Goal: Task Accomplishment & Management: Manage account settings

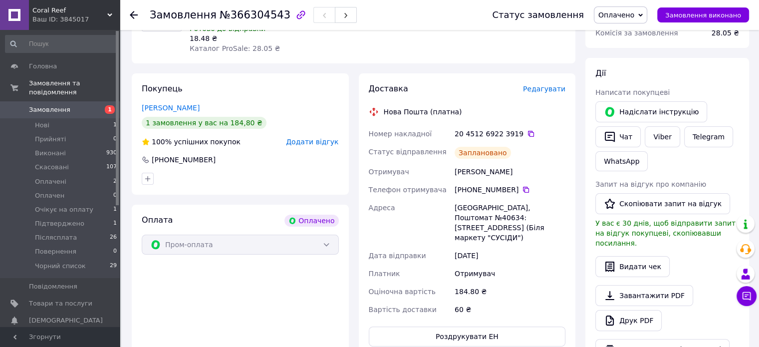
scroll to position [150, 0]
click at [527, 133] on icon at bounding box center [531, 133] width 8 height 8
click at [727, 92] on div "Написати покупцеві" at bounding box center [667, 92] width 144 height 10
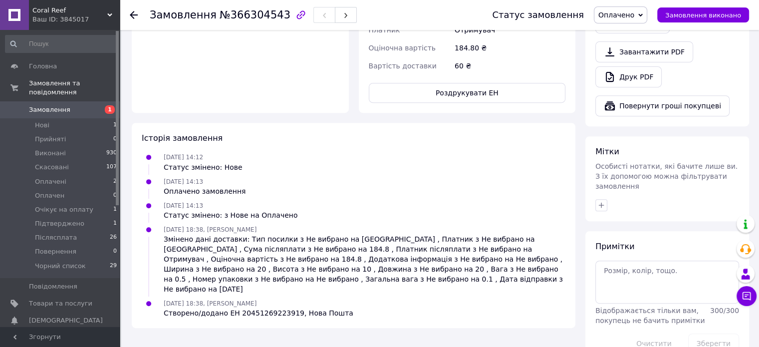
scroll to position [398, 0]
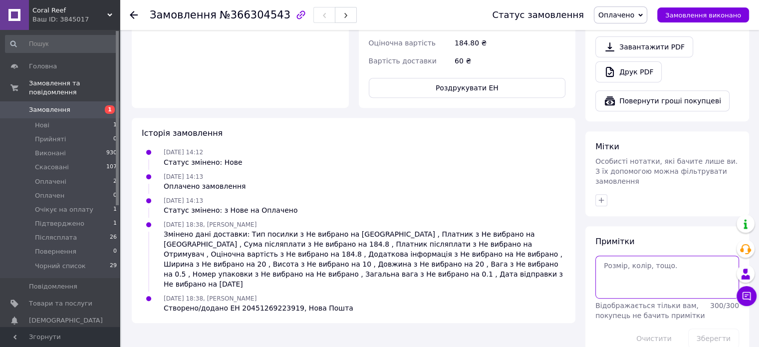
paste textarea "Ваше замовлення надіслано службою доставки Нова Пошта. Номер накладної - 204512…"
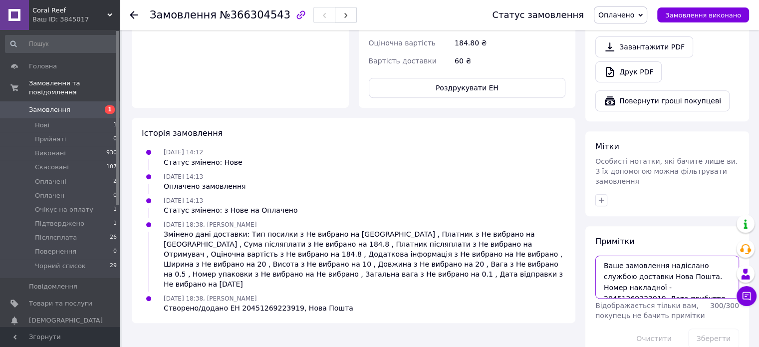
scroll to position [26, 0]
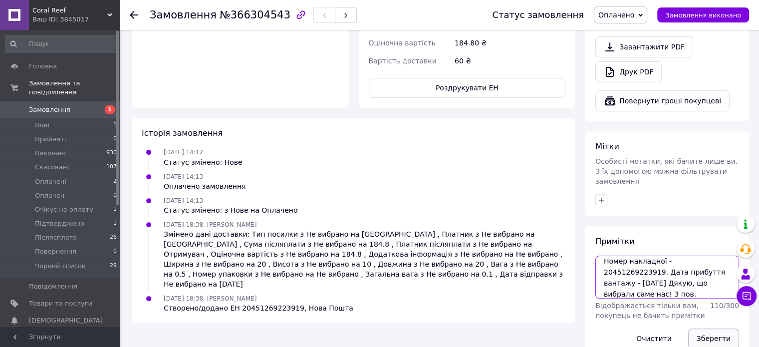
type textarea "Ваше замовлення надіслано службою доставки Нова Пошта. Номер накладної - 204512…"
click at [723, 328] on button "Зберегти" at bounding box center [713, 338] width 51 height 20
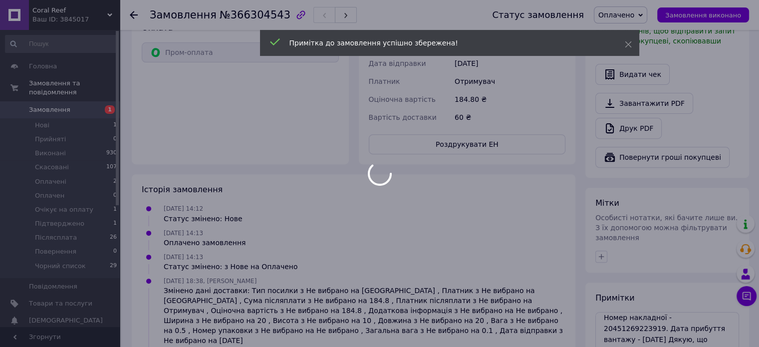
scroll to position [248, 0]
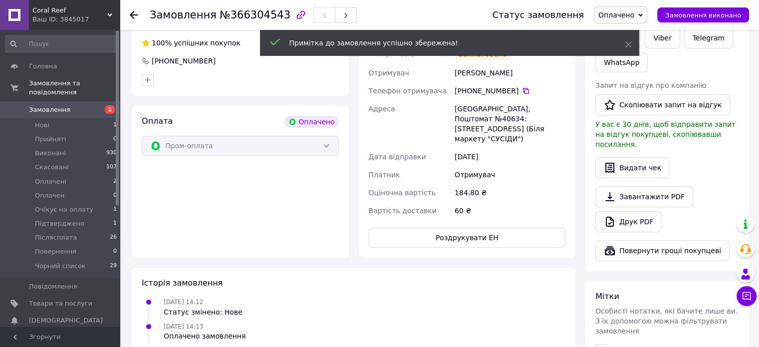
click at [649, 18] on body "Coral Reef Ваш ID: 3845017 Сайт Coral Reef Кабінет покупця Перевірити стан сист…" at bounding box center [379, 139] width 759 height 775
click at [634, 16] on span "Оплачено" at bounding box center [616, 15] width 36 height 8
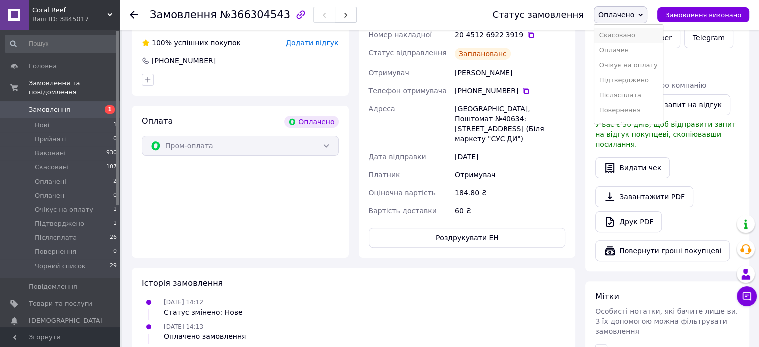
scroll to position [40, 0]
click at [627, 81] on li "Післясплата" at bounding box center [628, 84] width 68 height 15
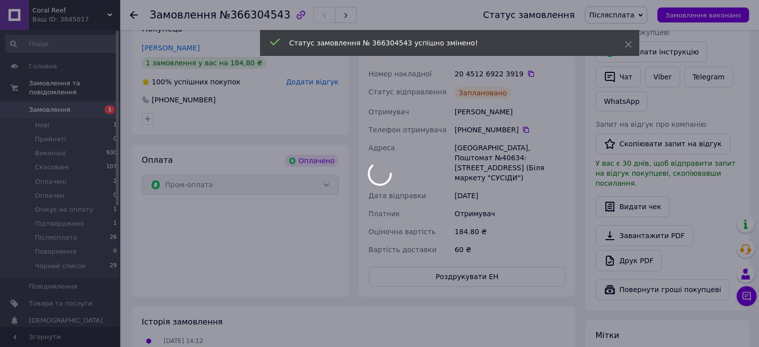
scroll to position [198, 0]
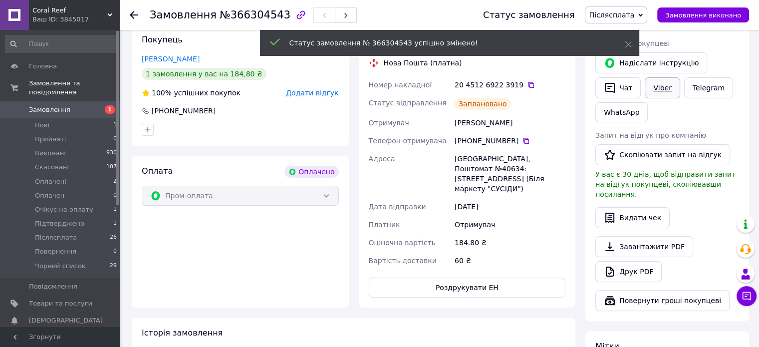
click at [662, 89] on link "Viber" at bounding box center [662, 87] width 35 height 21
click at [590, 89] on div "Дії Написати покупцеві   Надіслати інструкцію   Чат Viber Telegram WhatsApp Зап…" at bounding box center [667, 165] width 164 height 312
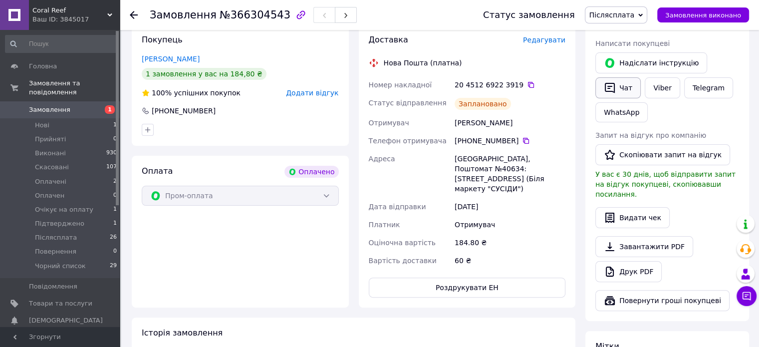
click at [629, 83] on button "Чат" at bounding box center [617, 87] width 45 height 21
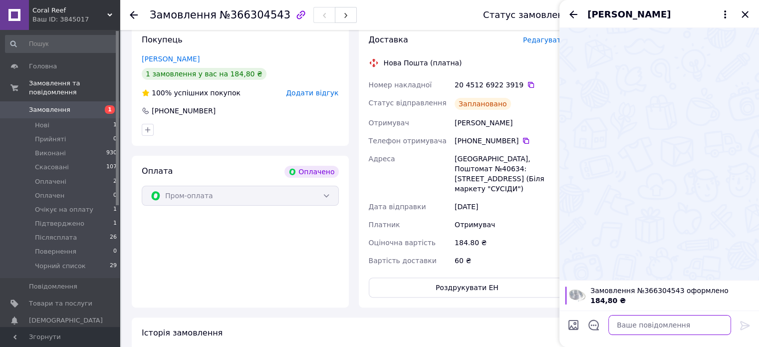
paste textarea "Ваше замовлення надіслано службою доставки Нова Пошта. Номер накладної - 204512…"
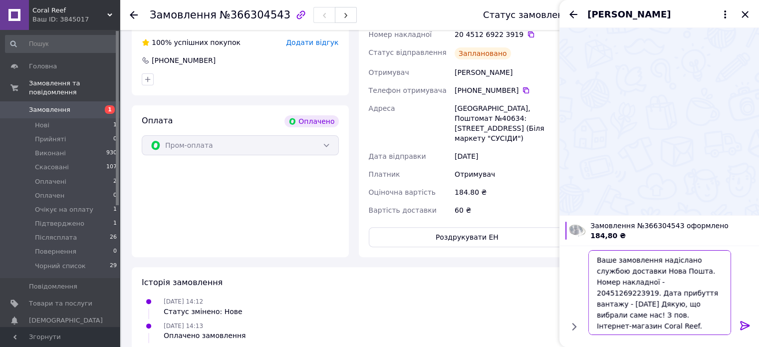
scroll to position [348, 0]
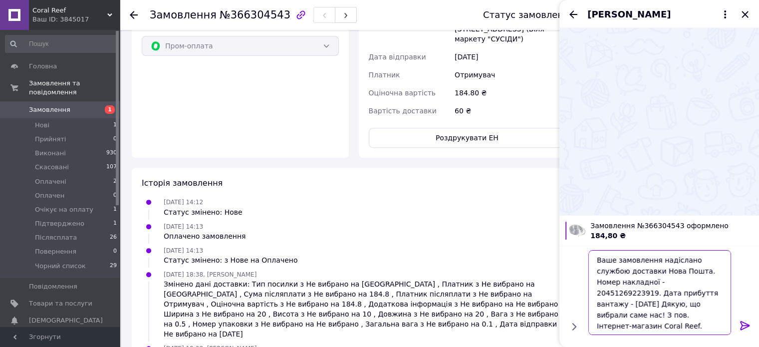
type textarea "Ваше замовлення надіслано службою доставки Нова Пошта. Номер накладної - 204512…"
click at [743, 323] on icon at bounding box center [745, 325] width 12 height 12
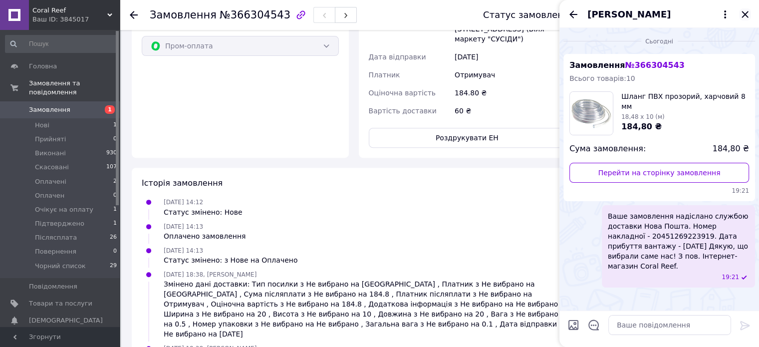
click at [747, 15] on icon "Закрити" at bounding box center [745, 14] width 12 height 12
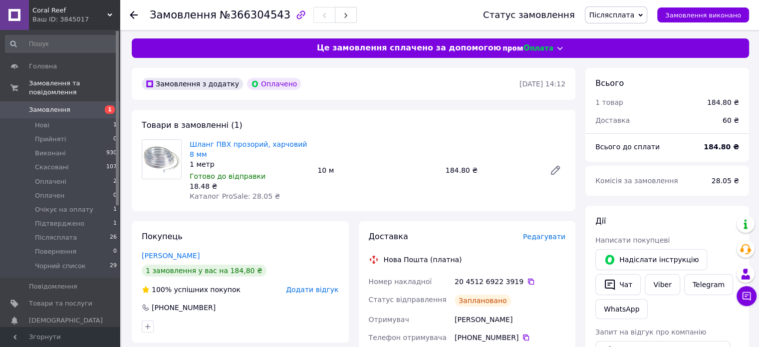
scroll to position [0, 0]
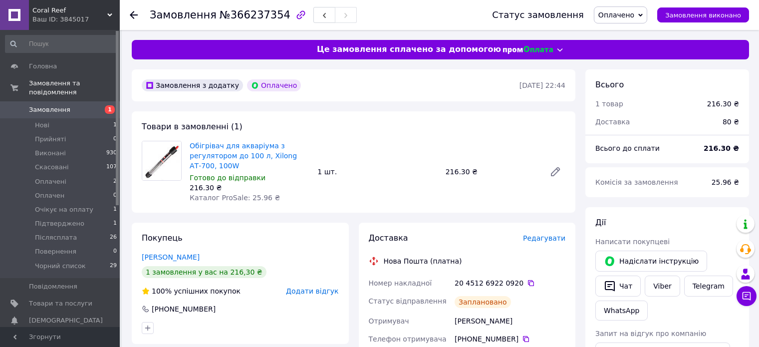
scroll to position [100, 0]
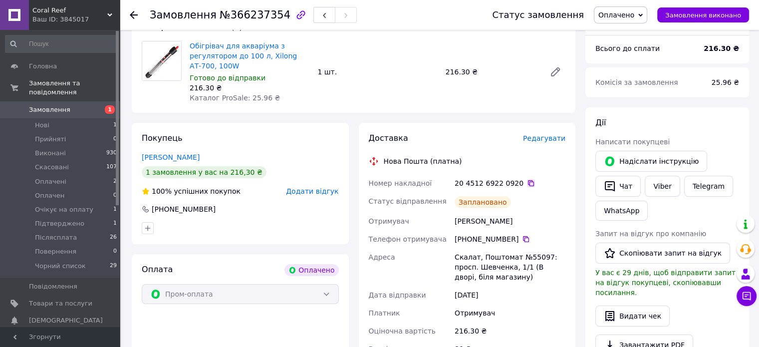
click at [527, 182] on icon at bounding box center [531, 183] width 8 height 8
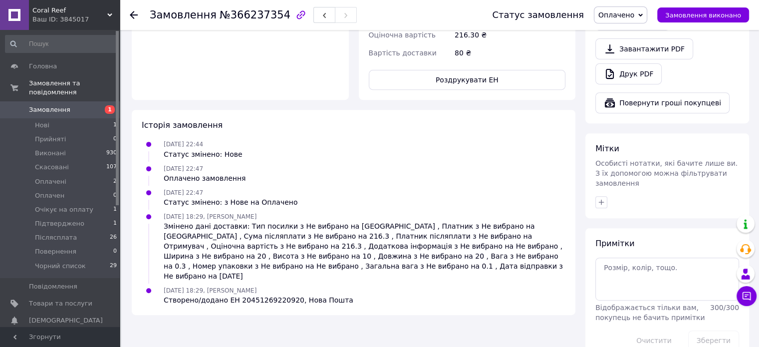
scroll to position [398, 0]
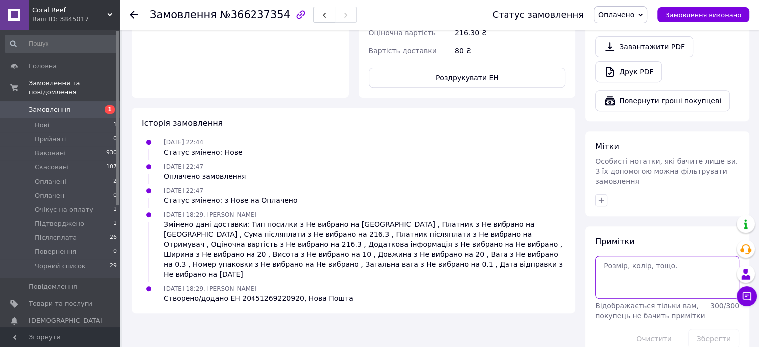
drag, startPoint x: 647, startPoint y: 229, endPoint x: 641, endPoint y: 248, distance: 20.4
paste textarea "Ваше замовлення надіслано службою доставки Нова Пошта. Номер накладної - 204512…"
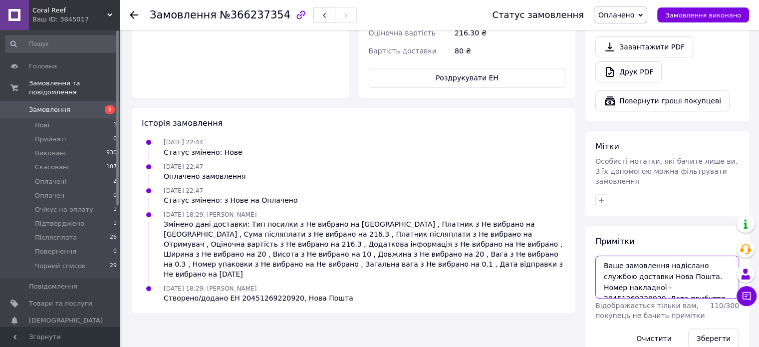
scroll to position [26, 0]
type textarea "Ваше замовлення надіслано службою доставки Нова Пошта. Номер накладної - 204512…"
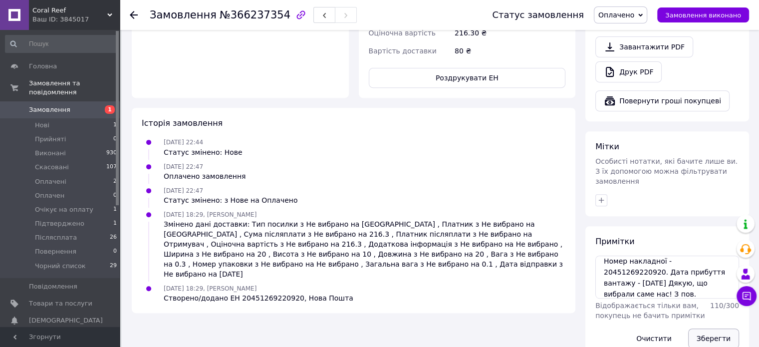
click at [724, 328] on button "Зберегти" at bounding box center [713, 338] width 51 height 20
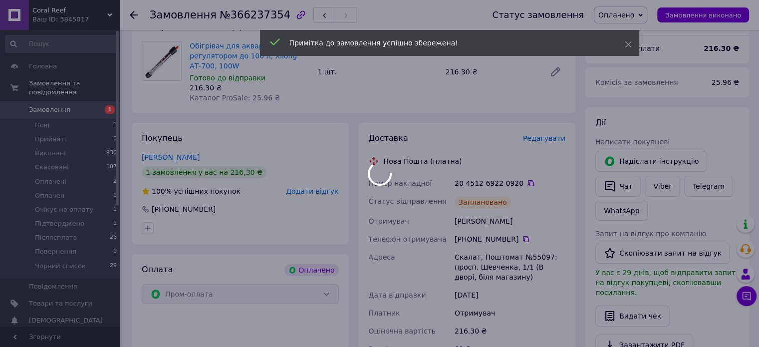
scroll to position [98, 0]
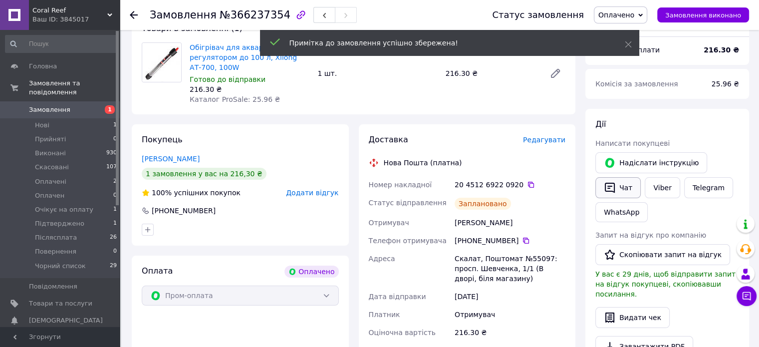
click at [616, 188] on button "Чат" at bounding box center [617, 187] width 45 height 21
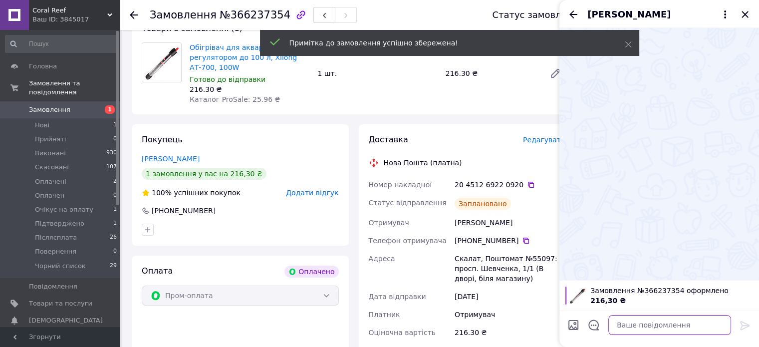
click at [673, 328] on textarea at bounding box center [669, 325] width 123 height 20
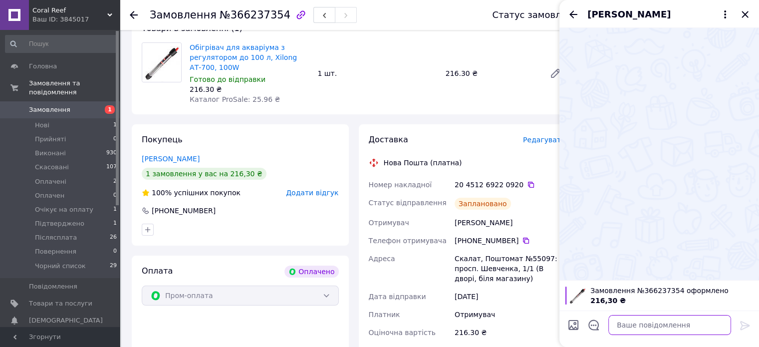
drag, startPoint x: 673, startPoint y: 328, endPoint x: 669, endPoint y: 323, distance: 6.4
paste textarea "Ваше замовлення надіслано службою доставки Нова Пошта. Номер накладної - 204512…"
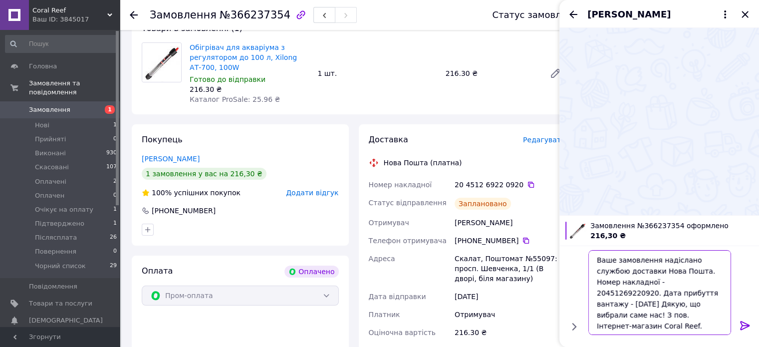
type textarea "Ваше замовлення надіслано службою доставки Нова Пошта. Номер накладної - 204512…"
click at [748, 324] on icon at bounding box center [745, 325] width 12 height 12
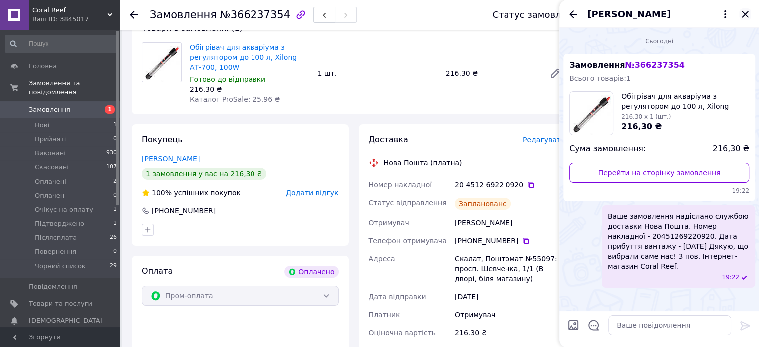
click at [748, 11] on icon "Закрити" at bounding box center [745, 14] width 6 height 6
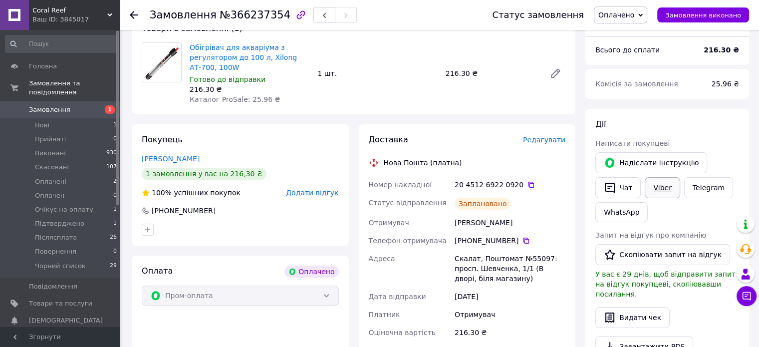
click at [663, 182] on link "Viber" at bounding box center [662, 187] width 35 height 21
click at [626, 18] on span "Оплачено" at bounding box center [616, 15] width 36 height 8
click at [637, 83] on li "Післясплата" at bounding box center [628, 84] width 68 height 15
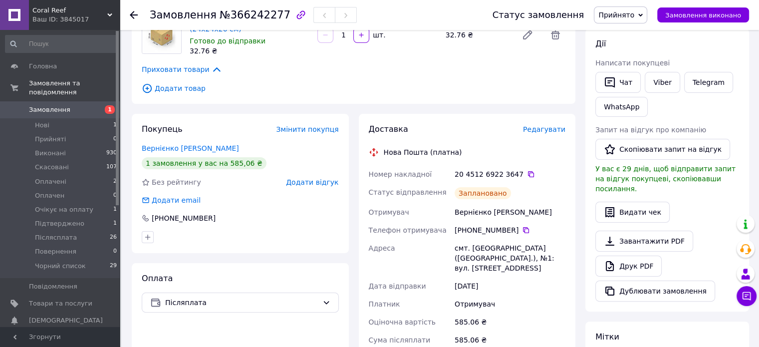
scroll to position [200, 0]
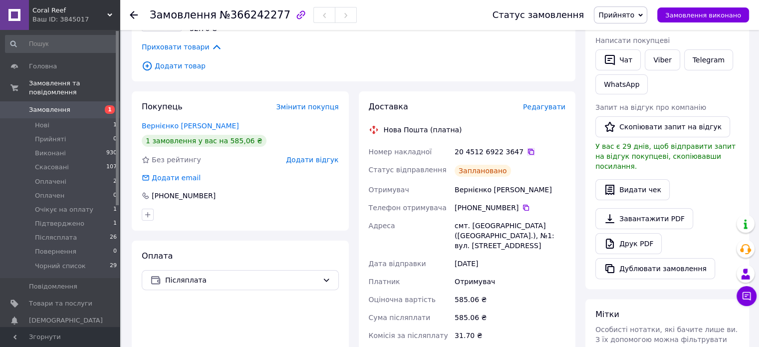
click at [527, 148] on icon at bounding box center [531, 152] width 8 height 8
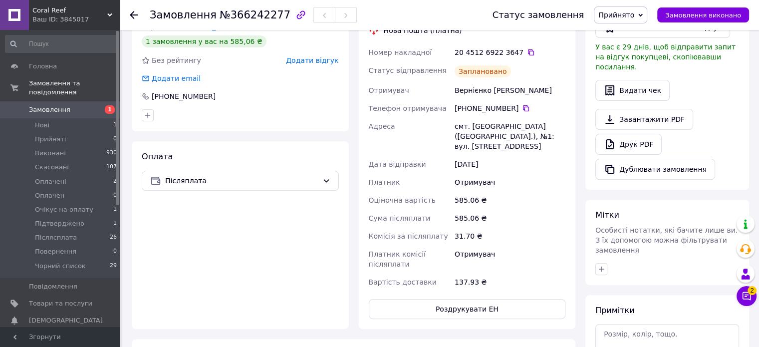
scroll to position [399, 0]
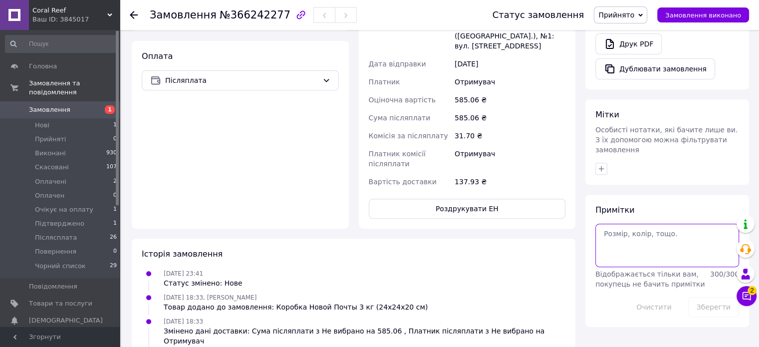
paste textarea "Ваше замовлення надіслано службою доставки Нова Пошта. Номер накладної - 204512…"
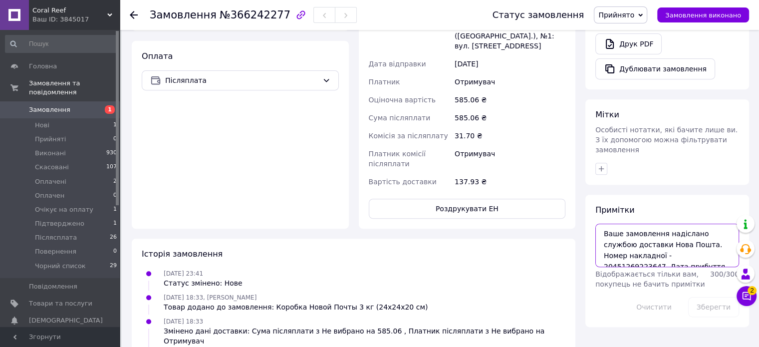
scroll to position [26, 0]
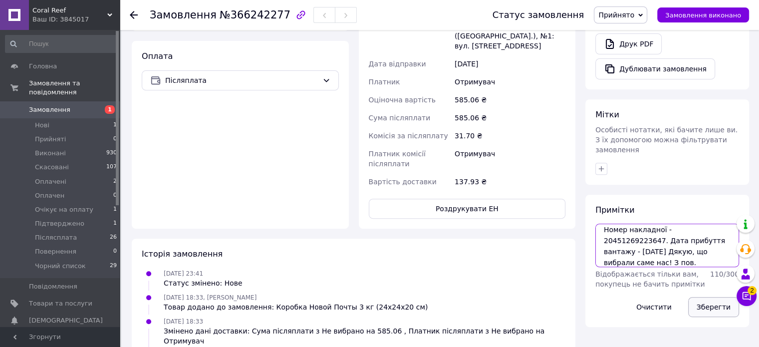
type textarea "Ваше замовлення надіслано службою доставки Нова Пошта. Номер накладної - 204512…"
click at [714, 297] on button "Зберегти" at bounding box center [713, 307] width 51 height 20
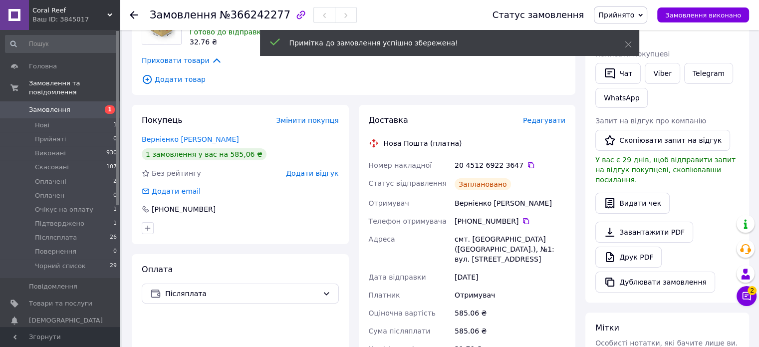
scroll to position [150, 0]
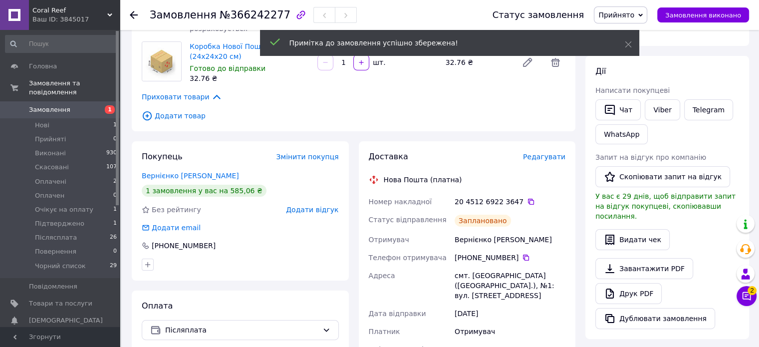
click at [634, 14] on span "Прийнято" at bounding box center [616, 15] width 36 height 8
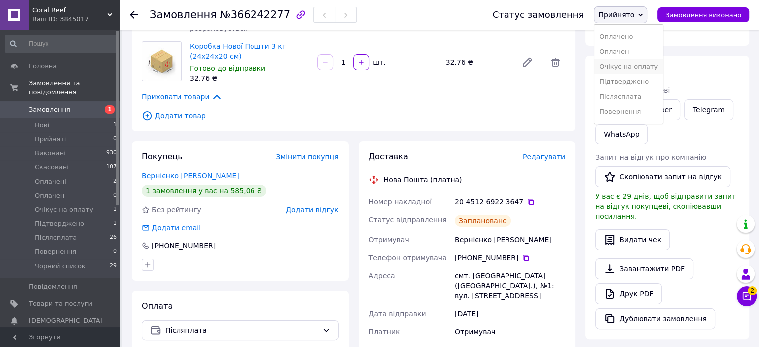
scroll to position [40, 0]
click at [639, 84] on li "Післясплата" at bounding box center [628, 84] width 68 height 15
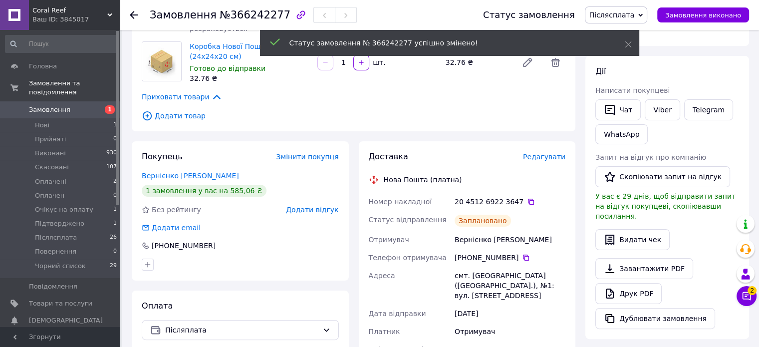
click at [624, 99] on button "Чат" at bounding box center [617, 109] width 45 height 21
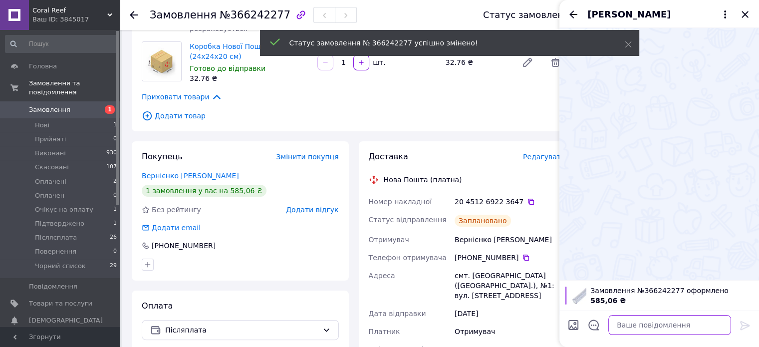
click at [644, 325] on textarea at bounding box center [669, 325] width 123 height 20
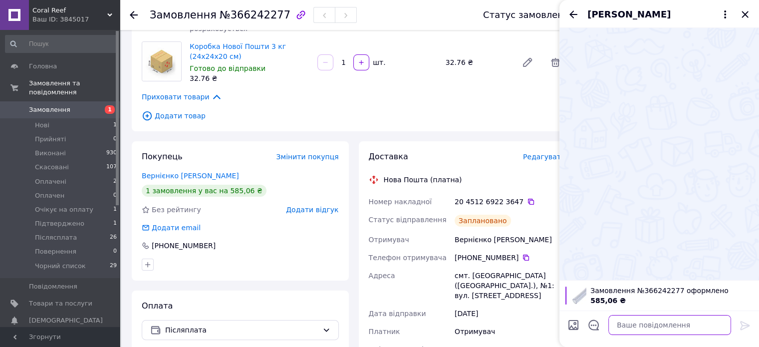
paste textarea "Ваше замовлення надіслано службою доставки Нова Пошта. Номер накладної - 204512…"
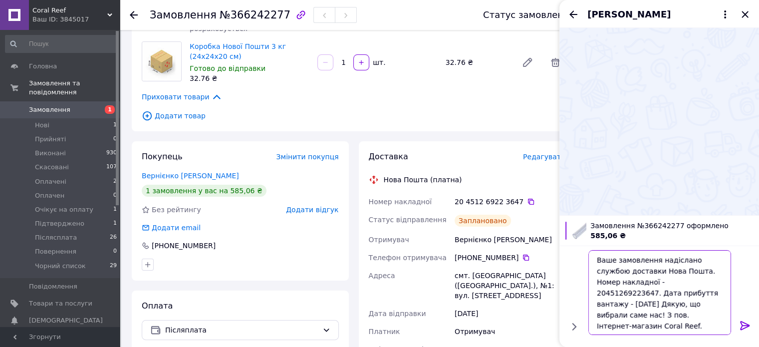
type textarea "Ваше замовлення надіслано службою доставки Нова Пошта. Номер накладної - 204512…"
click at [749, 324] on div at bounding box center [745, 326] width 20 height 23
click at [747, 324] on icon at bounding box center [744, 325] width 9 height 9
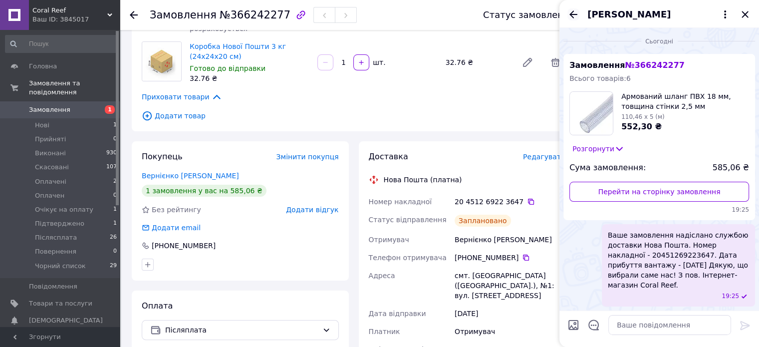
click at [579, 15] on div "Андрей" at bounding box center [659, 14] width 200 height 28
click at [575, 13] on icon "Назад" at bounding box center [573, 14] width 12 height 12
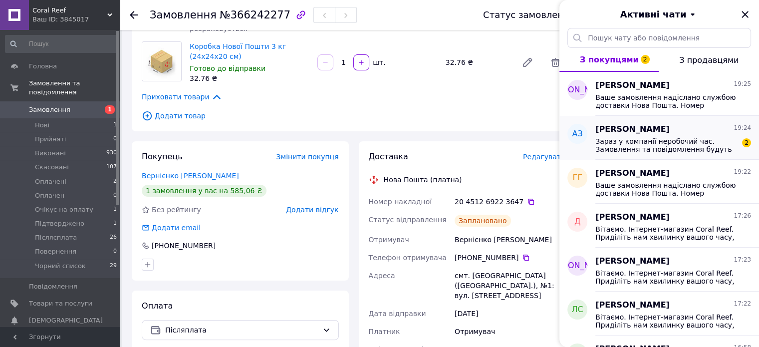
click at [656, 139] on span "Зараз у компанії неробочий час. Замовлення та повідомлення будуть оброблені з 0…" at bounding box center [666, 145] width 142 height 16
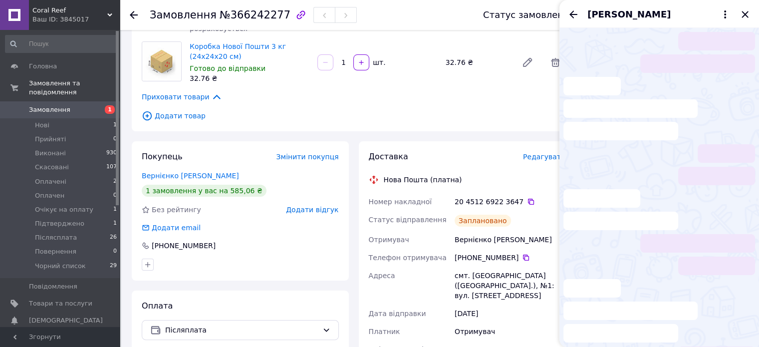
scroll to position [82, 0]
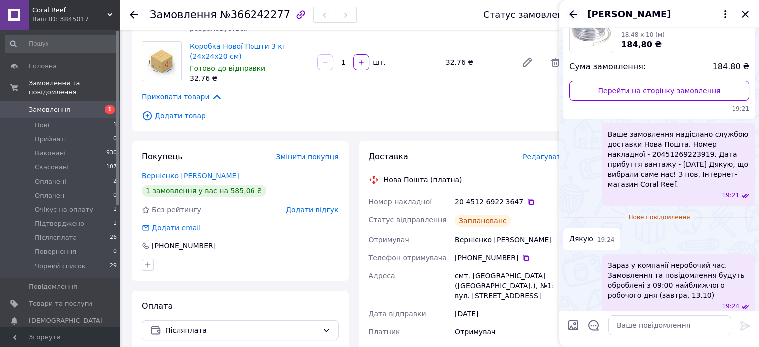
click at [573, 15] on icon "Назад" at bounding box center [573, 14] width 12 height 12
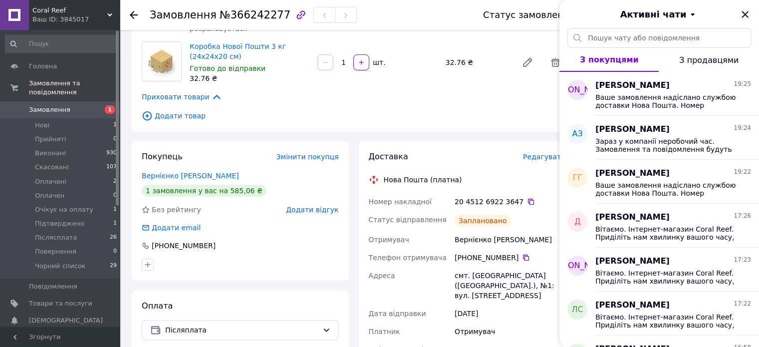
click at [746, 8] on icon "Закрити" at bounding box center [745, 14] width 12 height 12
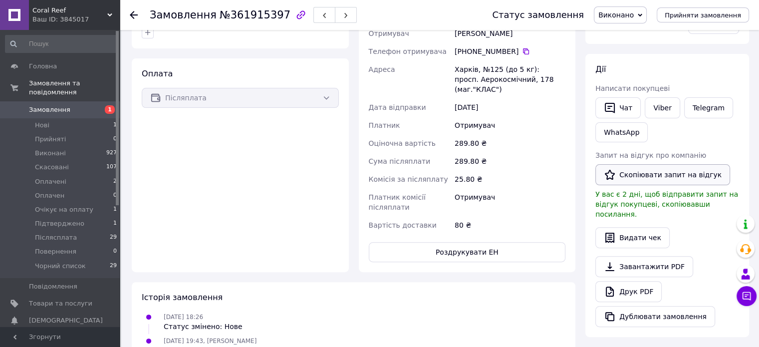
scroll to position [299, 0]
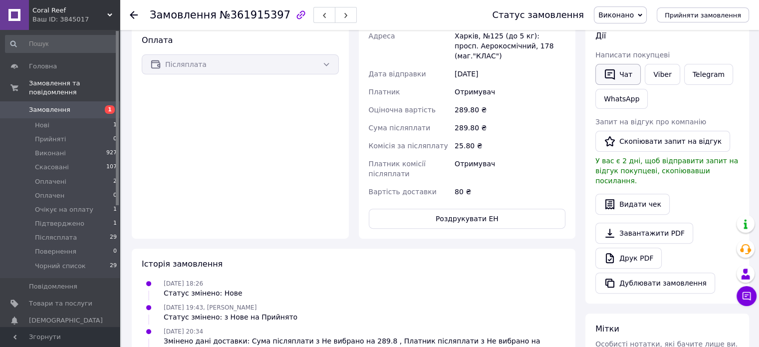
click at [623, 69] on button "Чат" at bounding box center [617, 74] width 45 height 21
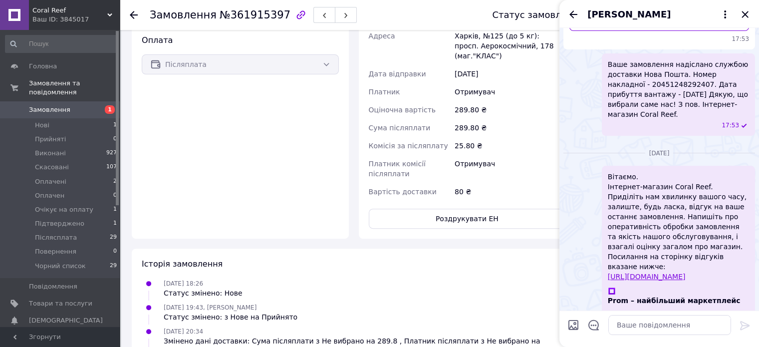
scroll to position [150, 0]
click at [743, 13] on icon "Закрити" at bounding box center [745, 14] width 6 height 6
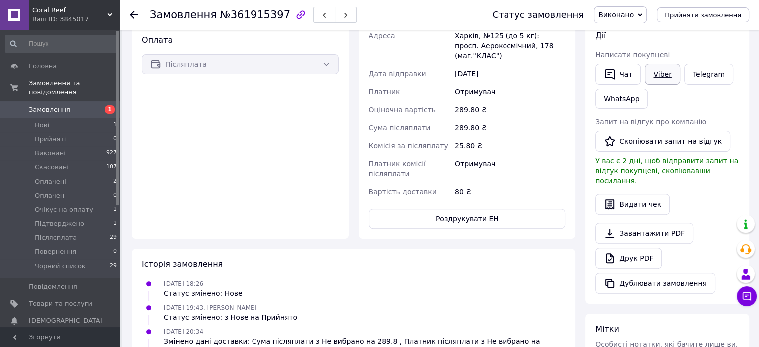
click at [652, 69] on link "Viber" at bounding box center [662, 74] width 35 height 21
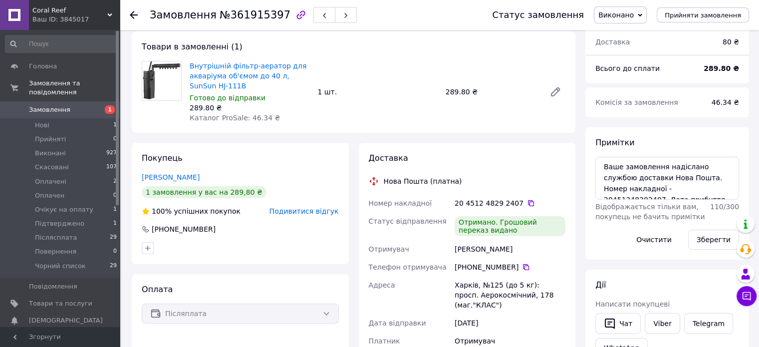
scroll to position [50, 0]
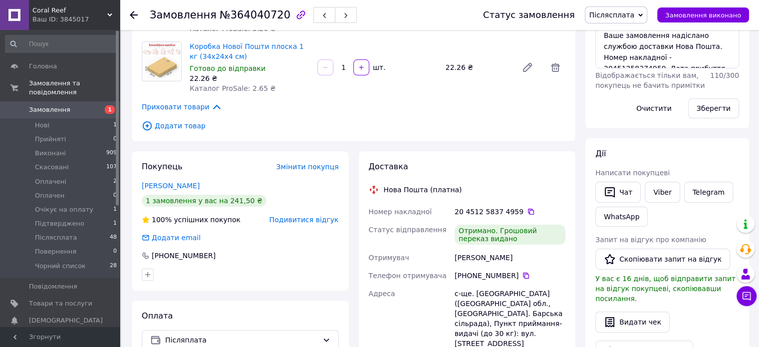
scroll to position [200, 0]
click at [658, 259] on button "Скопіювати запит на відгук" at bounding box center [662, 259] width 135 height 21
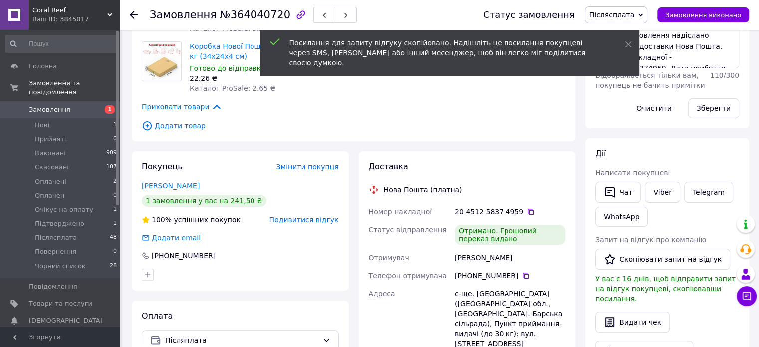
click at [617, 180] on div "Чат" at bounding box center [617, 192] width 49 height 25
click at [618, 193] on button "Чат" at bounding box center [617, 192] width 45 height 21
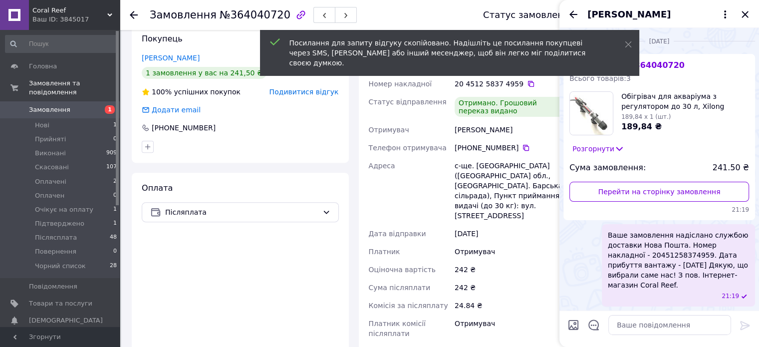
scroll to position [349, 0]
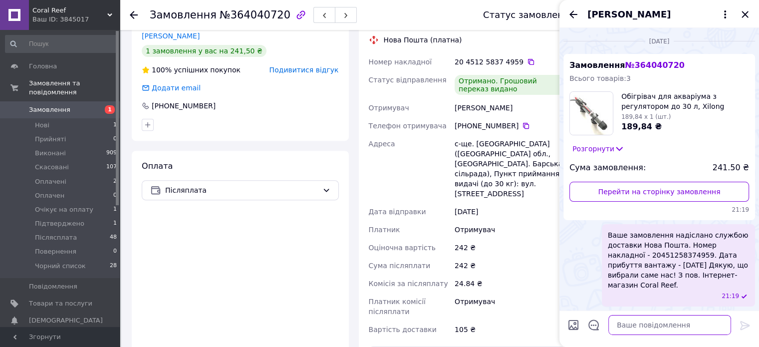
click at [683, 323] on textarea at bounding box center [669, 325] width 123 height 20
paste textarea "Вітаємо. Інтернет-магазин Coral Reef. Приділіть нам хвилинку вашого часу, залиш…"
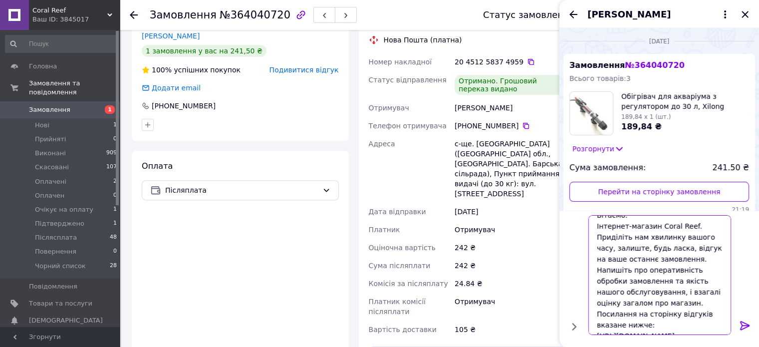
type textarea "Вітаємо. Інтернет-магазин Coral Reef. Приділіть нам хвилинку вашого часу, залиш…"
click at [743, 323] on icon at bounding box center [745, 325] width 12 height 12
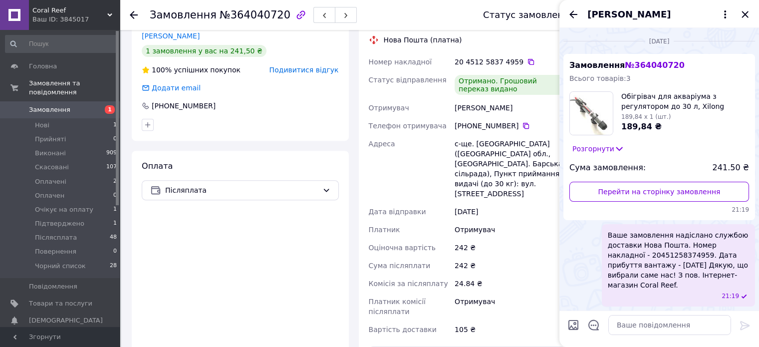
scroll to position [242, 0]
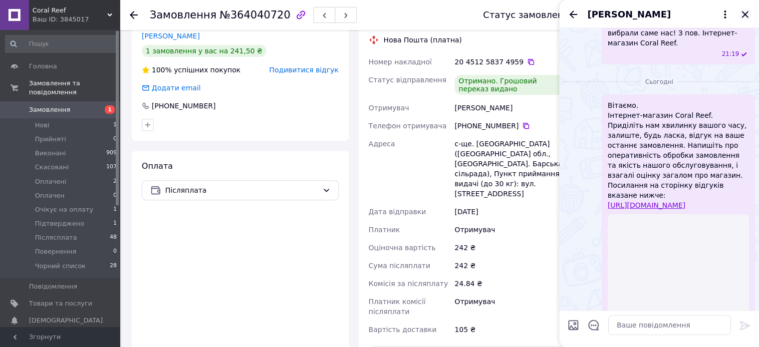
click at [745, 11] on icon "Закрити" at bounding box center [745, 14] width 12 height 12
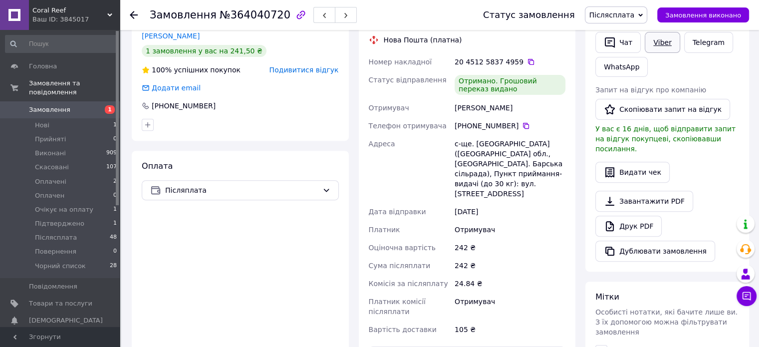
click at [659, 38] on link "Viber" at bounding box center [662, 42] width 35 height 21
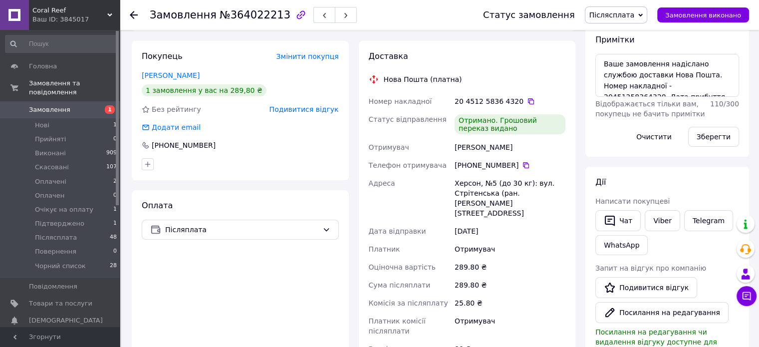
scroll to position [200, 0]
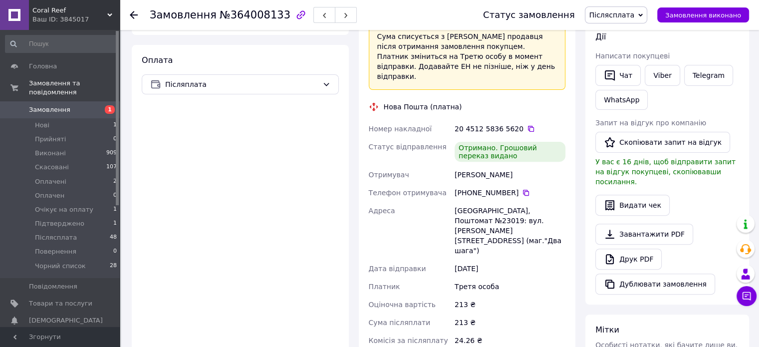
scroll to position [349, 0]
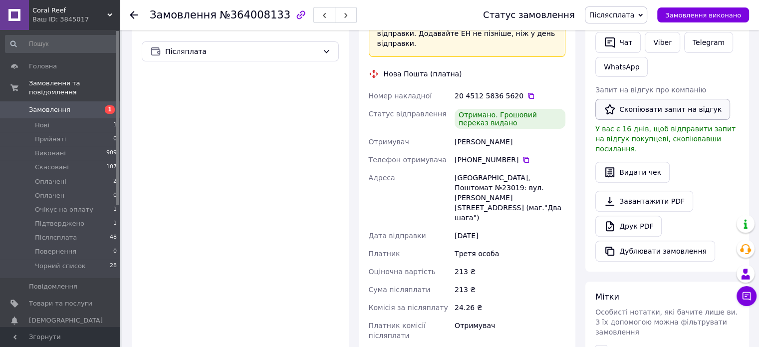
click at [648, 109] on button "Скопіювати запит на відгук" at bounding box center [662, 109] width 135 height 21
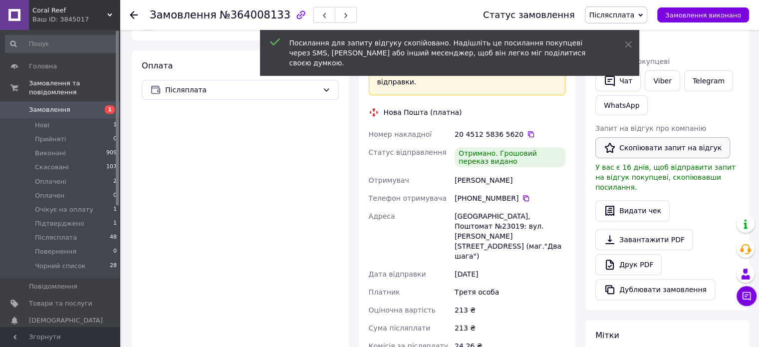
scroll to position [250, 0]
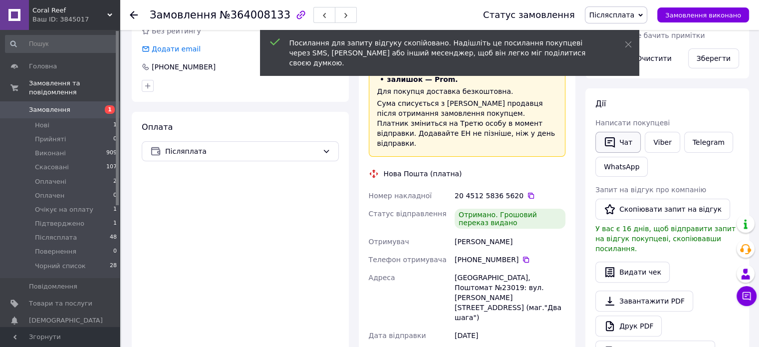
click at [621, 143] on button "Чат" at bounding box center [617, 142] width 45 height 21
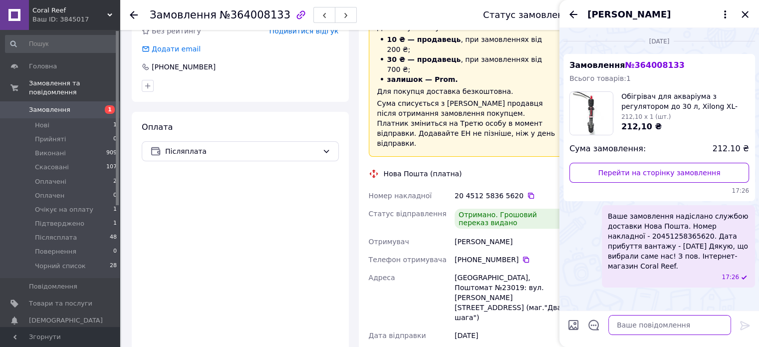
click at [674, 323] on textarea at bounding box center [669, 325] width 123 height 20
paste textarea "Вітаємо. Інтернет-магазин Coral Reef. Приділіть нам хвилинку вашого часу, залиш…"
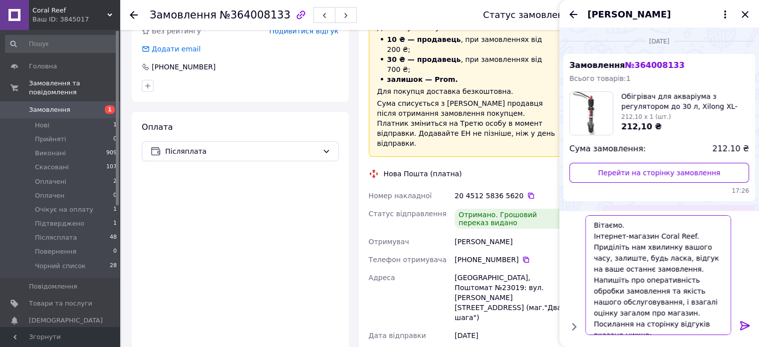
scroll to position [10, 0]
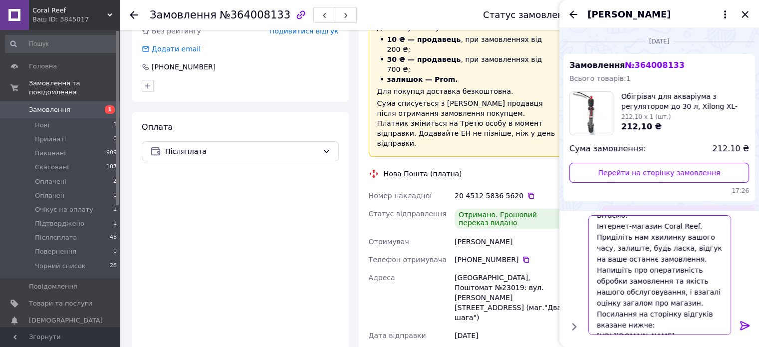
type textarea "Вітаємо. Інтернет-магазин Coral Reef. Приділіть нам хвилинку вашого часу, залиш…"
click at [749, 327] on icon at bounding box center [745, 325] width 12 height 12
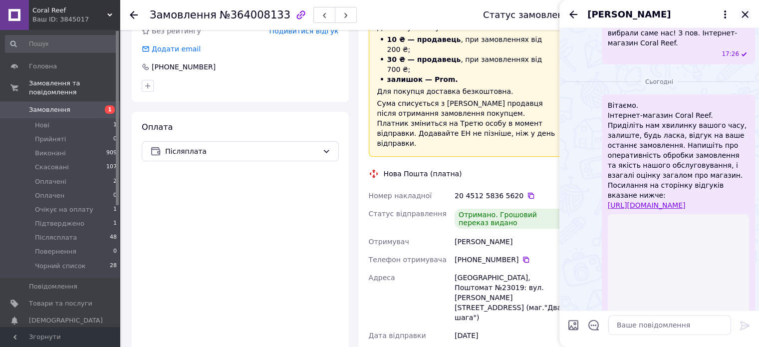
scroll to position [207, 0]
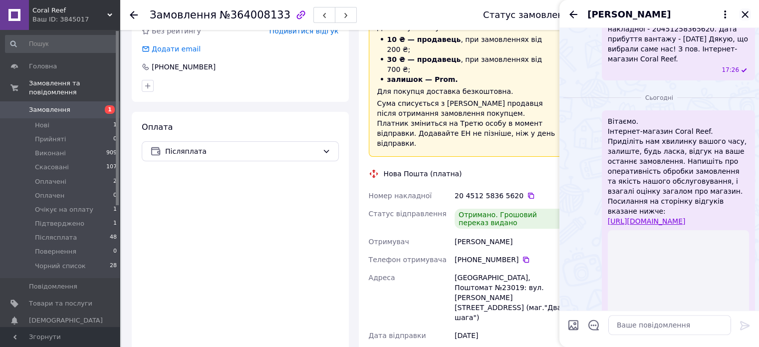
click at [745, 14] on icon "Закрити" at bounding box center [745, 14] width 6 height 6
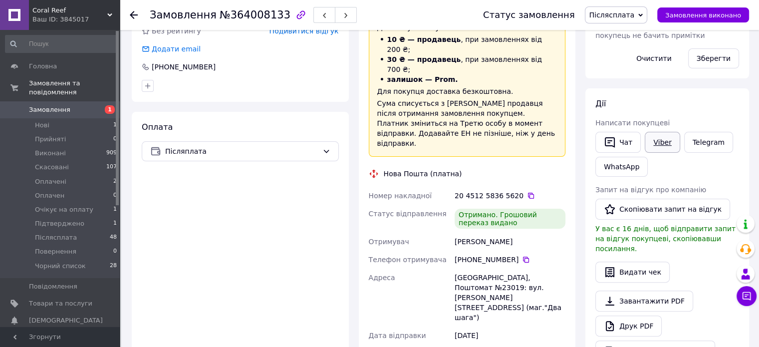
click at [659, 142] on link "Viber" at bounding box center [662, 142] width 35 height 21
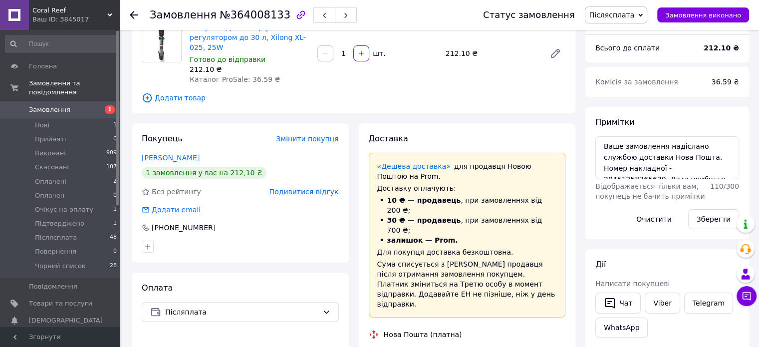
scroll to position [0, 0]
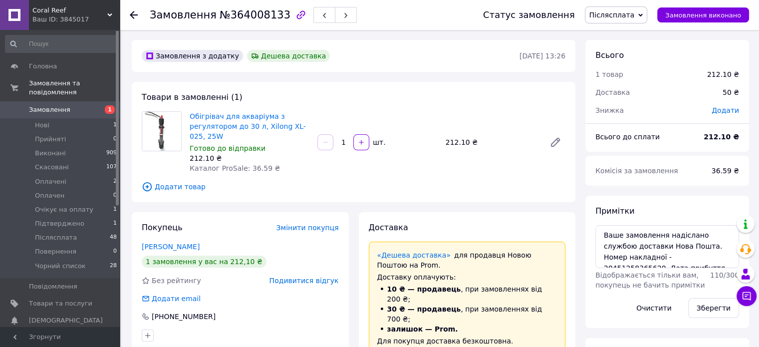
click at [622, 17] on span "Післясплата" at bounding box center [611, 15] width 45 height 8
click at [635, 97] on li "Повернення" at bounding box center [619, 99] width 68 height 15
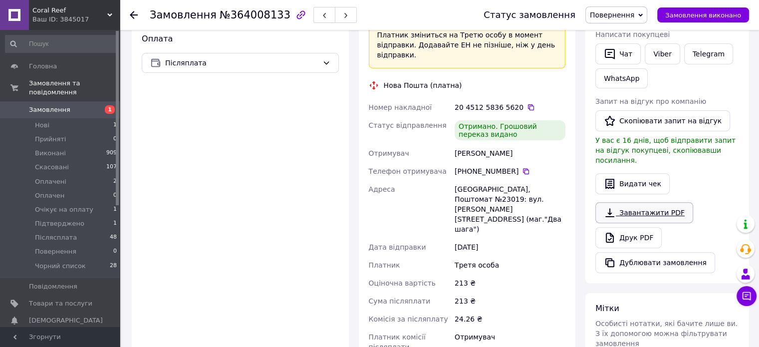
scroll to position [349, 0]
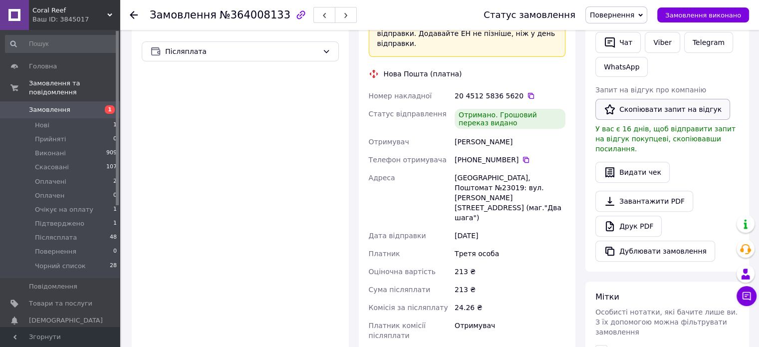
click at [648, 109] on button "Скопіювати запит на відгук" at bounding box center [662, 109] width 135 height 21
click at [655, 108] on button "Скопіювати запит на відгук" at bounding box center [662, 109] width 135 height 21
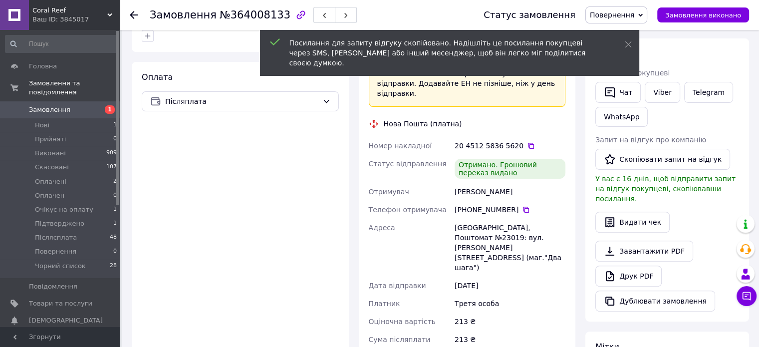
scroll to position [250, 0]
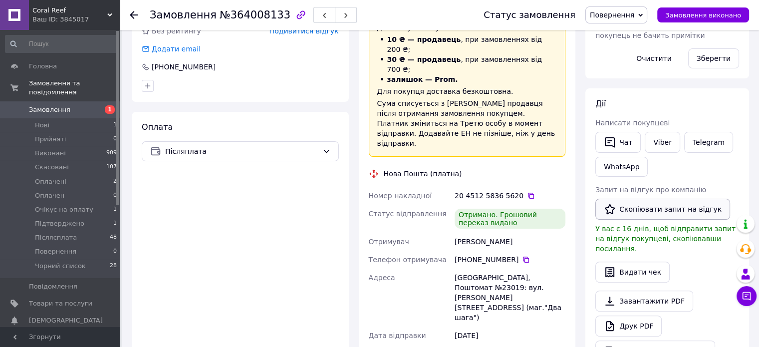
click at [661, 211] on button "Скопіювати запит на відгук" at bounding box center [662, 209] width 135 height 21
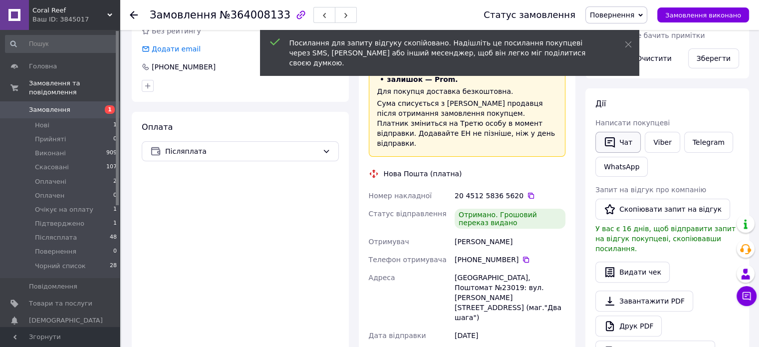
click at [627, 142] on button "Чат" at bounding box center [617, 142] width 45 height 21
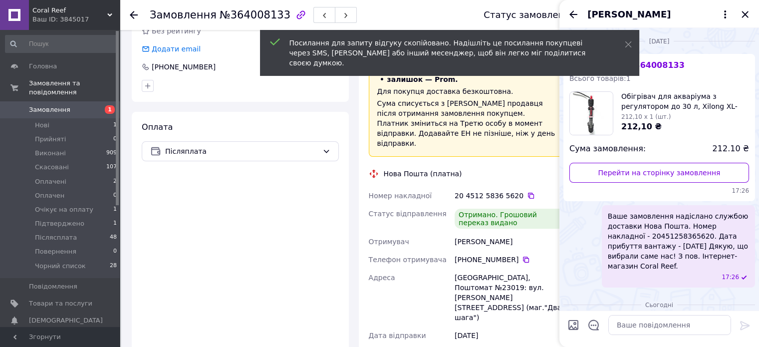
scroll to position [207, 0]
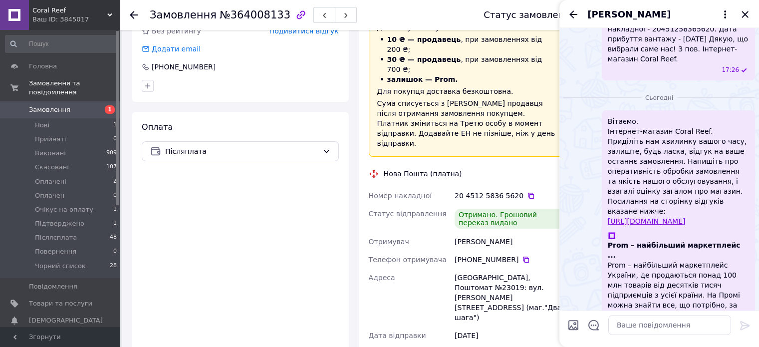
drag, startPoint x: 723, startPoint y: 208, endPoint x: 601, endPoint y: 101, distance: 161.6
click at [601, 110] on div "Вітаємо. Інтернет-магазин Coral Reef. Приділіть нам хвилинку вашого часу, залиш…" at bounding box center [659, 233] width 192 height 246
copy span "Вітаємо. Інтернет-магазин Coral Reef. Приділіть нам хвилинку вашого часу, залиш…"
click at [747, 12] on icon "Закрити" at bounding box center [745, 14] width 6 height 6
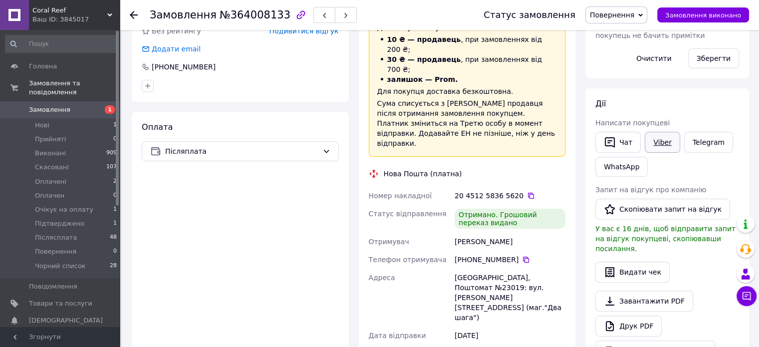
click at [667, 137] on link "Viber" at bounding box center [662, 142] width 35 height 21
click at [663, 142] on link "Viber" at bounding box center [662, 142] width 35 height 21
click at [633, 17] on span "Повернення" at bounding box center [612, 15] width 44 height 8
click at [624, 53] on li "Виконано" at bounding box center [620, 49] width 68 height 15
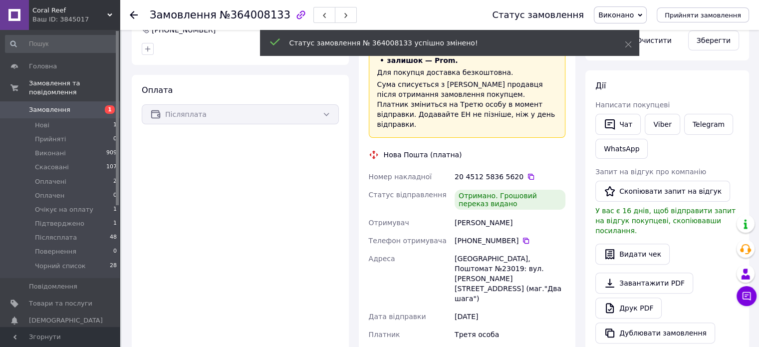
scroll to position [36, 0]
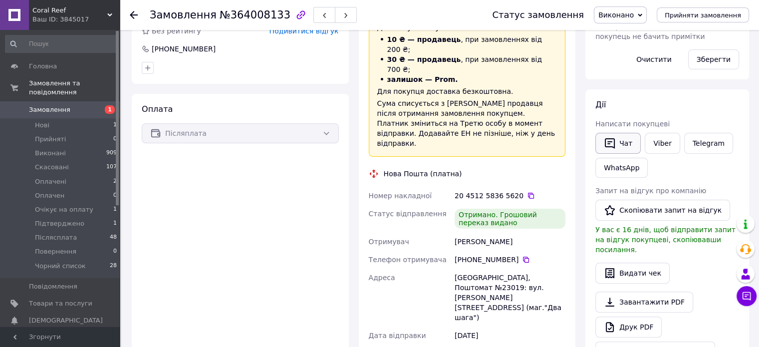
click at [626, 137] on button "Чат" at bounding box center [617, 143] width 45 height 21
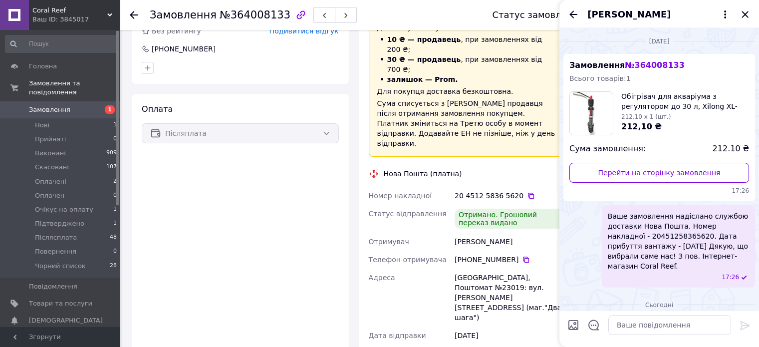
scroll to position [207, 0]
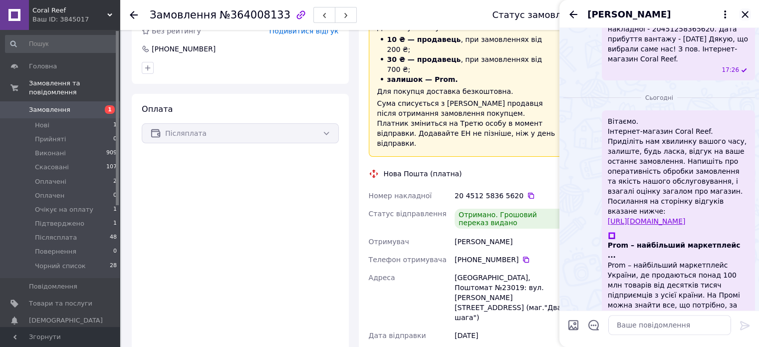
click at [745, 13] on icon "Закрити" at bounding box center [745, 14] width 12 height 12
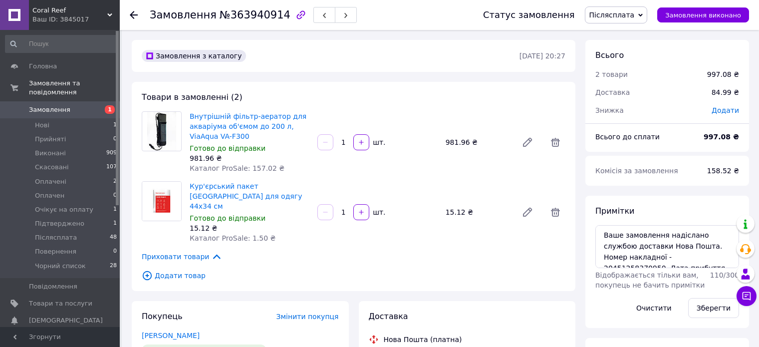
scroll to position [299, 0]
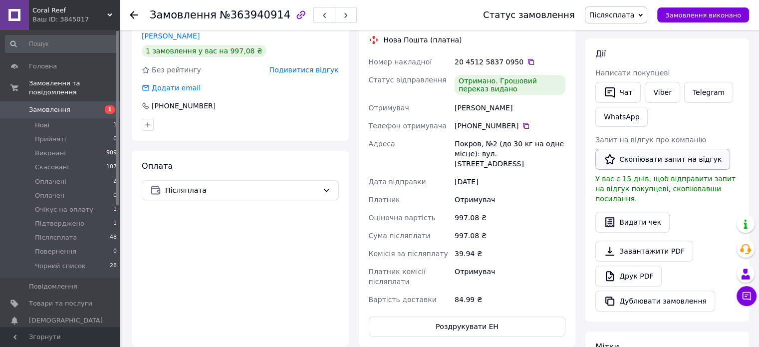
click at [654, 159] on button "Скопіювати запит на відгук" at bounding box center [662, 159] width 135 height 21
click at [639, 155] on button "Скопіювати запит на відгук" at bounding box center [662, 159] width 135 height 21
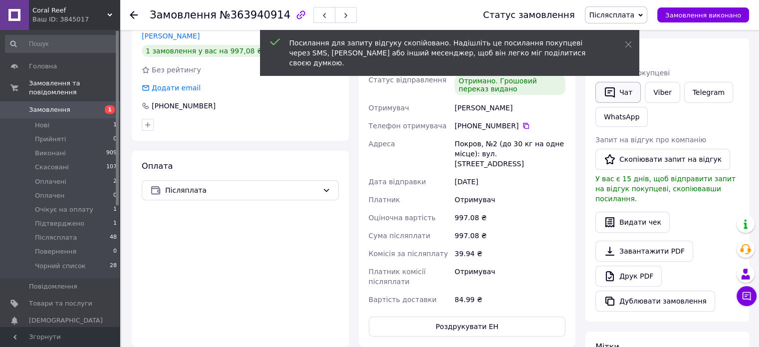
click at [623, 89] on button "Чат" at bounding box center [617, 92] width 45 height 21
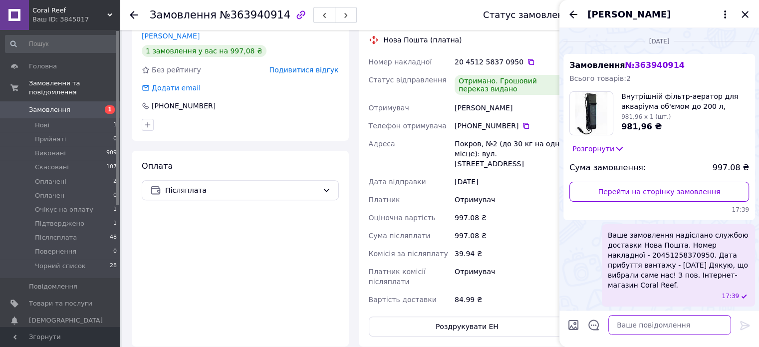
click at [677, 322] on textarea at bounding box center [669, 325] width 123 height 20
paste textarea "Вітаємо. Інтернет-магазин Coral Reef. Приділіть нам хвилинку вашого часу, залиш…"
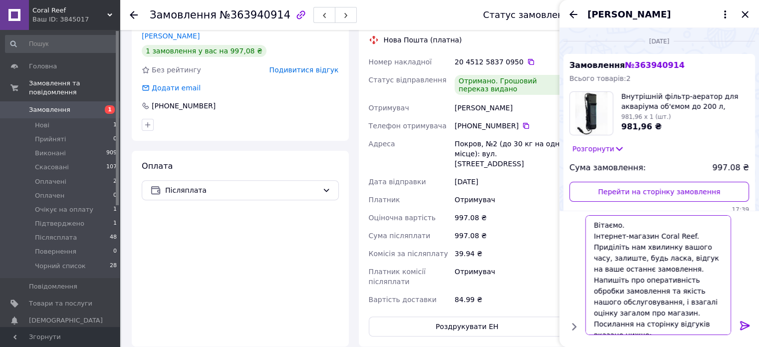
scroll to position [10, 0]
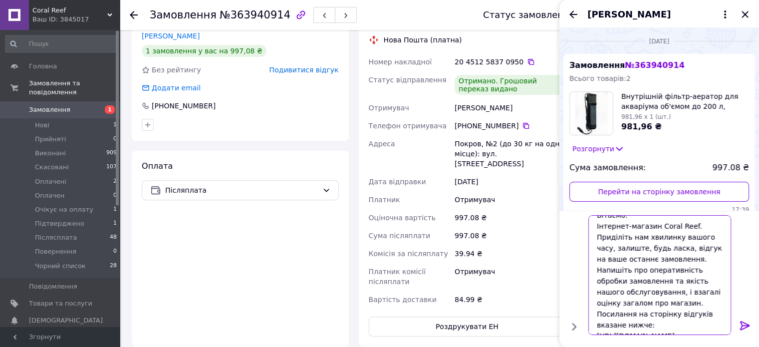
type textarea "Вітаємо. Інтернет-магазин Coral Reef. Приділіть нам хвилинку вашого часу, залиш…"
click at [746, 322] on icon at bounding box center [745, 325] width 12 height 12
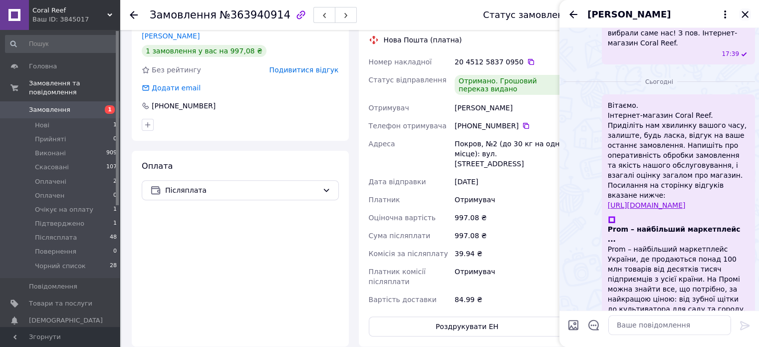
scroll to position [226, 0]
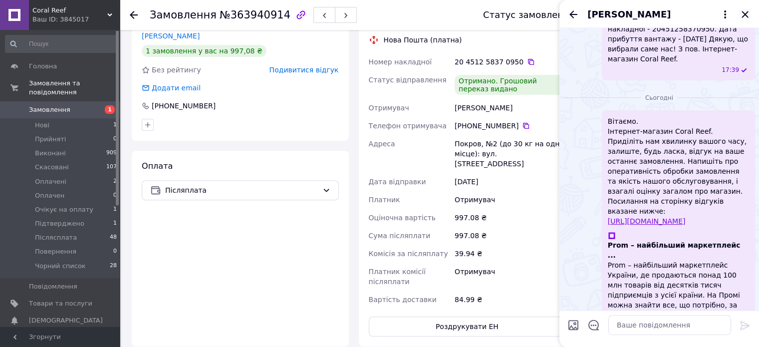
click at [744, 10] on icon "Закрити" at bounding box center [745, 14] width 12 height 12
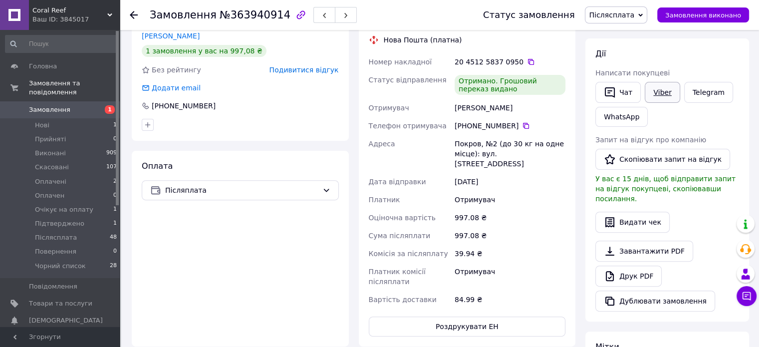
click at [667, 88] on link "Viber" at bounding box center [662, 92] width 35 height 21
click at [661, 90] on link "Viber" at bounding box center [662, 92] width 35 height 21
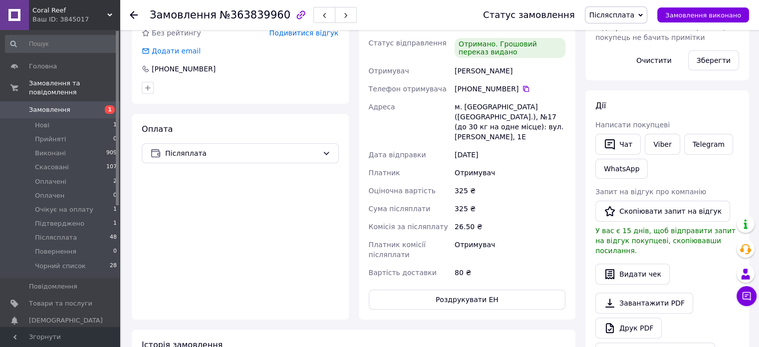
scroll to position [250, 0]
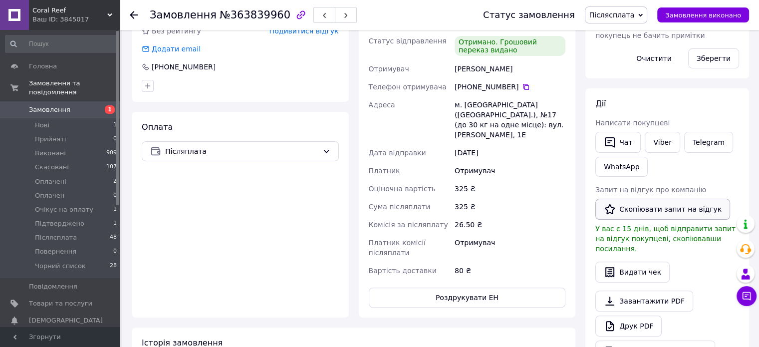
click at [647, 207] on button "Скопіювати запит на відгук" at bounding box center [662, 209] width 135 height 21
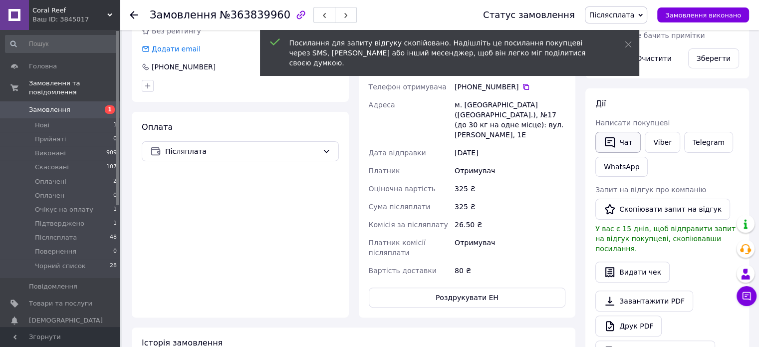
click at [632, 140] on button "Чат" at bounding box center [617, 142] width 45 height 21
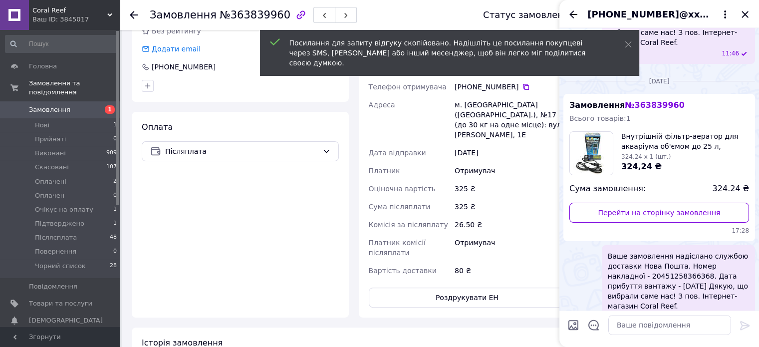
scroll to position [224, 0]
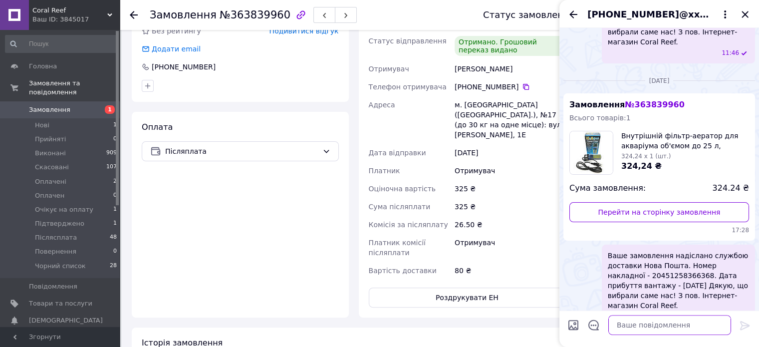
click at [662, 323] on textarea at bounding box center [669, 325] width 123 height 20
paste textarea "Вітаємо. Інтернет-магазин Coral Reef. Приділіть нам хвилинку вашого часу, залиш…"
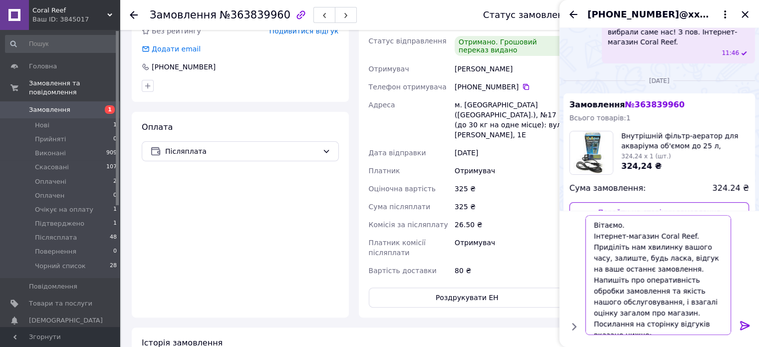
scroll to position [10, 0]
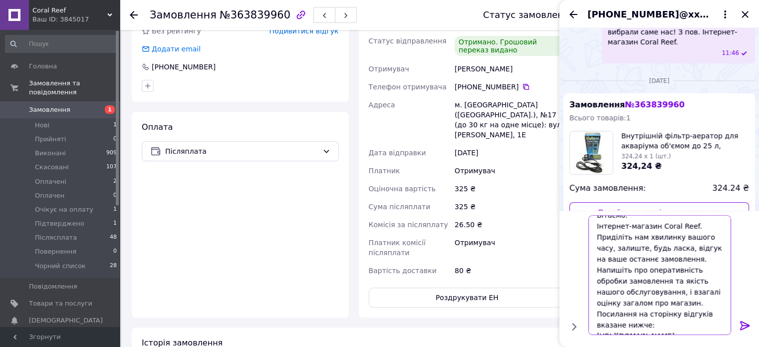
type textarea "Вітаємо. Інтернет-магазин Coral Reef. Приділіть нам хвилинку вашого часу, залиш…"
click at [748, 325] on icon at bounding box center [744, 325] width 9 height 9
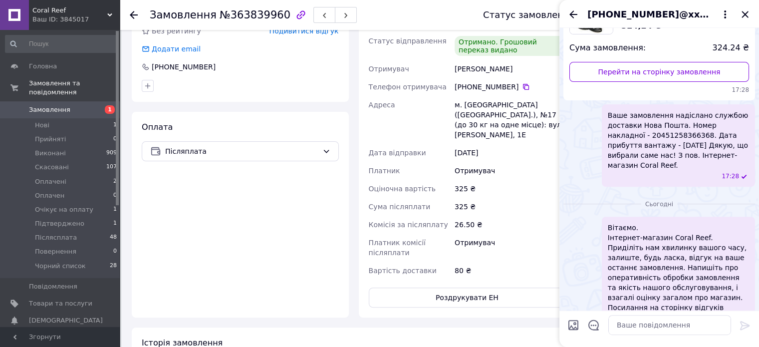
scroll to position [461, 0]
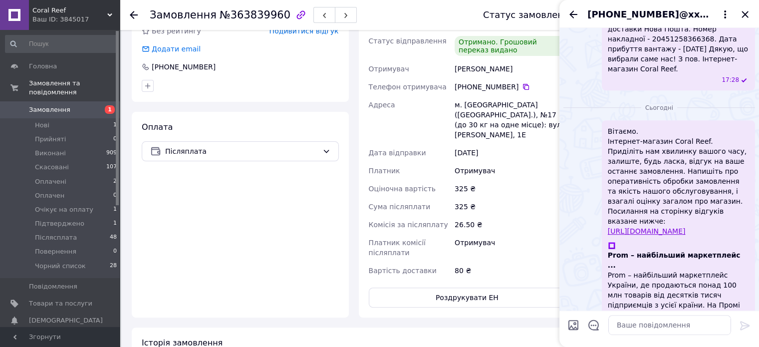
drag, startPoint x: 566, startPoint y: 87, endPoint x: 561, endPoint y: 86, distance: 5.1
click at [561, 94] on div "Сьогодні Вітаємо. Інтернет-магазин Coral Reef. Приділіть нам хвилинку вашого ча…" at bounding box center [659, 232] width 200 height 276
click at [749, 13] on icon "Закрити" at bounding box center [745, 14] width 12 height 12
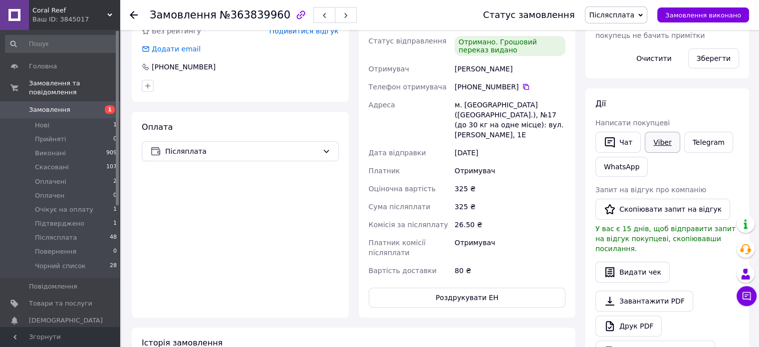
click at [664, 140] on link "Viber" at bounding box center [662, 142] width 35 height 21
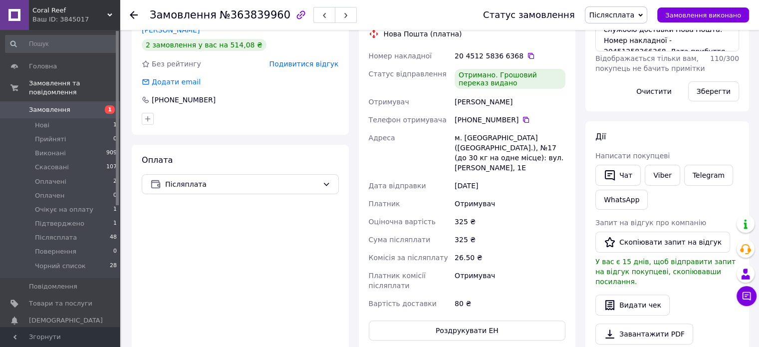
scroll to position [200, 0]
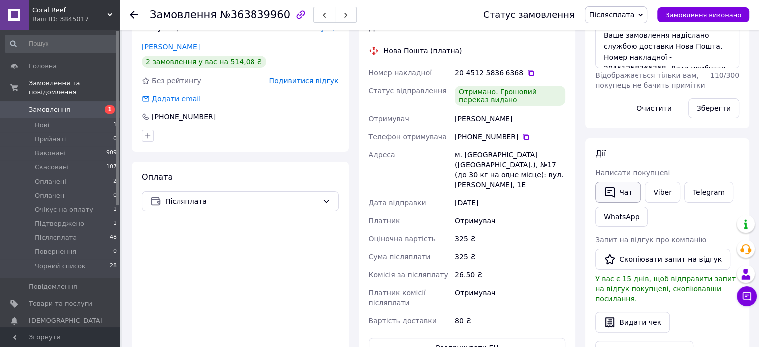
click at [630, 188] on button "Чат" at bounding box center [617, 192] width 45 height 21
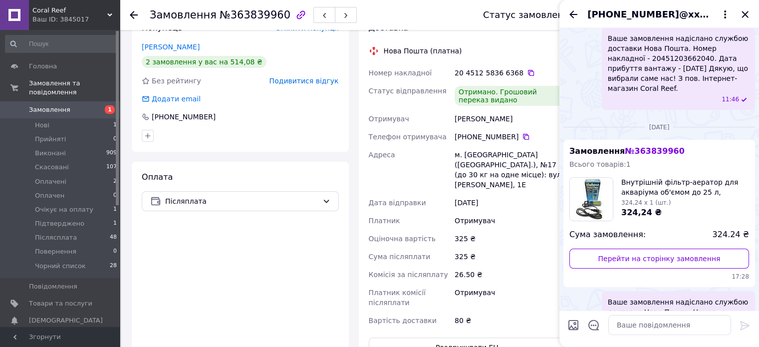
scroll to position [220, 0]
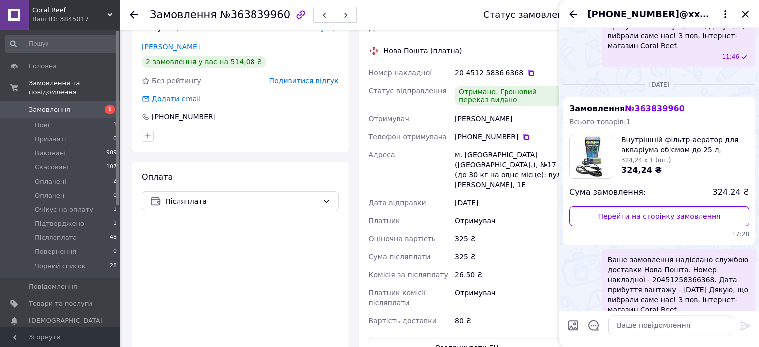
drag, startPoint x: 701, startPoint y: 247, endPoint x: 751, endPoint y: 144, distance: 114.3
click at [751, 144] on div "Замовлення № 363839960 Всього товарів: 1 Внутрішній фільтр-аератор для акваріум…" at bounding box center [659, 170] width 192 height 147
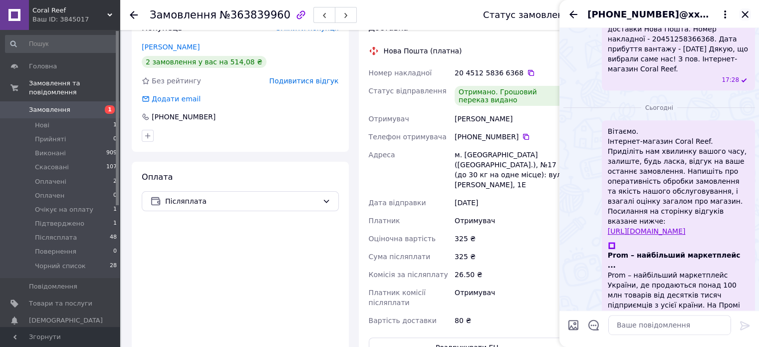
click at [744, 12] on icon "Закрити" at bounding box center [745, 14] width 12 height 12
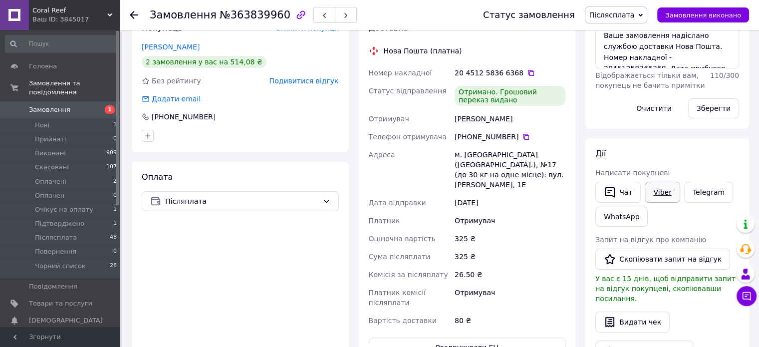
click at [666, 190] on link "Viber" at bounding box center [662, 192] width 35 height 21
click at [315, 126] on div "Покупець Змінити покупця [PERSON_NAME] 2 замовлення у вас на 514,08 ₴ Без рейти…" at bounding box center [240, 81] width 217 height 139
click at [667, 189] on link "Viber" at bounding box center [662, 192] width 35 height 21
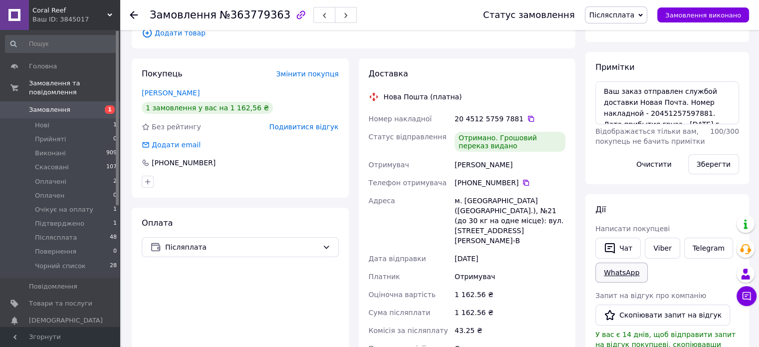
scroll to position [200, 0]
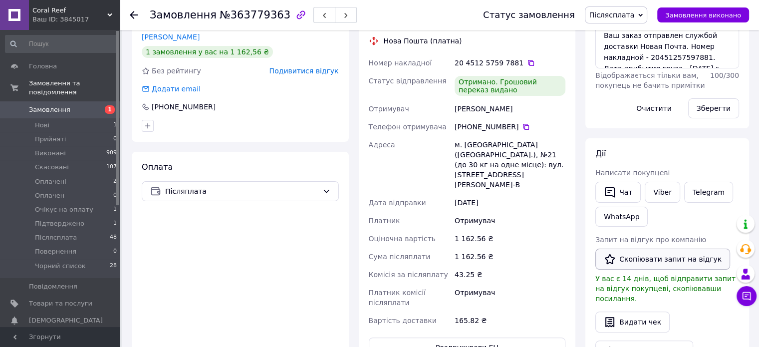
click at [651, 260] on button "Скопіювати запит на відгук" at bounding box center [662, 259] width 135 height 21
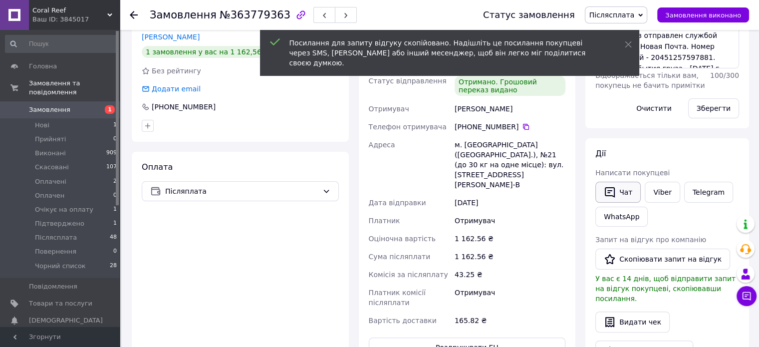
click at [618, 190] on button "Чат" at bounding box center [617, 192] width 45 height 21
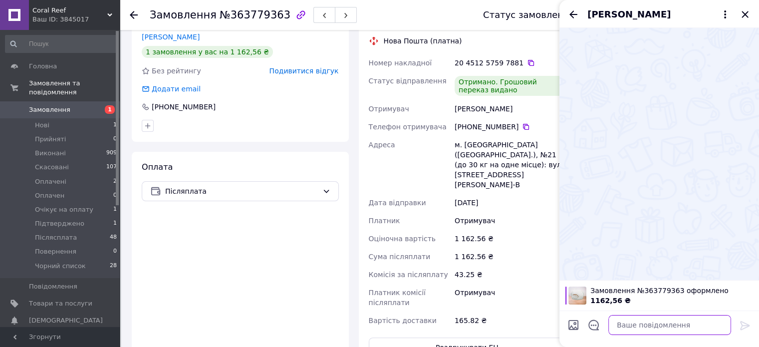
click at [680, 327] on textarea at bounding box center [669, 325] width 123 height 20
paste textarea "Вітаємо. Інтернет-магазин Coral Reef. Приділіть нам хвилинку вашого часу, залиш…"
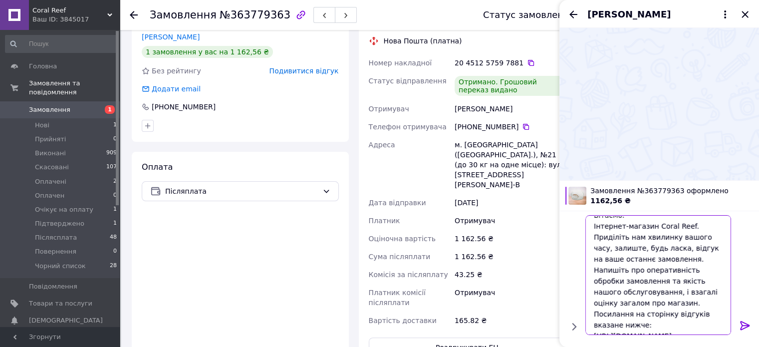
scroll to position [10, 0]
type textarea "Вітаємо. Інтернет-магазин Coral Reef. Приділіть нам хвилинку вашого часу, залиш…"
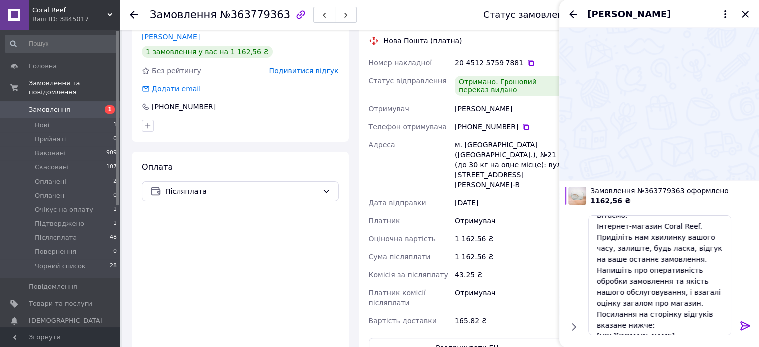
click at [743, 323] on icon at bounding box center [745, 325] width 12 height 12
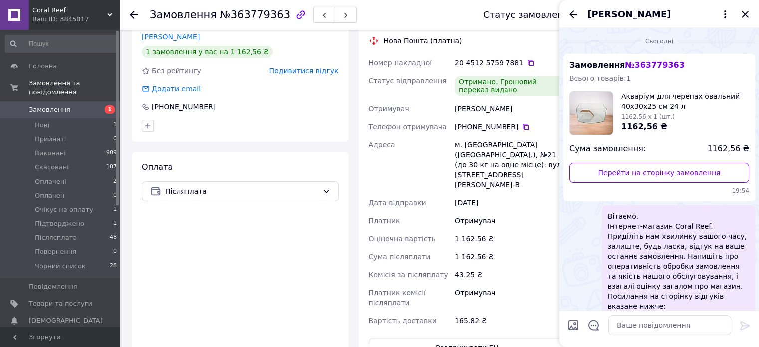
scroll to position [0, 0]
click at [745, 15] on icon "Закрити" at bounding box center [745, 14] width 12 height 12
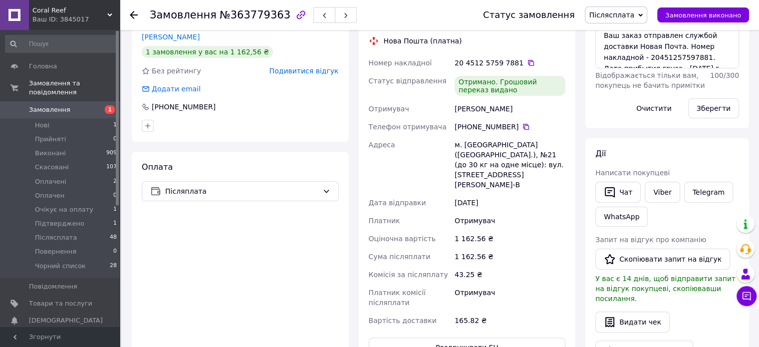
click at [625, 13] on span "Післясплата" at bounding box center [611, 15] width 45 height 8
drag, startPoint x: 619, startPoint y: 123, endPoint x: 563, endPoint y: 45, distance: 95.8
click at [563, 45] on div "Нова Пошта (платна)" at bounding box center [467, 41] width 202 height 10
click at [663, 192] on link "Viber" at bounding box center [662, 192] width 35 height 21
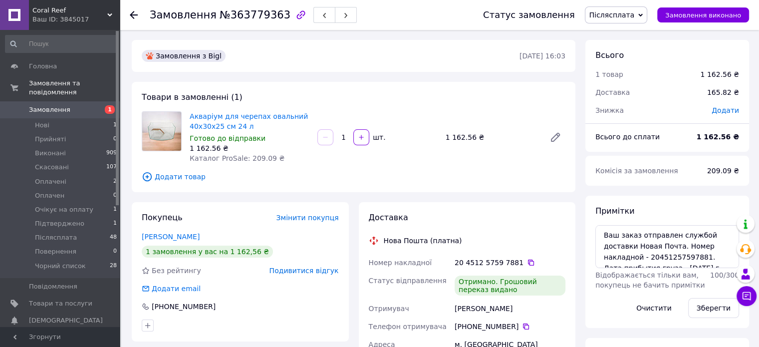
click at [630, 16] on span "Післясплата" at bounding box center [611, 15] width 45 height 8
click at [628, 51] on li "Виконано" at bounding box center [619, 49] width 68 height 15
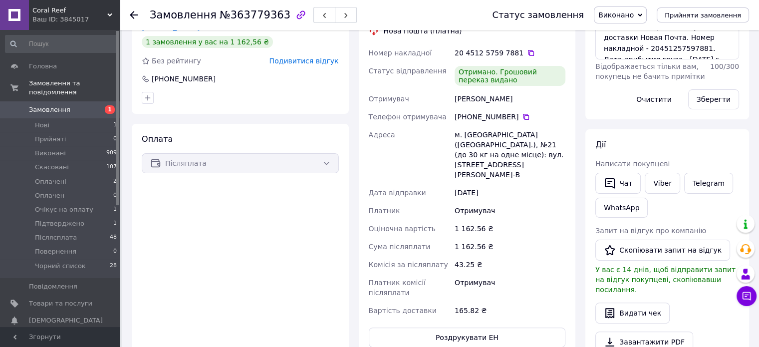
scroll to position [250, 0]
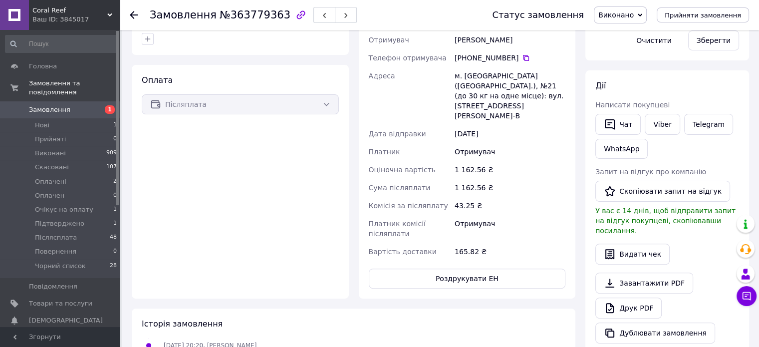
click at [672, 76] on div "[PERSON_NAME] покупцеві   Чат Viber Telegram WhatsApp Запит на відгук про компа…" at bounding box center [667, 211] width 164 height 283
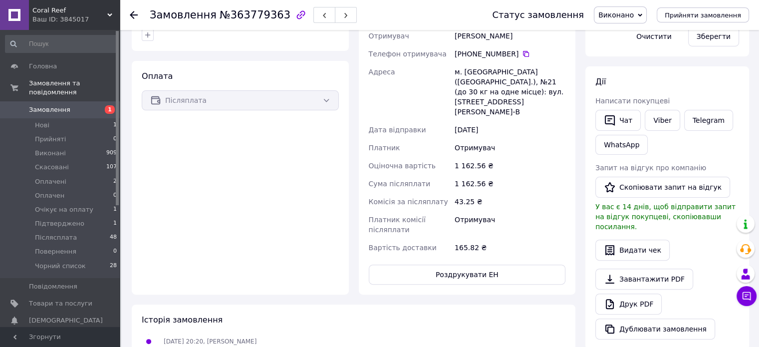
scroll to position [349, 0]
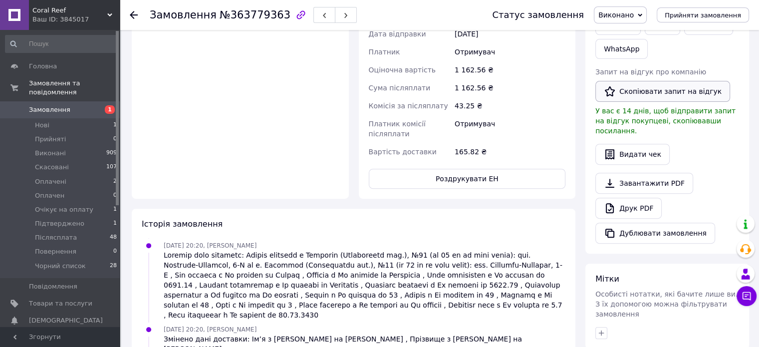
click at [655, 89] on button "Скопіювати запит на відгук" at bounding box center [662, 91] width 135 height 21
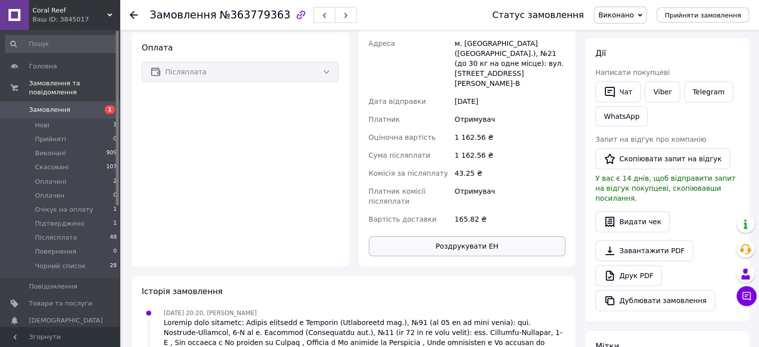
scroll to position [299, 0]
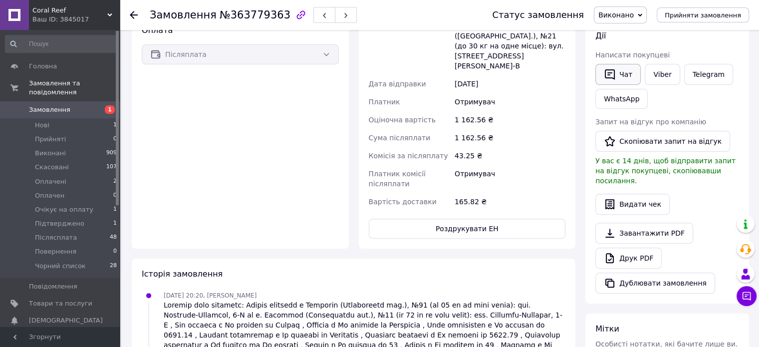
click at [630, 75] on button "Чат" at bounding box center [617, 74] width 45 height 21
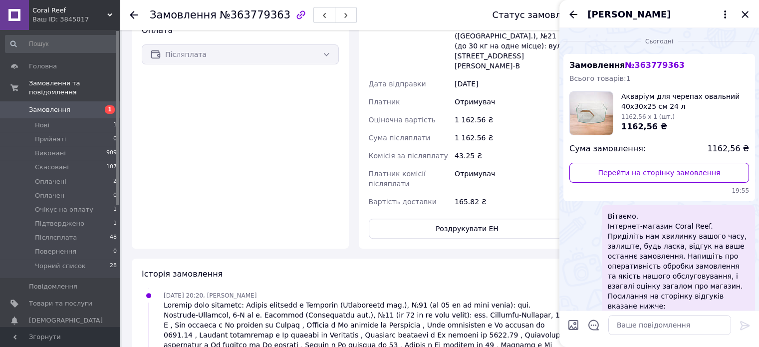
scroll to position [45, 0]
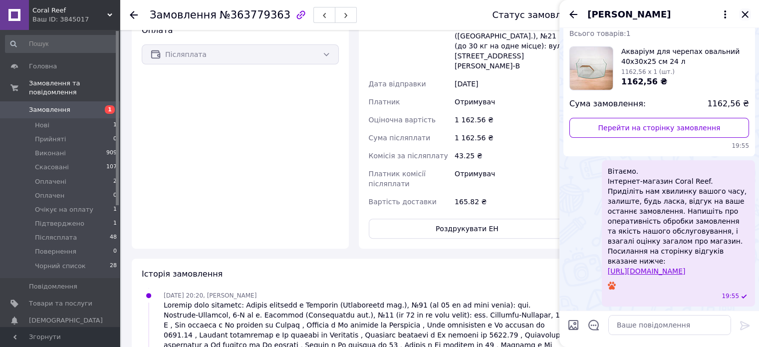
click at [749, 14] on icon "Закрити" at bounding box center [745, 14] width 12 height 12
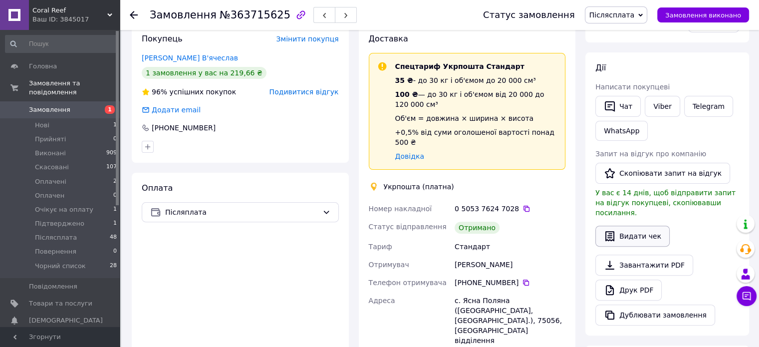
scroll to position [299, 0]
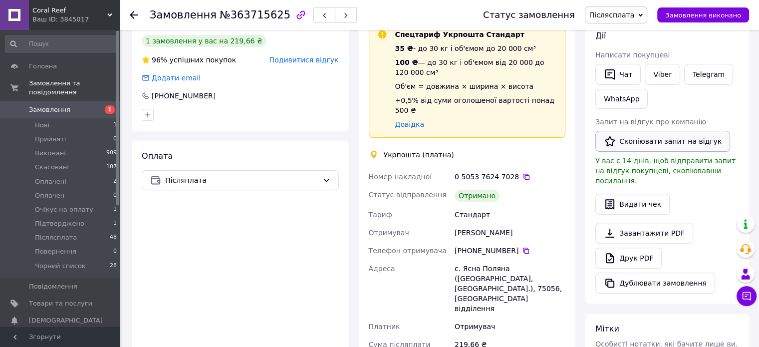
click at [644, 141] on button "Скопіювати запит на відгук" at bounding box center [662, 141] width 135 height 21
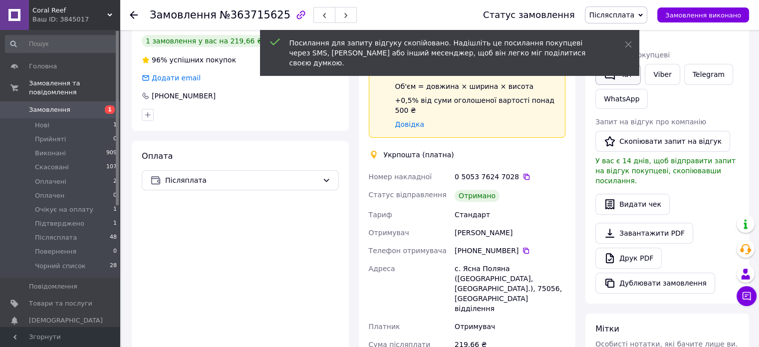
click at [628, 73] on button "Чат" at bounding box center [617, 74] width 45 height 21
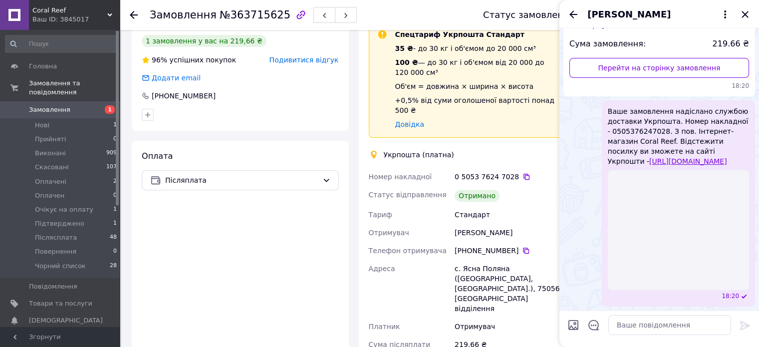
scroll to position [132, 0]
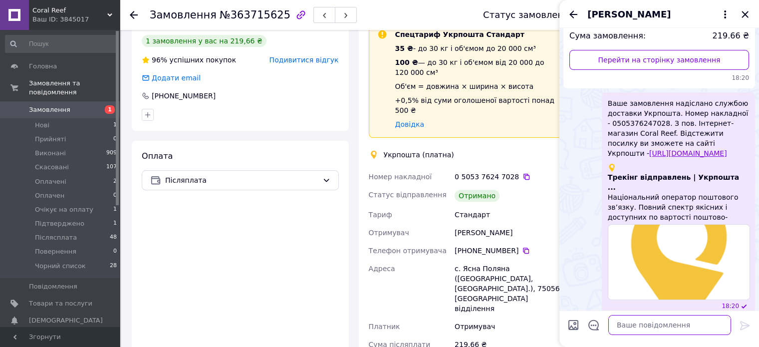
paste textarea "[URL][DOMAIN_NAME]"
drag, startPoint x: 720, startPoint y: 322, endPoint x: 572, endPoint y: 329, distance: 147.9
click at [572, 329] on div "[URL][DOMAIN_NAME] [URL][DOMAIN_NAME]" at bounding box center [659, 325] width 192 height 28
paste textarea "Вітаємо. Інтернет-магазин Coral Reef. Приділіть нам хвилинку вашого часу, залиш…"
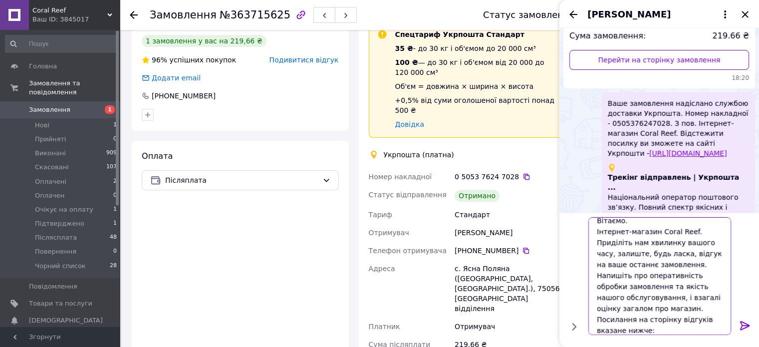
type textarea "Вітаємо. Інтернет-магазин Coral Reef. Приділіть нам хвилинку вашого часу, залиш…"
click at [746, 323] on icon at bounding box center [744, 325] width 9 height 9
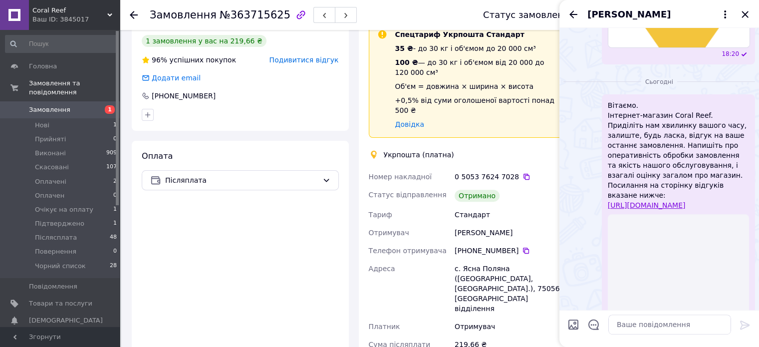
scroll to position [368, 0]
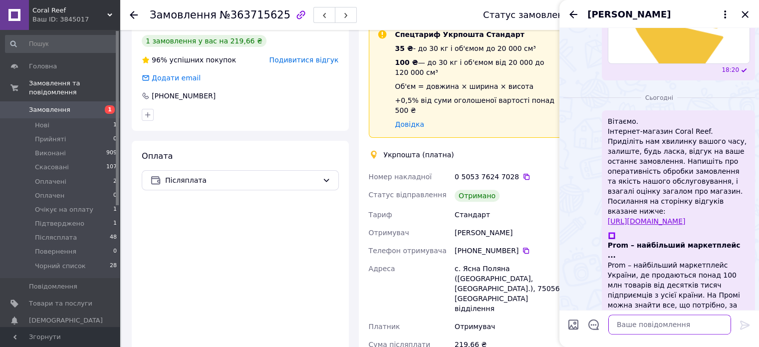
click at [642, 321] on textarea at bounding box center [669, 325] width 123 height 20
click at [748, 15] on icon "Закрити" at bounding box center [745, 14] width 12 height 12
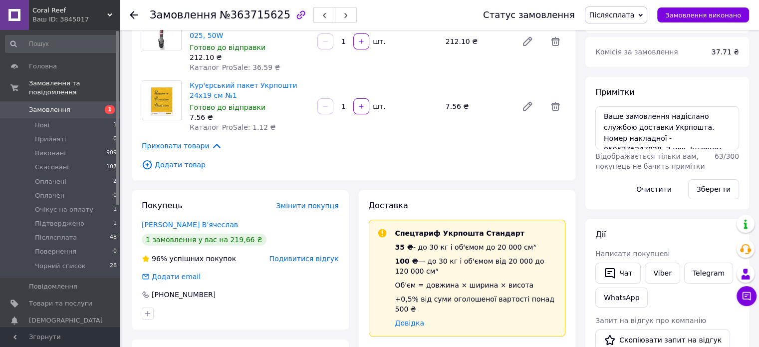
scroll to position [100, 0]
click at [635, 13] on span "Післясплата" at bounding box center [611, 15] width 45 height 8
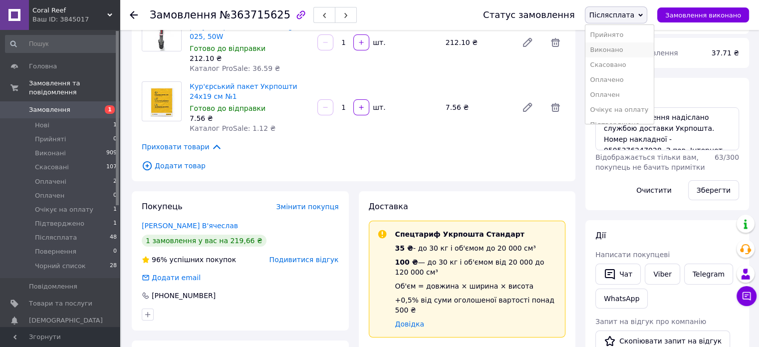
click at [627, 47] on li "Виконано" at bounding box center [619, 49] width 68 height 15
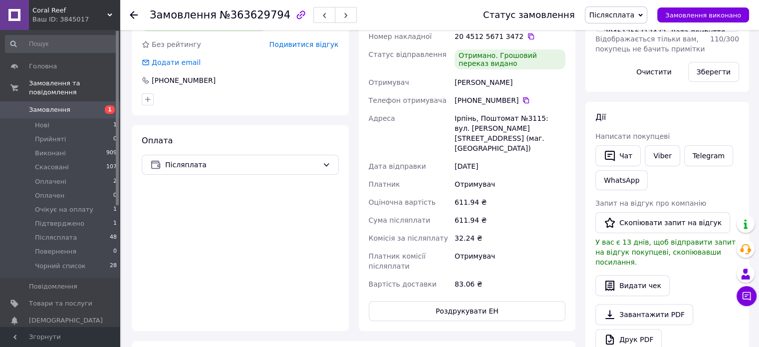
scroll to position [250, 0]
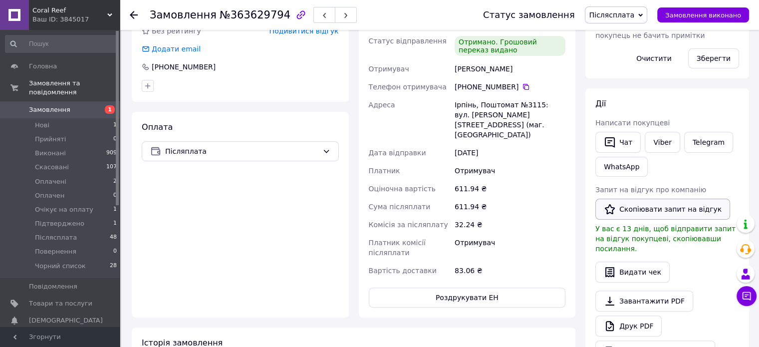
click at [653, 203] on button "Скопіювати запит на відгук" at bounding box center [662, 209] width 135 height 21
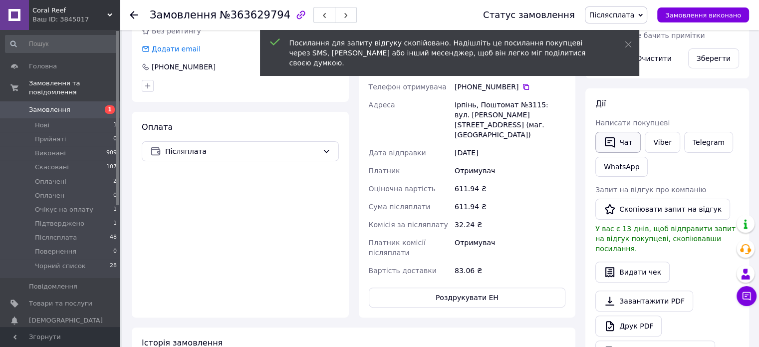
click at [625, 141] on button "Чат" at bounding box center [617, 142] width 45 height 21
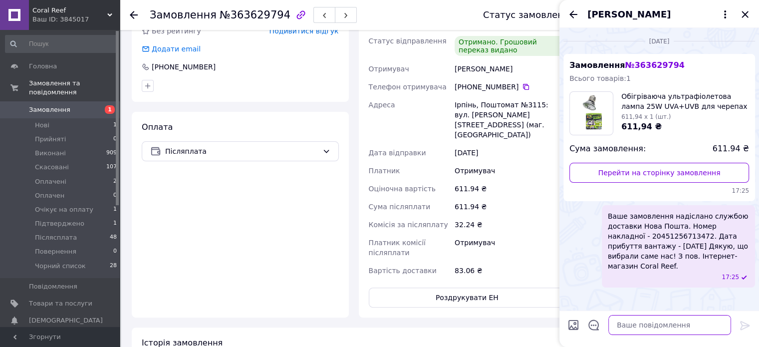
click at [680, 321] on textarea at bounding box center [669, 325] width 123 height 20
paste textarea "Вітаємо. Інтернет-магазин Coral Reef. Приділіть нам хвилинку вашого часу, залиш…"
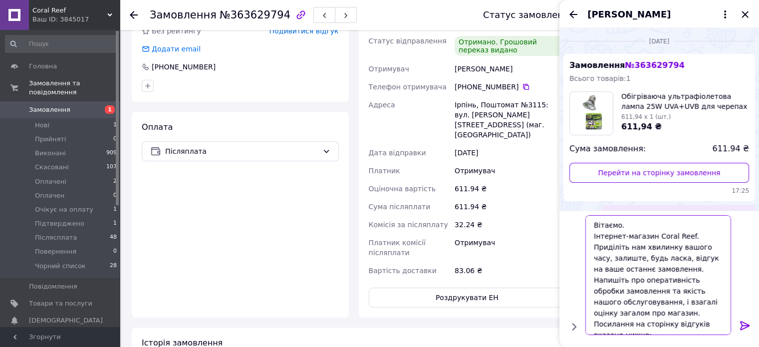
scroll to position [10, 0]
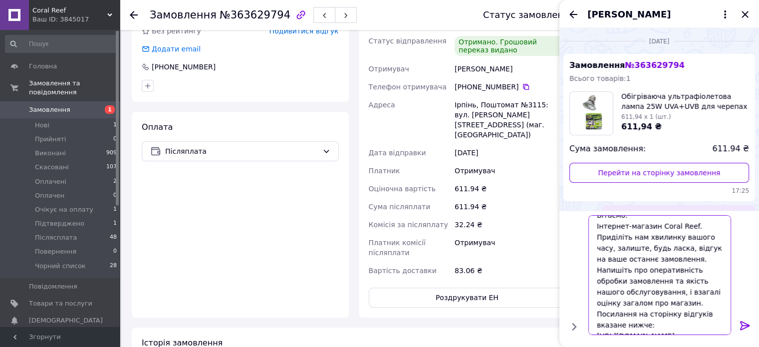
type textarea "Вітаємо. Інтернет-магазин Coral Reef. Приділіть нам хвилинку вашого часу, залиш…"
click at [747, 325] on icon at bounding box center [745, 325] width 12 height 12
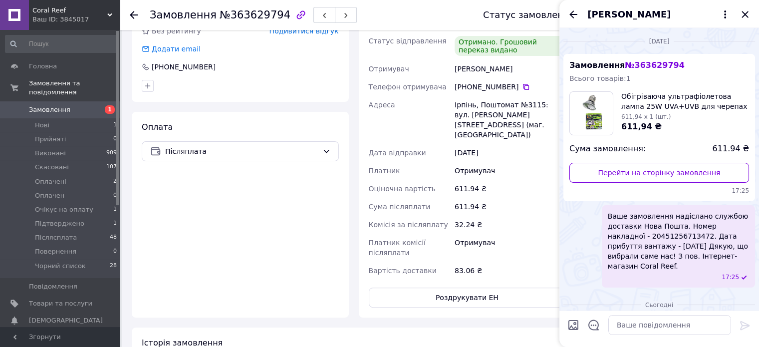
scroll to position [223, 0]
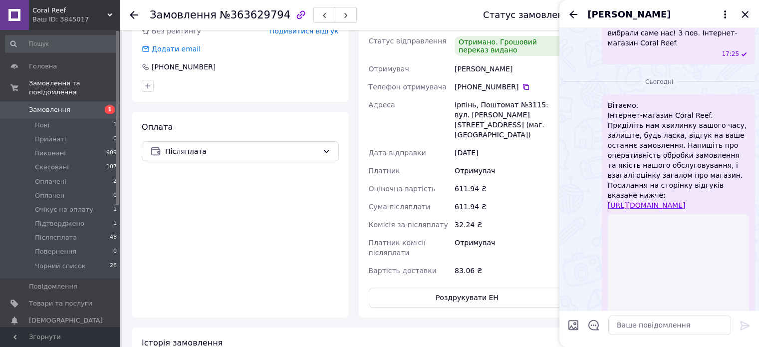
click at [750, 12] on icon "Закрити" at bounding box center [745, 14] width 12 height 12
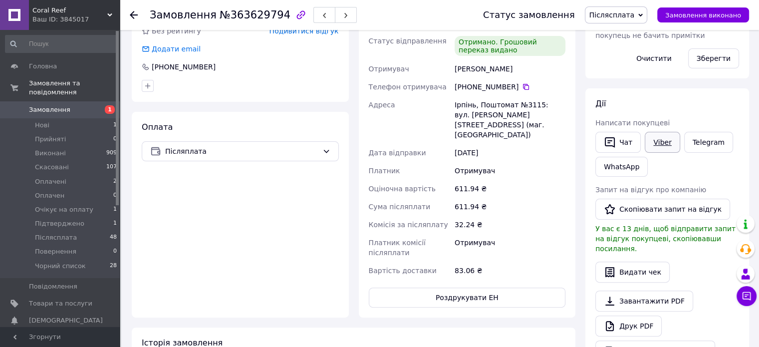
click at [665, 143] on link "Viber" at bounding box center [662, 142] width 35 height 21
click at [631, 14] on span "Післясплата" at bounding box center [611, 15] width 45 height 8
click at [625, 46] on li "Виконано" at bounding box center [619, 49] width 68 height 15
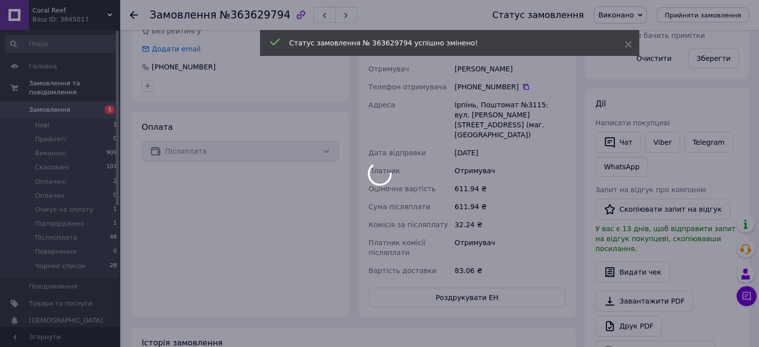
scroll to position [231, 0]
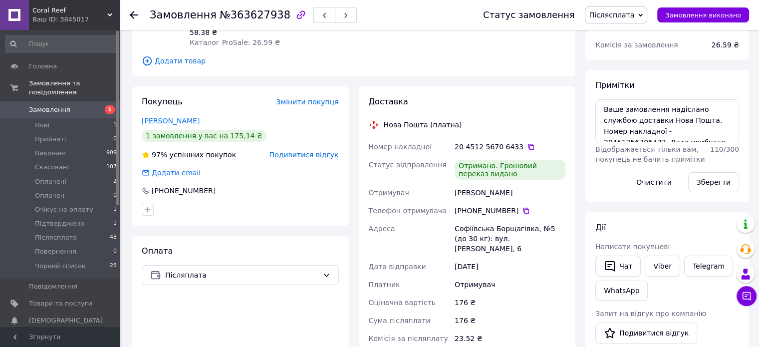
scroll to position [100, 0]
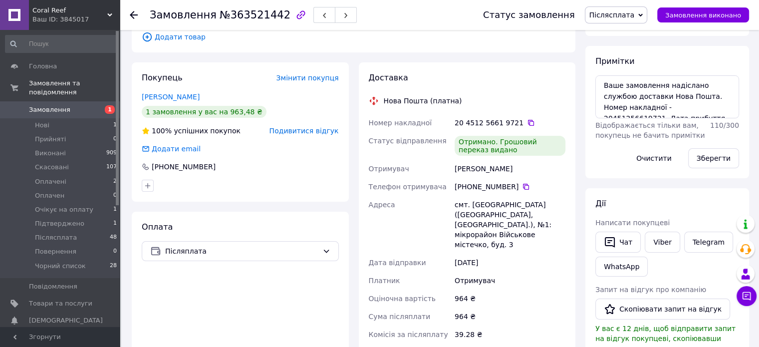
scroll to position [200, 0]
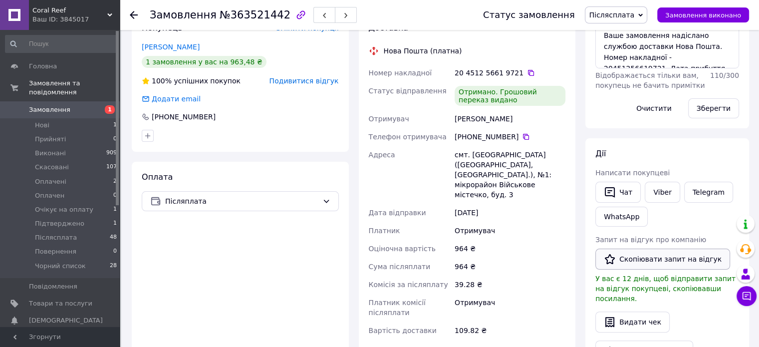
click at [650, 260] on button "Скопіювати запит на відгук" at bounding box center [662, 259] width 135 height 21
click at [625, 191] on button "Чат" at bounding box center [617, 192] width 45 height 21
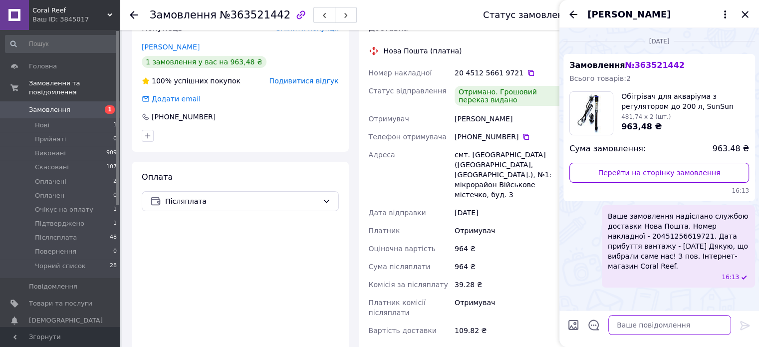
click at [675, 327] on textarea at bounding box center [669, 325] width 123 height 20
paste textarea "Вітаємо. Інтернет-магазин Coral Reef. Приділіть нам хвилинку вашого часу, залиш…"
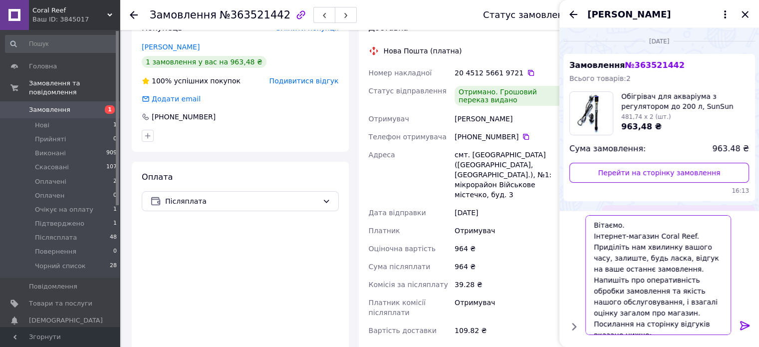
scroll to position [10, 0]
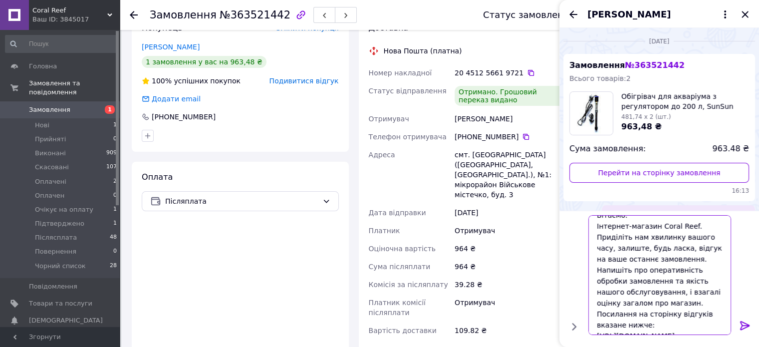
type textarea "Вітаємо. Інтернет-магазин Coral Reef. Приділіть нам хвилинку вашого часу, залиш…"
click at [746, 323] on icon at bounding box center [744, 325] width 9 height 9
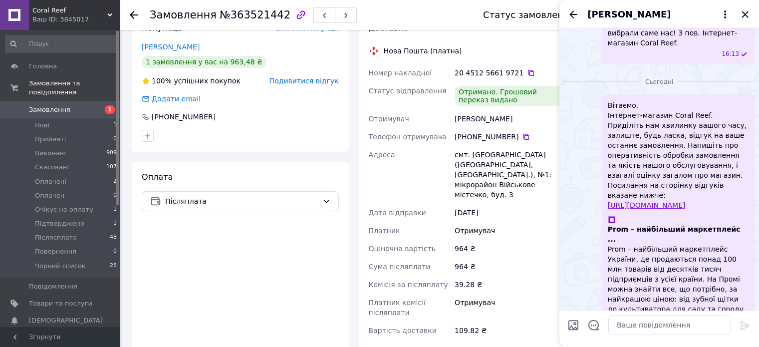
scroll to position [207, 0]
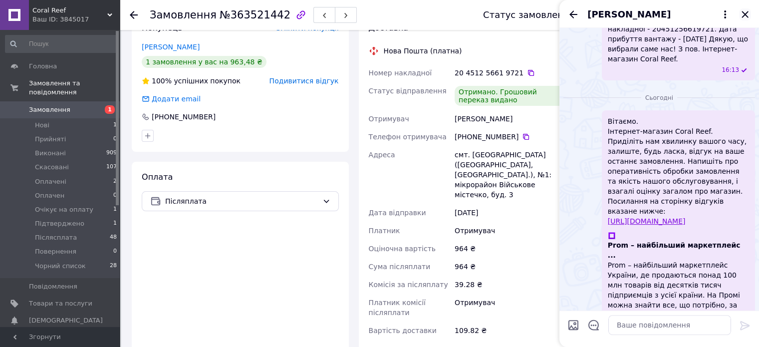
click at [745, 13] on icon "Закрити" at bounding box center [745, 14] width 6 height 6
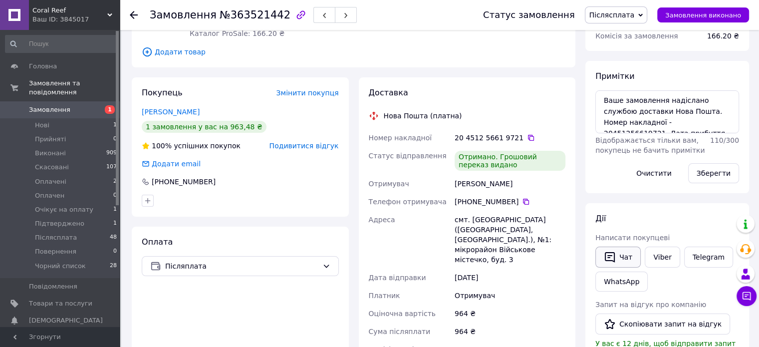
scroll to position [200, 0]
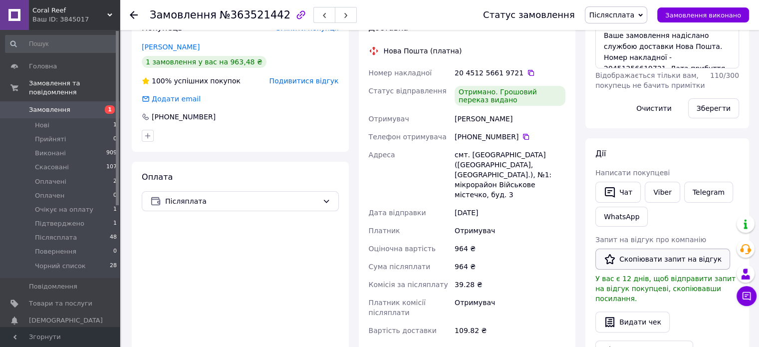
click at [661, 259] on button "Скопіювати запит на відгук" at bounding box center [662, 259] width 135 height 21
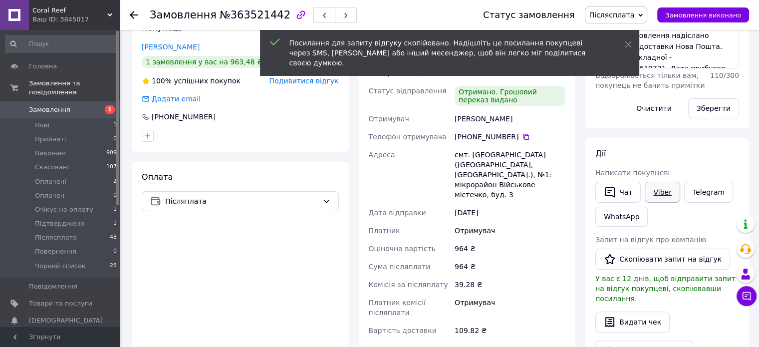
click at [666, 192] on link "Viber" at bounding box center [662, 192] width 35 height 21
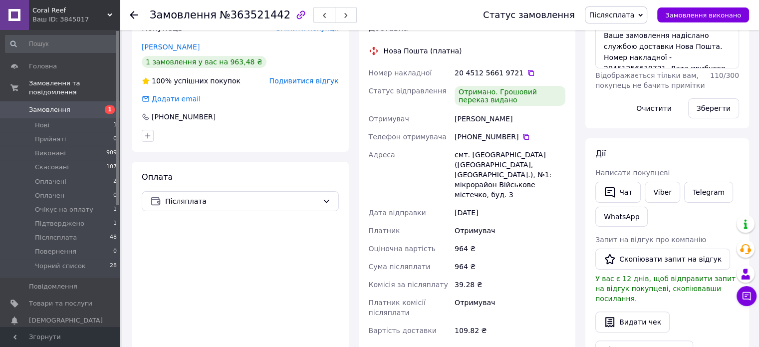
click at [631, 13] on span "Післясплата" at bounding box center [611, 15] width 45 height 8
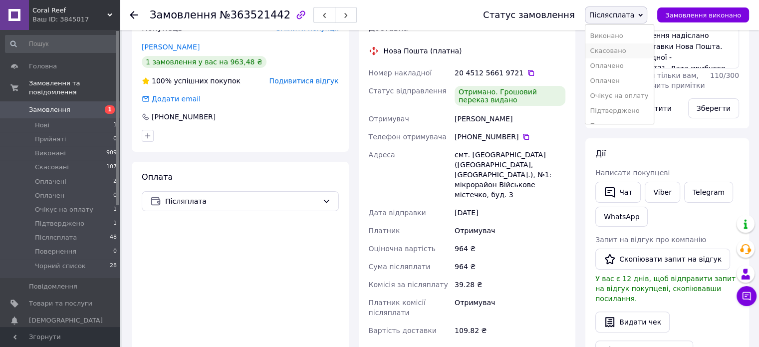
scroll to position [0, 0]
click at [616, 51] on li "Виконано" at bounding box center [619, 49] width 68 height 15
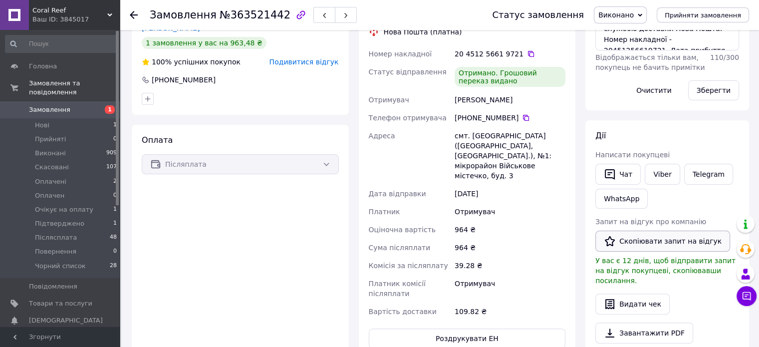
click at [637, 235] on button "Скопіювати запит на відгук" at bounding box center [662, 241] width 135 height 21
click at [623, 176] on button "Чат" at bounding box center [617, 174] width 45 height 21
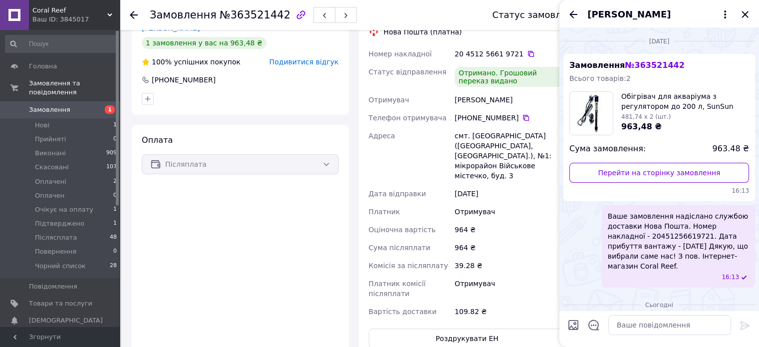
scroll to position [207, 0]
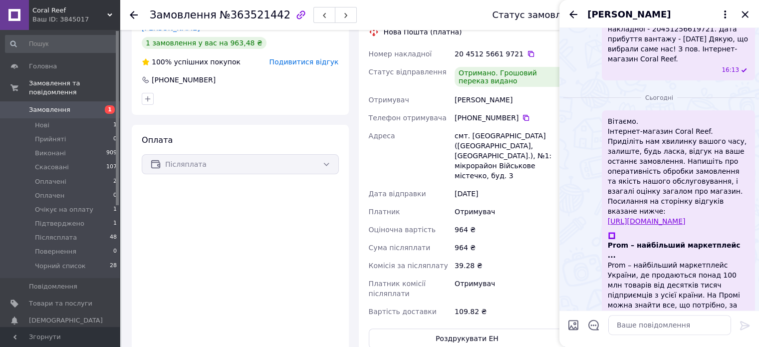
drag, startPoint x: 713, startPoint y: 210, endPoint x: 606, endPoint y: 107, distance: 148.2
click at [606, 110] on div "Вітаємо. Інтернет-магазин Coral Reef. Приділіть нам хвилинку вашого часу, залиш…" at bounding box center [678, 233] width 153 height 246
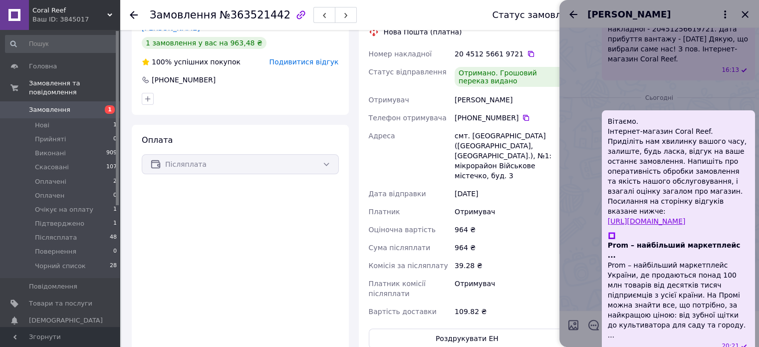
copy span "Вітаємо. Інтернет-магазин Coral Reef. Приділіть нам хвилинку вашого часу, залиш…"
click at [744, 10] on div at bounding box center [659, 173] width 200 height 347
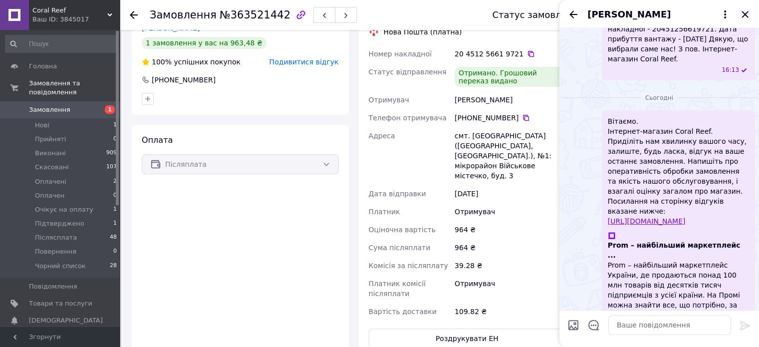
click at [745, 15] on icon "Закрити" at bounding box center [745, 14] width 12 height 12
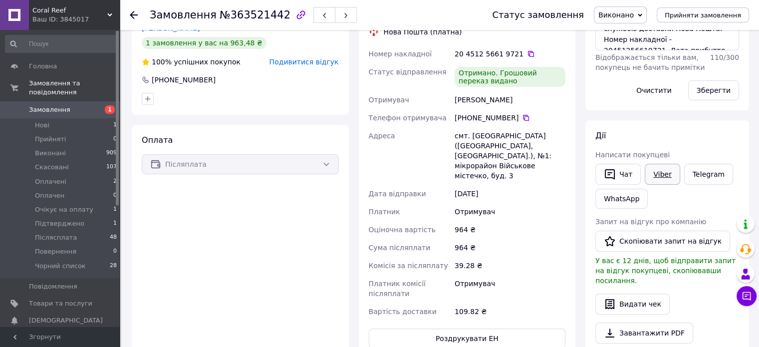
click at [658, 174] on link "Viber" at bounding box center [662, 174] width 35 height 21
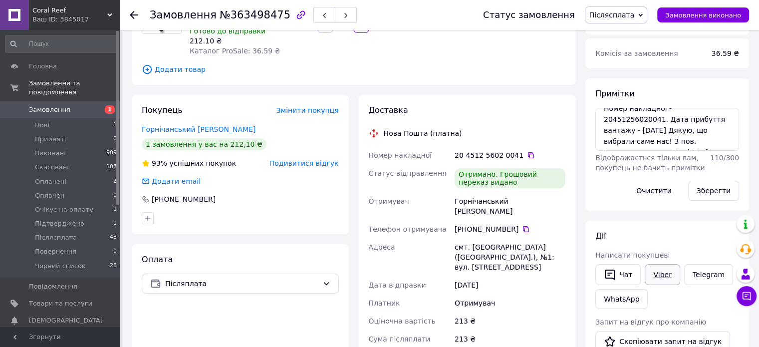
scroll to position [150, 0]
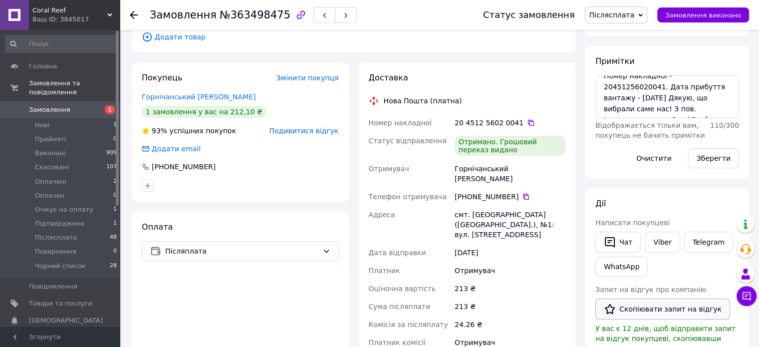
click at [659, 309] on button "Скопіювати запит на відгук" at bounding box center [662, 308] width 135 height 21
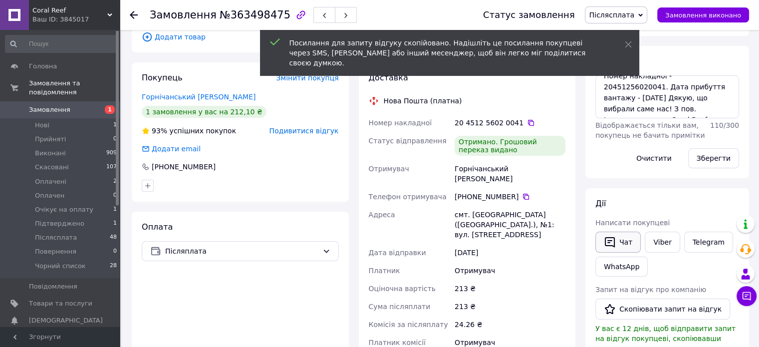
click at [631, 245] on button "Чат" at bounding box center [617, 242] width 45 height 21
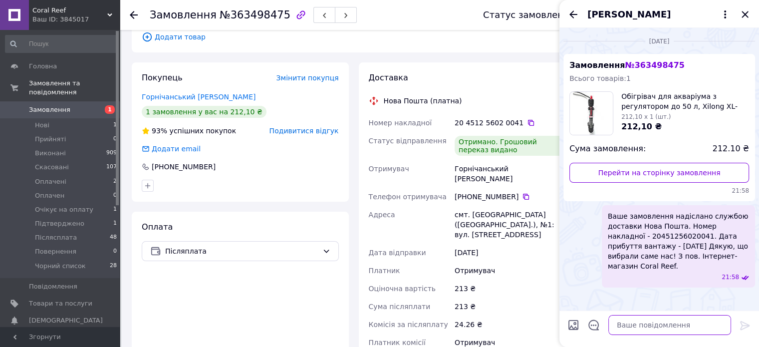
click at [692, 321] on textarea at bounding box center [669, 325] width 123 height 20
paste textarea "Вітаємо. Інтернет-магазин Coral Reef. Приділіть нам хвилинку вашого часу, залиш…"
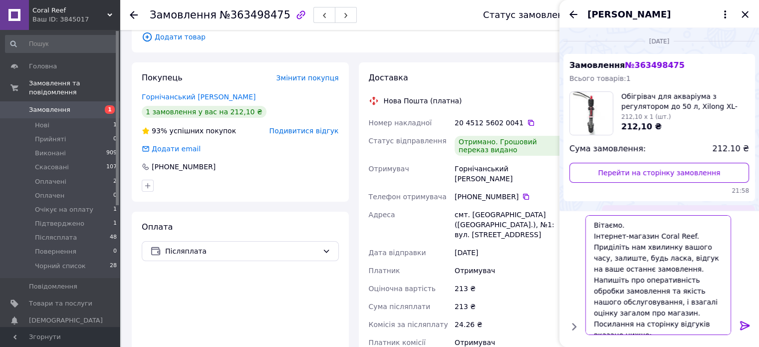
scroll to position [10, 0]
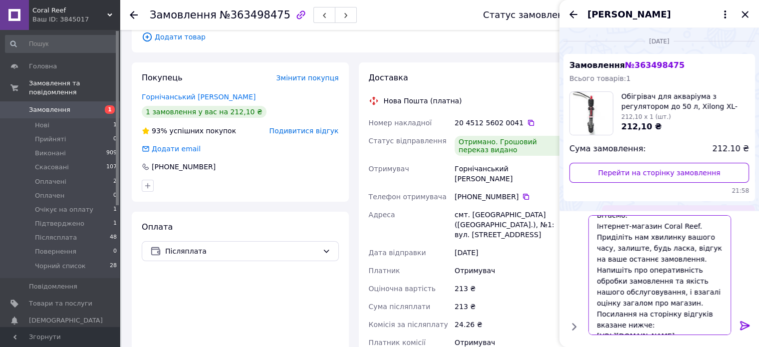
type textarea "Вітаємо. Інтернет-магазин Coral Reef. Приділіть нам хвилинку вашого часу, залиш…"
drag, startPoint x: 747, startPoint y: 325, endPoint x: 747, endPoint y: 332, distance: 7.0
click at [746, 325] on icon at bounding box center [744, 325] width 9 height 9
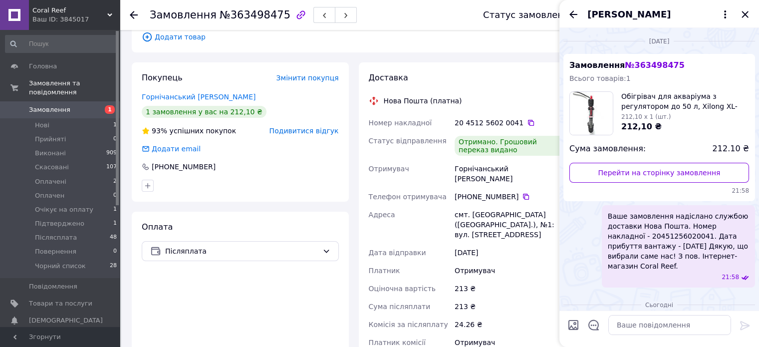
scroll to position [223, 0]
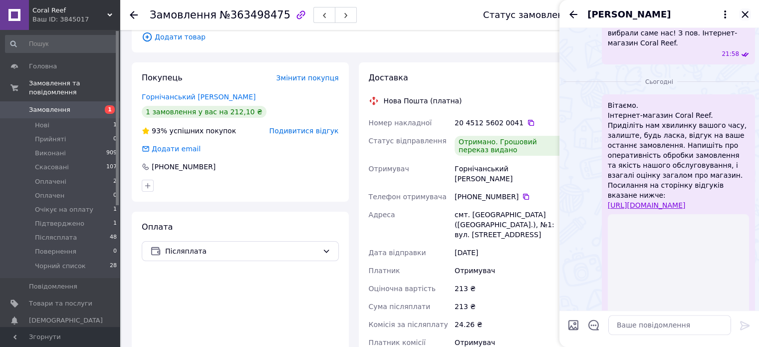
click at [746, 14] on icon "Закрити" at bounding box center [745, 14] width 6 height 6
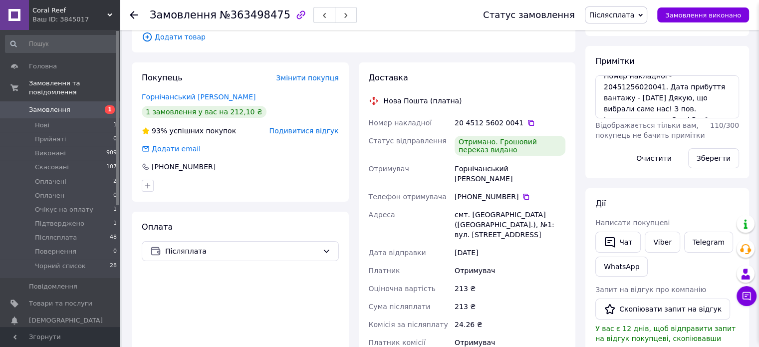
scroll to position [207, 0]
click at [663, 241] on link "Viber" at bounding box center [662, 242] width 35 height 21
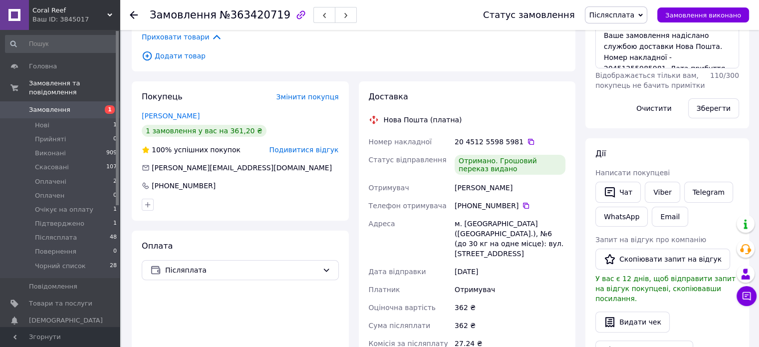
scroll to position [22, 0]
click at [658, 257] on button "Скопіювати запит на відгук" at bounding box center [662, 259] width 135 height 21
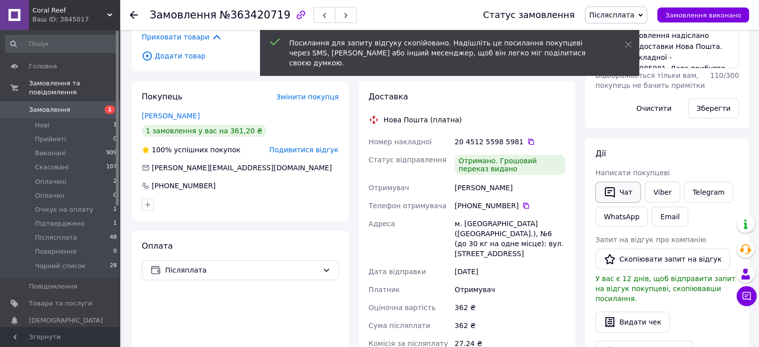
click at [617, 190] on button "Чат" at bounding box center [617, 192] width 45 height 21
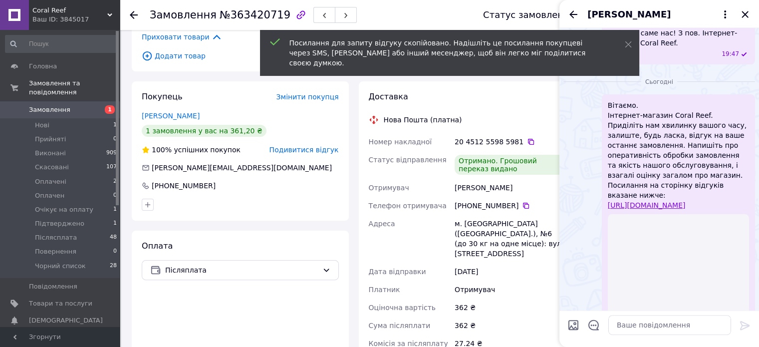
scroll to position [226, 0]
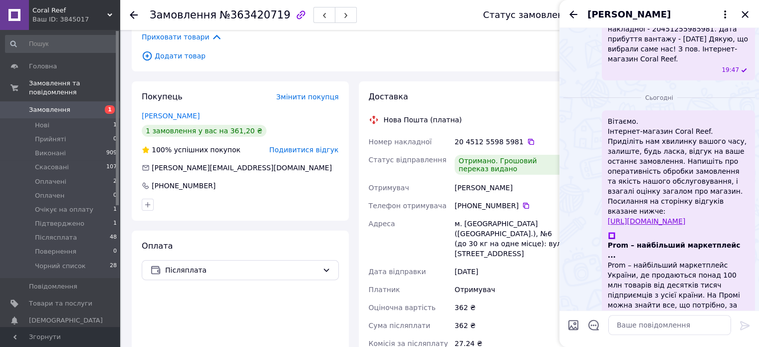
drag, startPoint x: 715, startPoint y: 213, endPoint x: 602, endPoint y: 99, distance: 160.9
click at [602, 99] on div "Сьогодні Вітаємо. Інтернет-магазин Coral Reef. Приділіть нам хвилинку вашого ча…" at bounding box center [659, 222] width 200 height 276
copy span "Вітаємо. Інтернет-магазин Coral Reef. Приділіть нам хвилинку вашого часу, залиш…"
click at [743, 15] on icon "Закрити" at bounding box center [745, 14] width 6 height 6
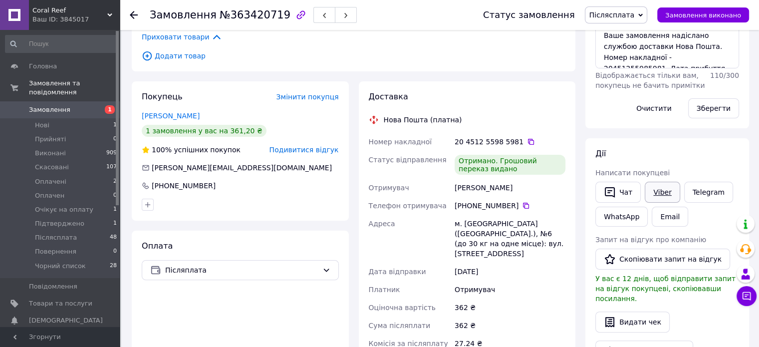
click at [661, 189] on link "Viber" at bounding box center [662, 192] width 35 height 21
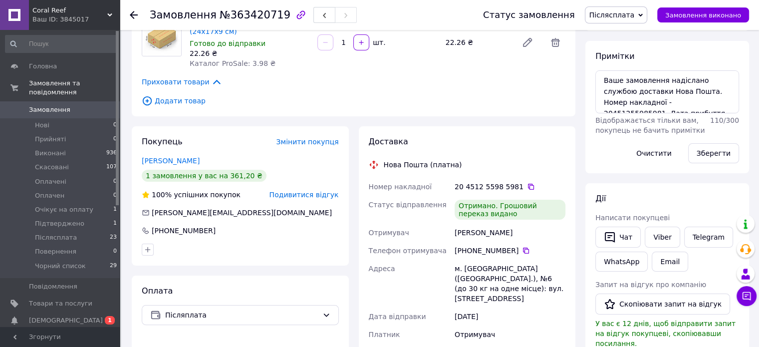
scroll to position [209, 0]
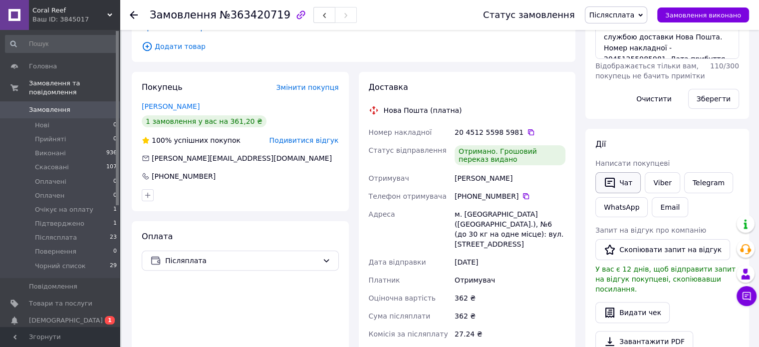
click at [625, 185] on button "Чат" at bounding box center [617, 182] width 45 height 21
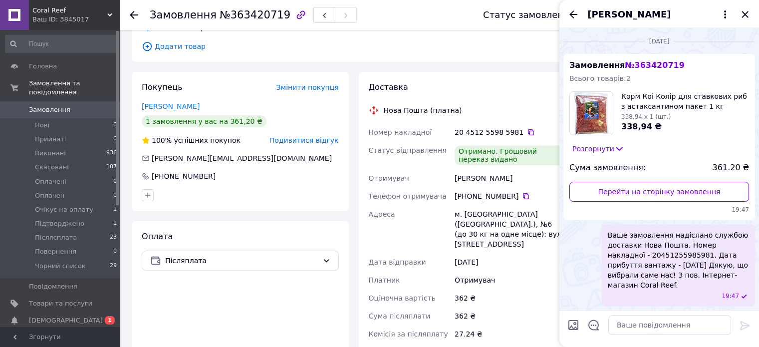
scroll to position [140, 0]
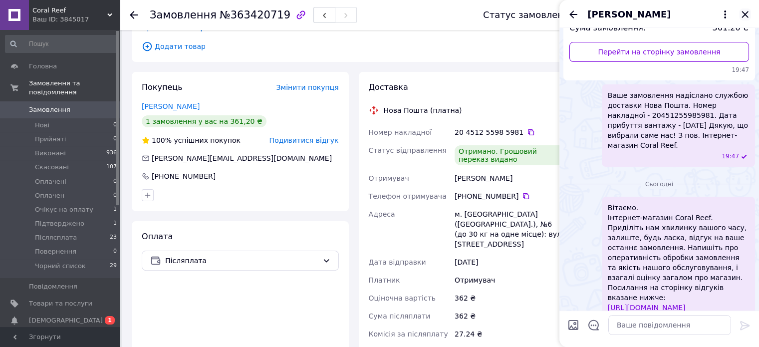
click at [745, 9] on icon "Закрити" at bounding box center [745, 14] width 12 height 12
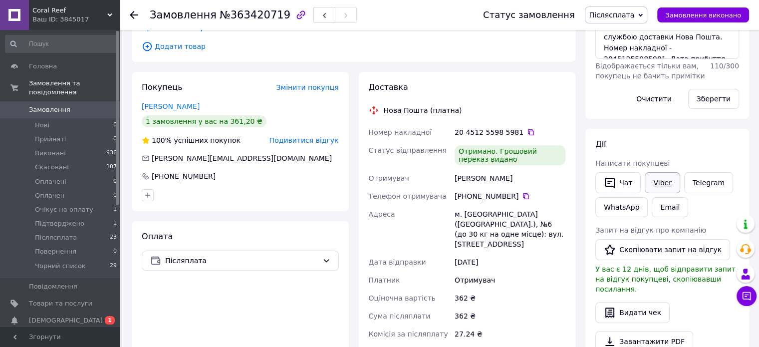
click at [664, 181] on link "Viber" at bounding box center [662, 182] width 35 height 21
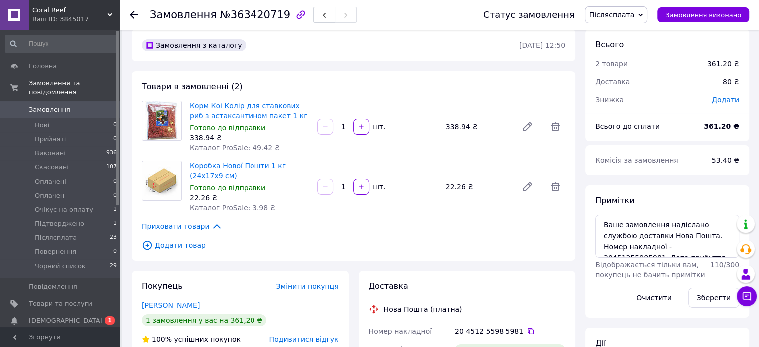
scroll to position [0, 0]
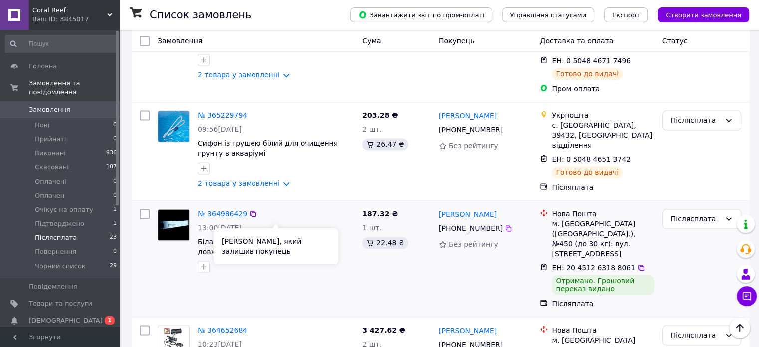
scroll to position [1357, 0]
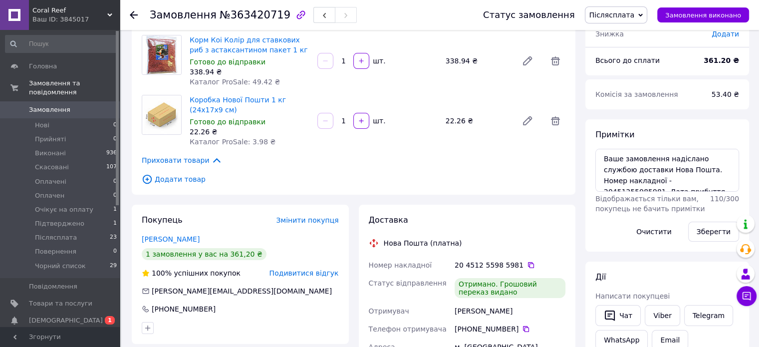
scroll to position [150, 0]
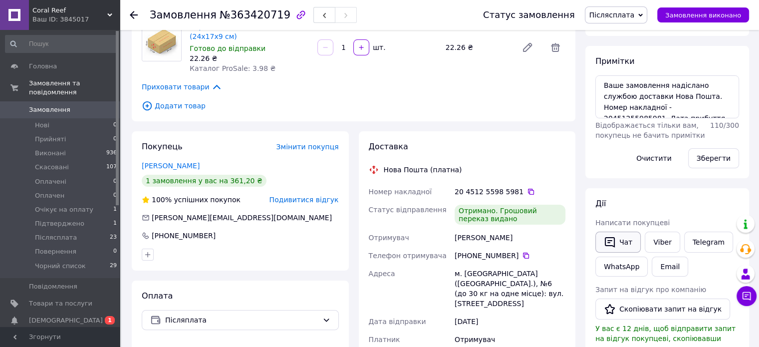
click at [632, 235] on button "Чат" at bounding box center [617, 242] width 45 height 21
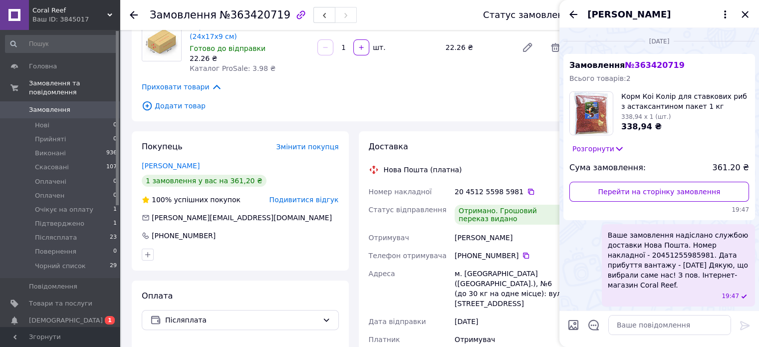
scroll to position [140, 0]
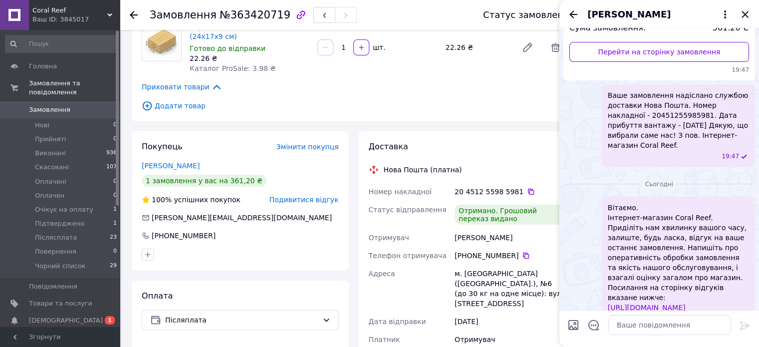
click at [748, 14] on icon "Закрити" at bounding box center [745, 14] width 12 height 12
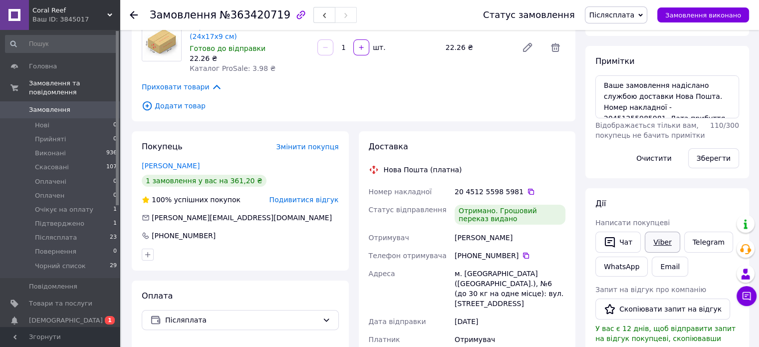
click at [657, 245] on link "Viber" at bounding box center [662, 242] width 35 height 21
click at [625, 15] on span "Післясплата" at bounding box center [611, 15] width 45 height 8
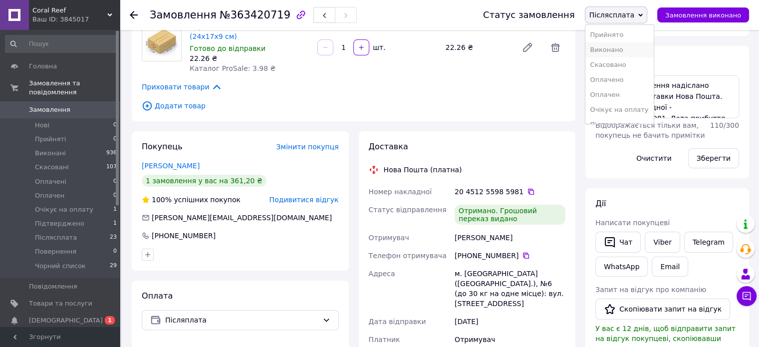
click at [628, 50] on li "Виконано" at bounding box center [619, 49] width 68 height 15
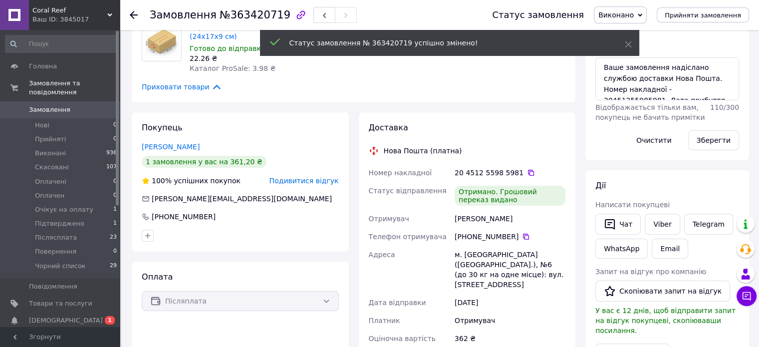
scroll to position [46, 0]
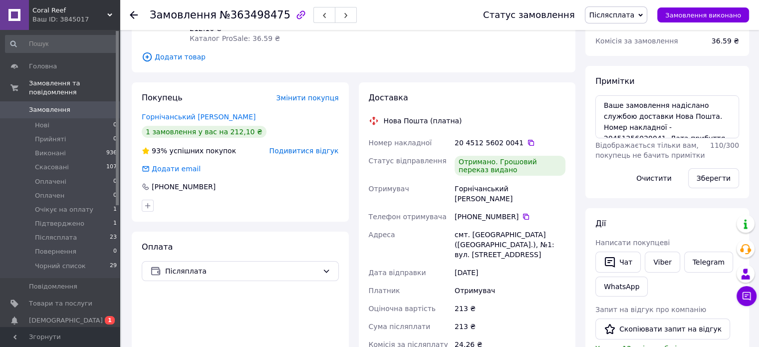
scroll to position [150, 0]
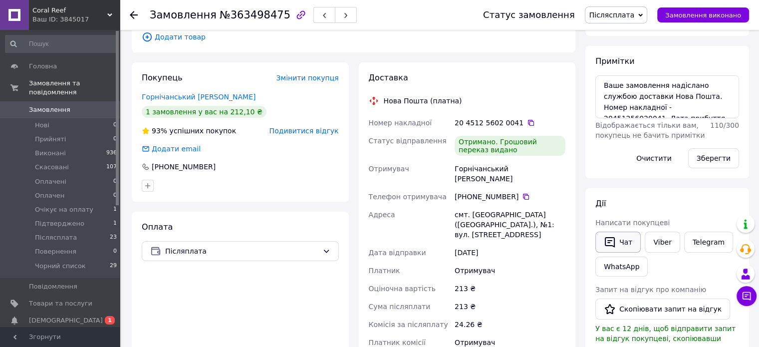
click at [629, 243] on button "Чат" at bounding box center [617, 242] width 45 height 21
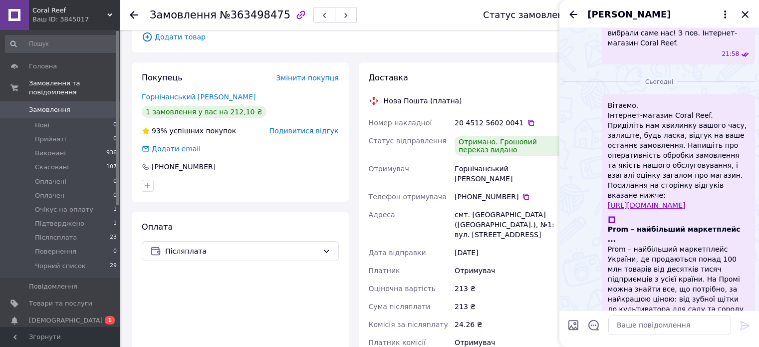
scroll to position [207, 0]
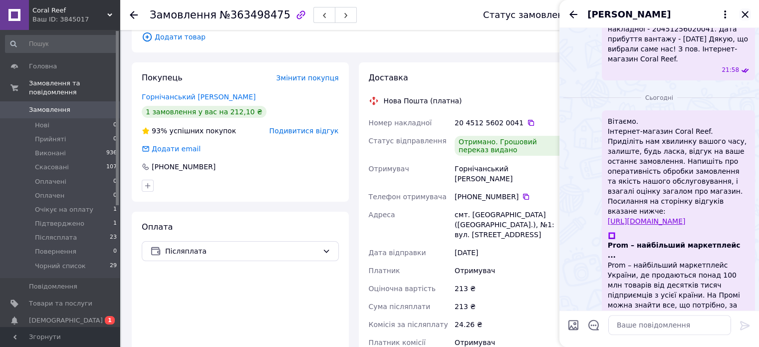
click at [743, 14] on icon "Закрити" at bounding box center [745, 14] width 12 height 12
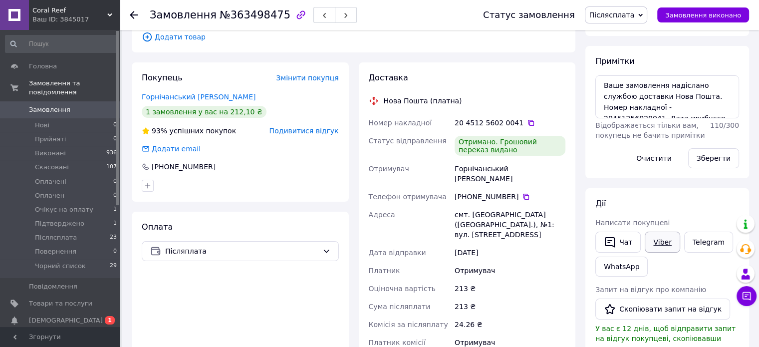
click at [667, 243] on link "Viber" at bounding box center [662, 242] width 35 height 21
click at [633, 13] on span "Післясплата" at bounding box center [611, 15] width 45 height 8
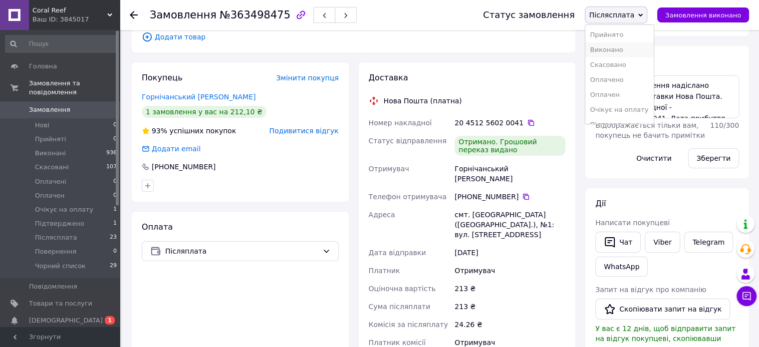
click at [624, 52] on li "Виконано" at bounding box center [619, 49] width 68 height 15
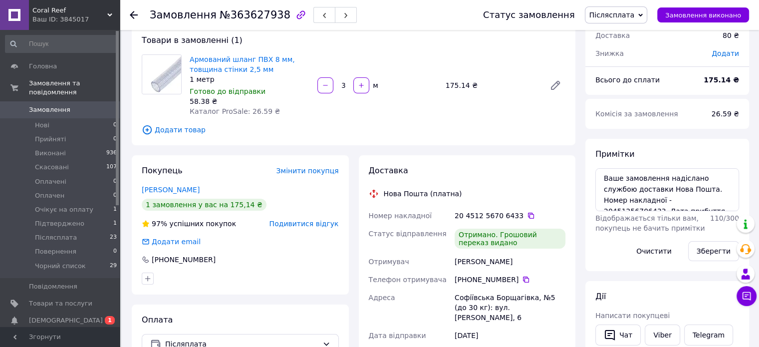
scroll to position [100, 0]
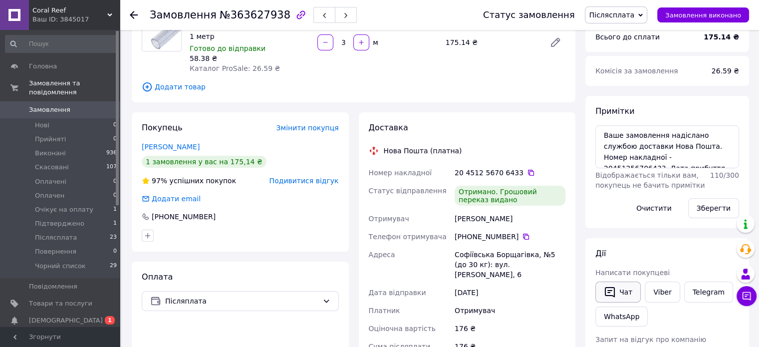
click at [623, 289] on button "Чат" at bounding box center [617, 291] width 45 height 21
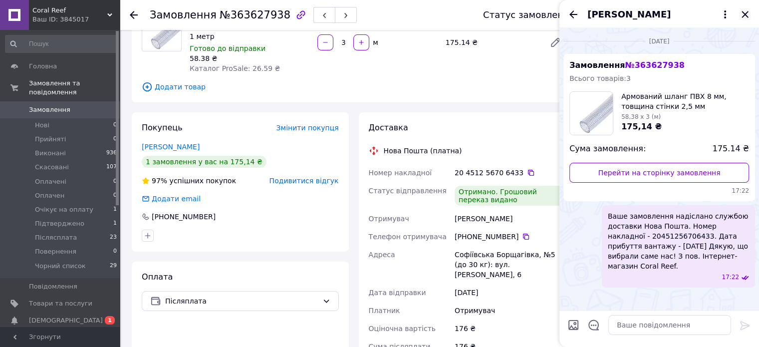
click at [747, 11] on icon "Закрити" at bounding box center [745, 14] width 6 height 6
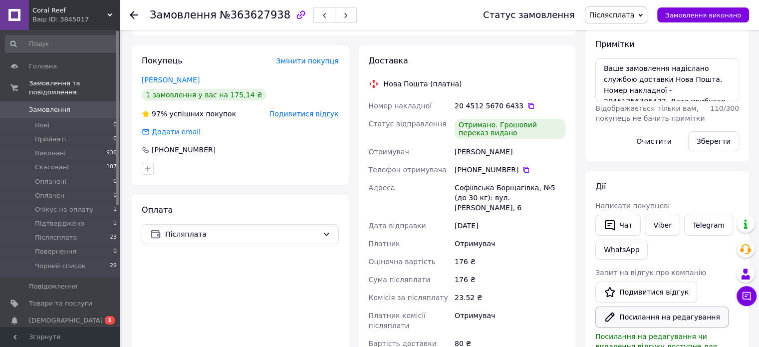
scroll to position [150, 0]
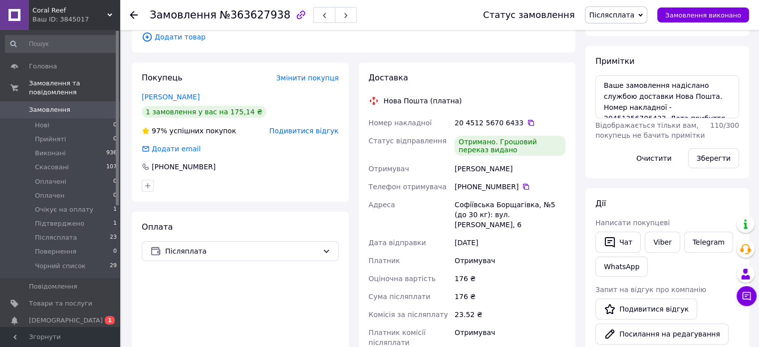
click at [635, 13] on span "Післясплата" at bounding box center [611, 15] width 45 height 8
click at [628, 51] on li "Виконано" at bounding box center [619, 49] width 68 height 15
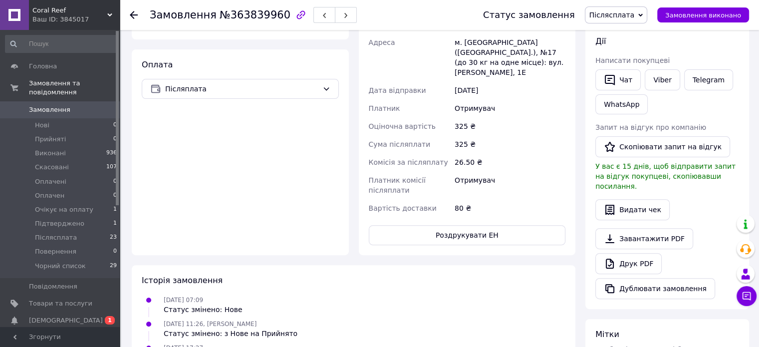
scroll to position [150, 0]
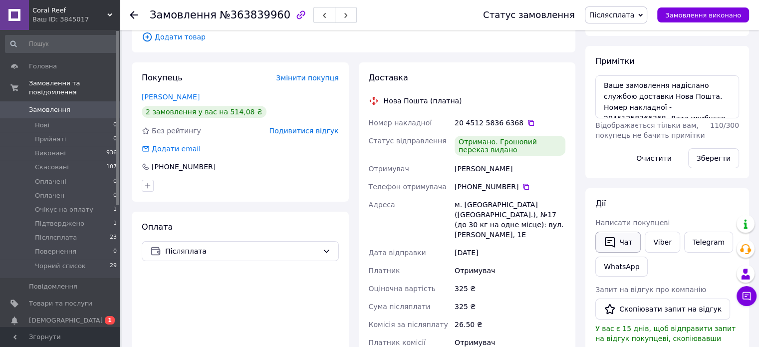
click at [618, 242] on button "Чат" at bounding box center [617, 242] width 45 height 21
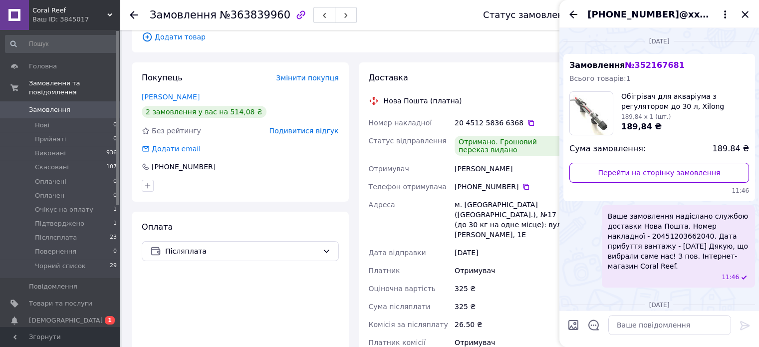
scroll to position [477, 0]
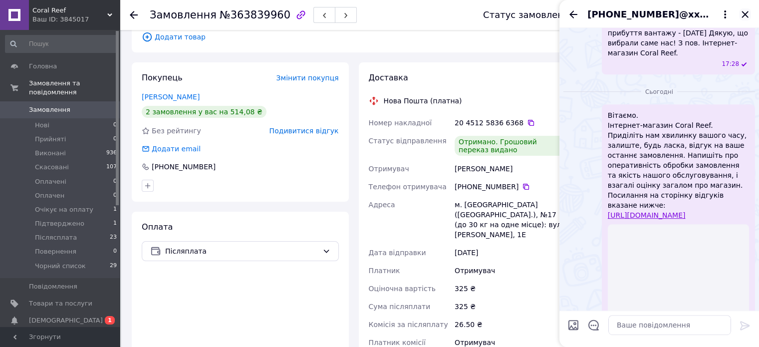
drag, startPoint x: 745, startPoint y: 15, endPoint x: 738, endPoint y: 11, distance: 8.5
click at [744, 14] on icon "Закрити" at bounding box center [745, 14] width 12 height 12
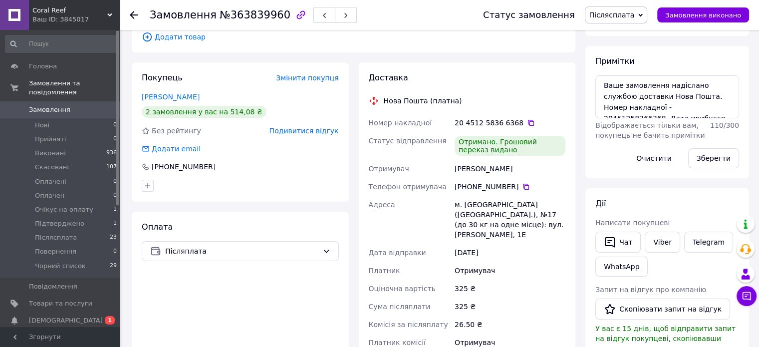
click at [630, 14] on span "Післясплата" at bounding box center [611, 15] width 45 height 8
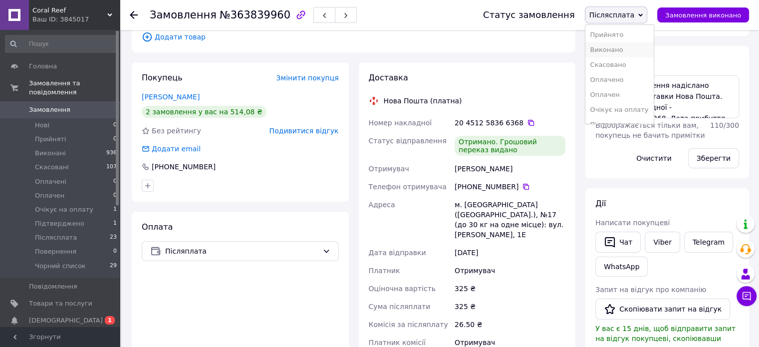
click at [622, 51] on li "Виконано" at bounding box center [619, 49] width 68 height 15
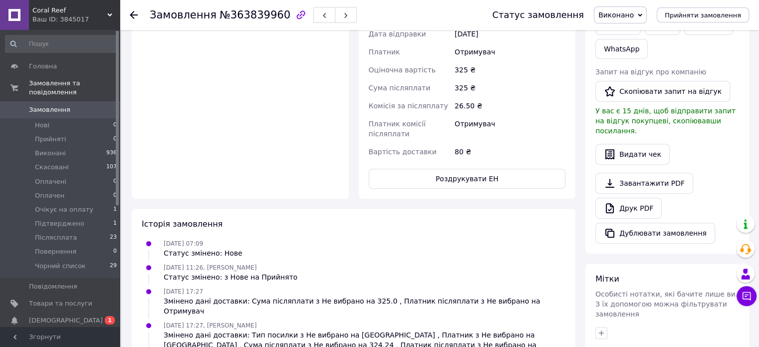
scroll to position [330, 0]
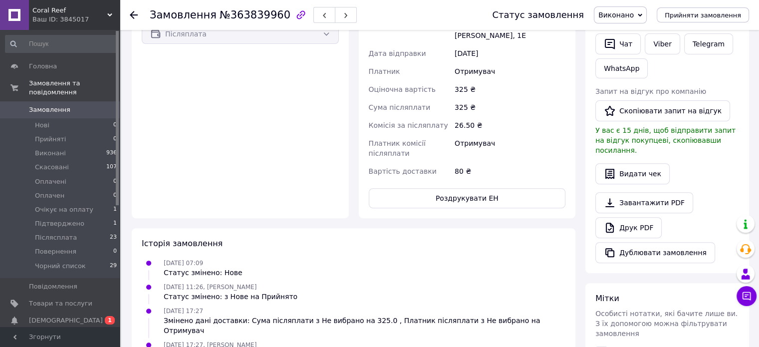
click at [664, 45] on link "Viber" at bounding box center [662, 43] width 35 height 21
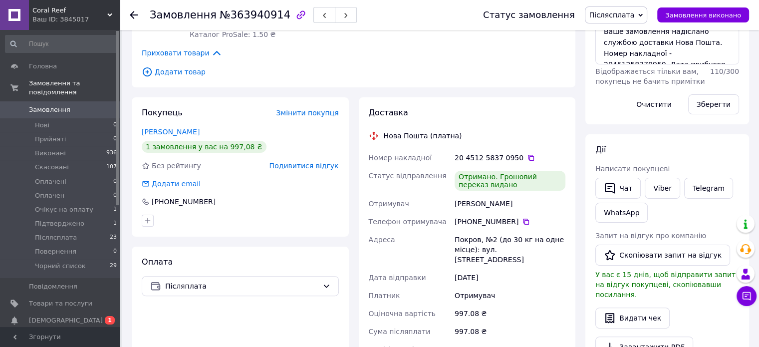
scroll to position [200, 0]
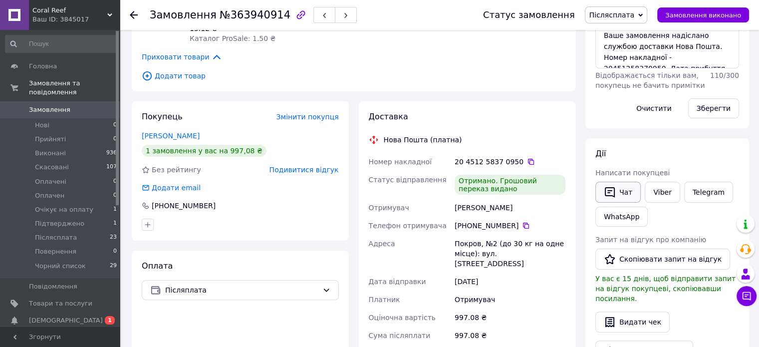
click at [629, 193] on button "Чат" at bounding box center [617, 192] width 45 height 21
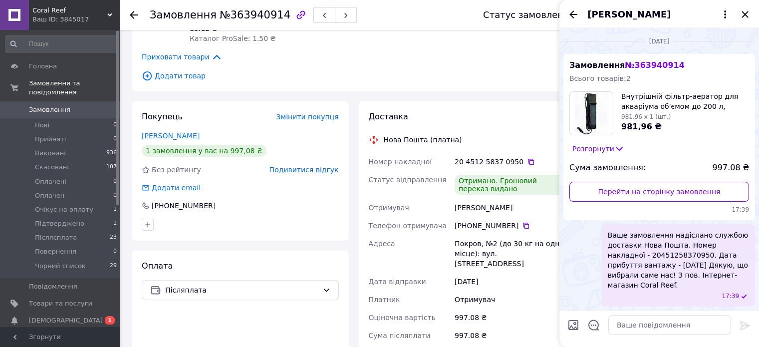
scroll to position [226, 0]
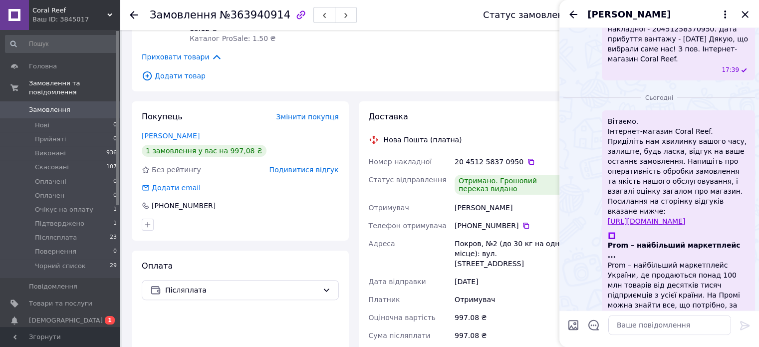
drag, startPoint x: 743, startPoint y: 14, endPoint x: 718, endPoint y: 0, distance: 28.4
click at [741, 13] on icon "Закрити" at bounding box center [745, 14] width 12 height 12
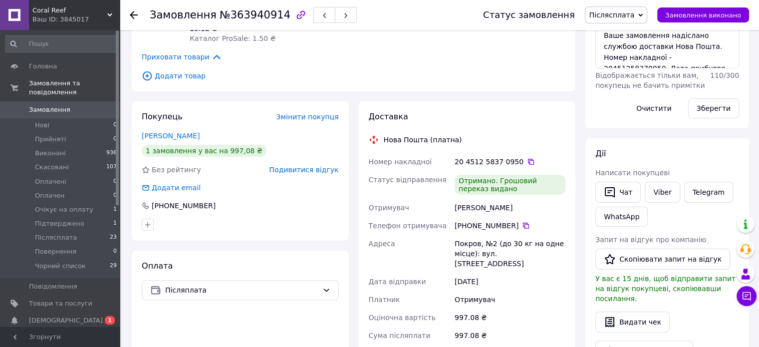
click at [634, 15] on span "Післясплата" at bounding box center [611, 15] width 45 height 8
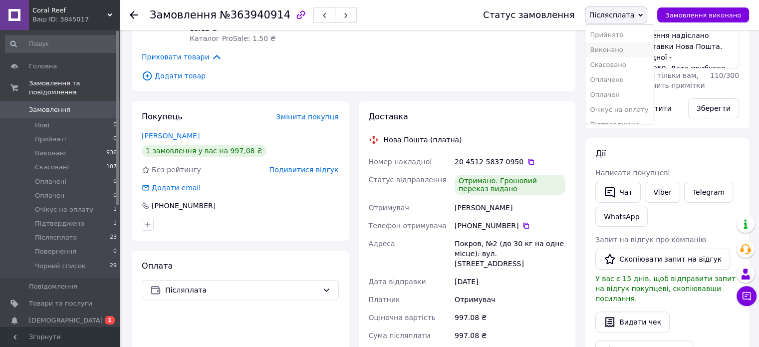
click at [623, 52] on li "Виконано" at bounding box center [619, 49] width 68 height 15
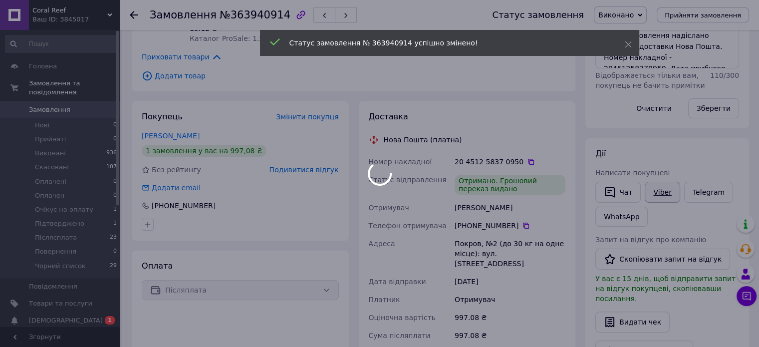
click at [655, 192] on body "Coral Reef Ваш ID: 3845017 Сайт Coral Reef Кабінет покупця Перевірити стан сист…" at bounding box center [379, 293] width 759 height 987
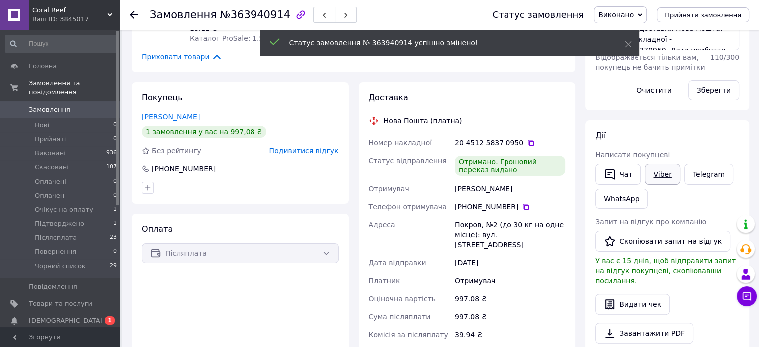
click at [666, 173] on link "Viber" at bounding box center [662, 174] width 35 height 21
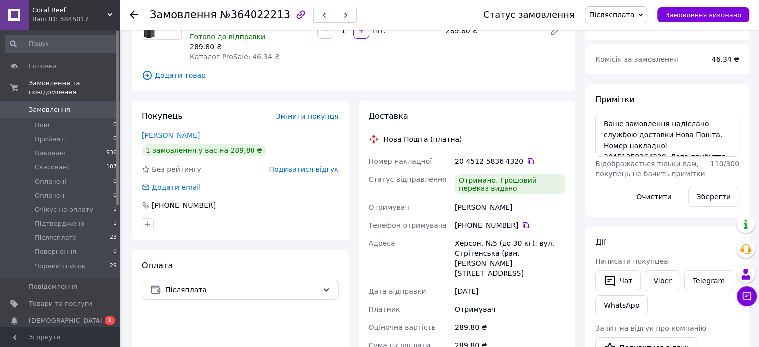
scroll to position [200, 0]
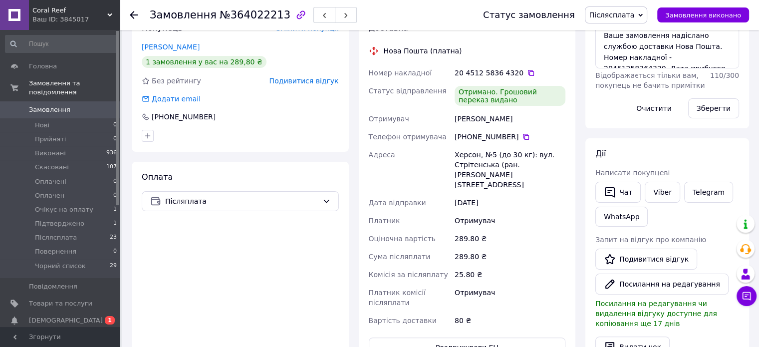
click at [625, 15] on span "Післясплата" at bounding box center [611, 15] width 45 height 8
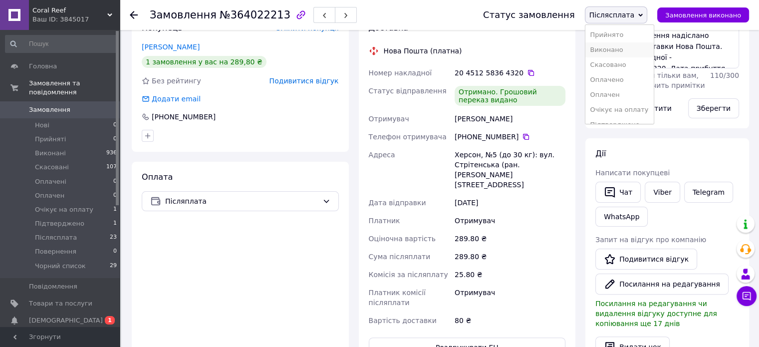
click at [621, 47] on li "Виконано" at bounding box center [619, 49] width 68 height 15
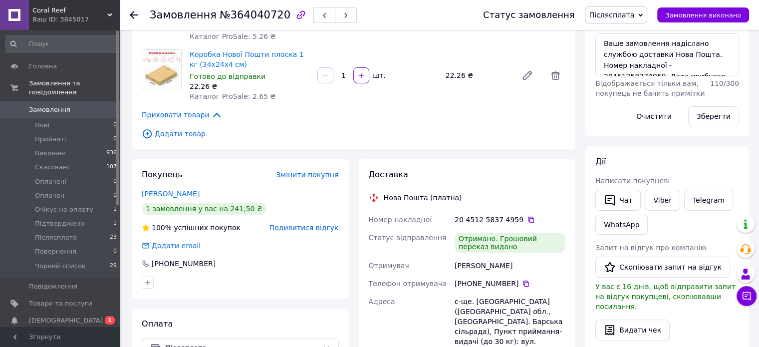
scroll to position [150, 0]
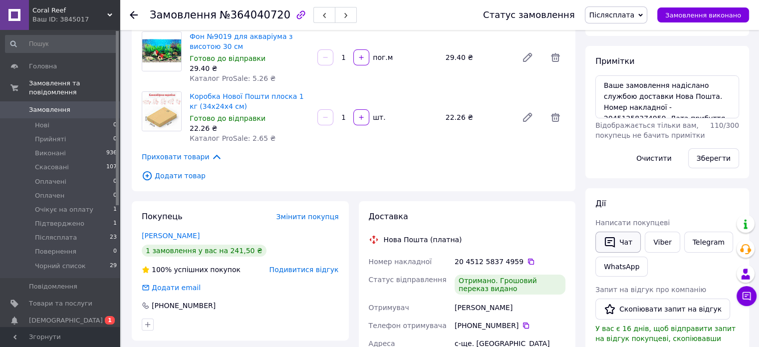
click at [630, 243] on button "Чат" at bounding box center [617, 242] width 45 height 21
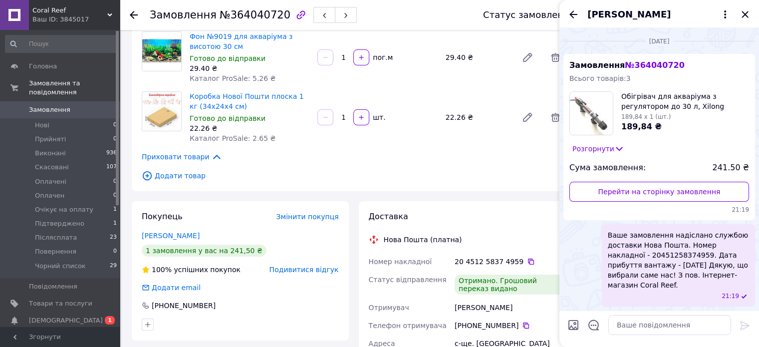
scroll to position [242, 0]
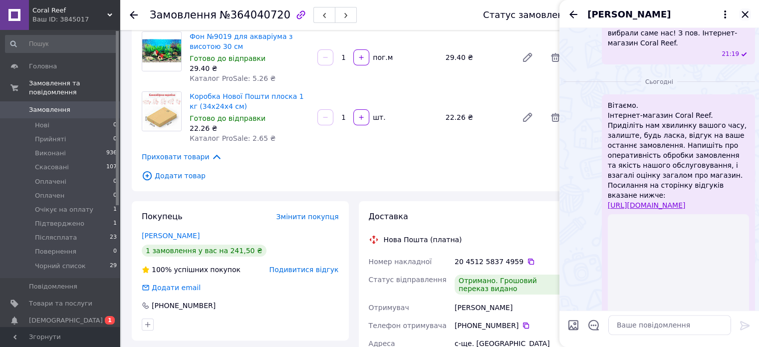
click at [749, 13] on icon "Закрити" at bounding box center [745, 14] width 12 height 12
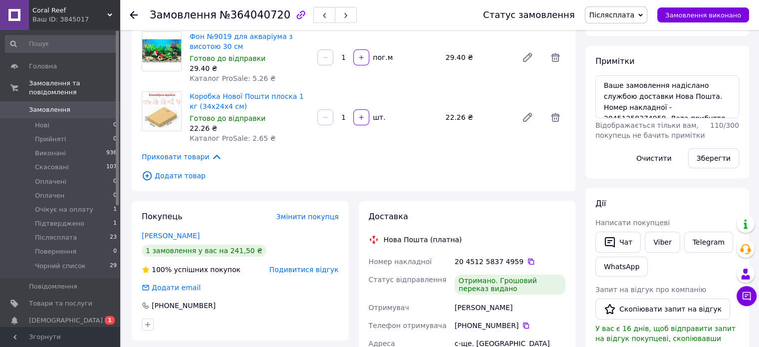
drag, startPoint x: 625, startPoint y: 13, endPoint x: 620, endPoint y: 37, distance: 25.0
click at [626, 16] on span "Післясплата" at bounding box center [611, 15] width 45 height 8
click at [627, 46] on li "Виконано" at bounding box center [619, 49] width 68 height 15
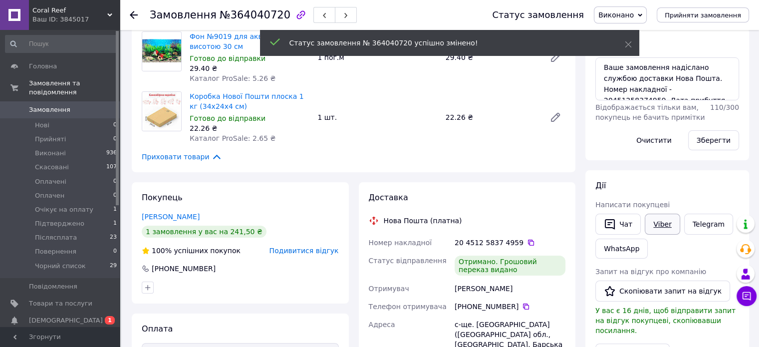
click at [670, 225] on link "Viber" at bounding box center [662, 224] width 35 height 21
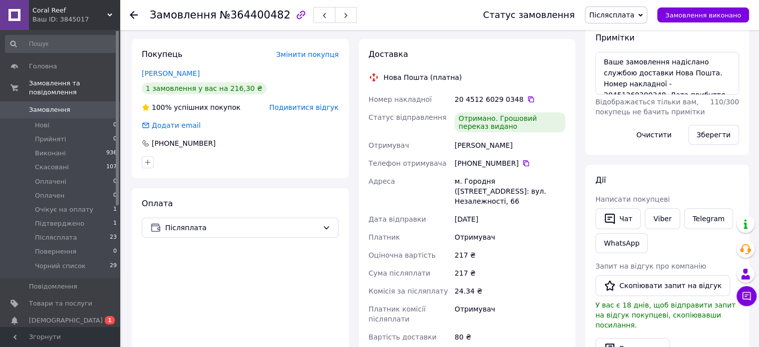
scroll to position [250, 0]
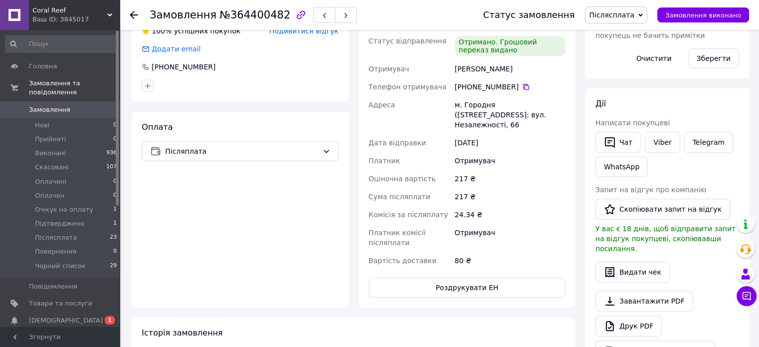
click at [622, 8] on span "Післясплата" at bounding box center [616, 14] width 63 height 17
click at [629, 53] on li "Виконано" at bounding box center [619, 49] width 68 height 15
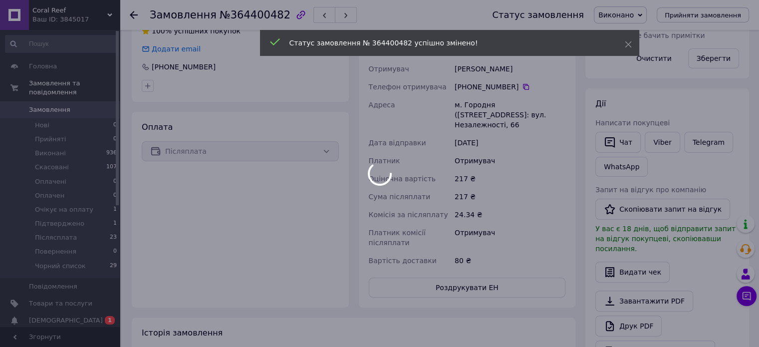
scroll to position [231, 0]
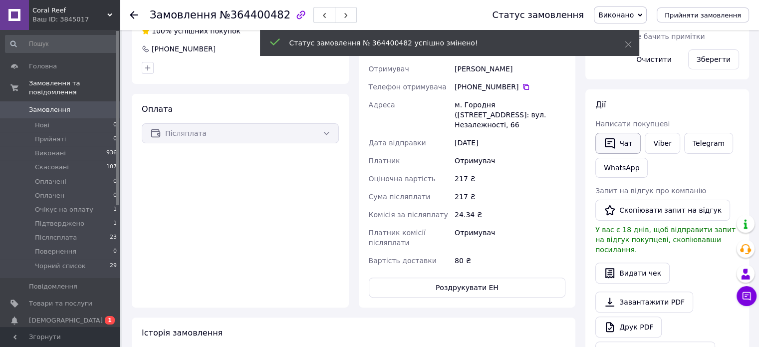
click at [623, 144] on button "Чат" at bounding box center [617, 143] width 45 height 21
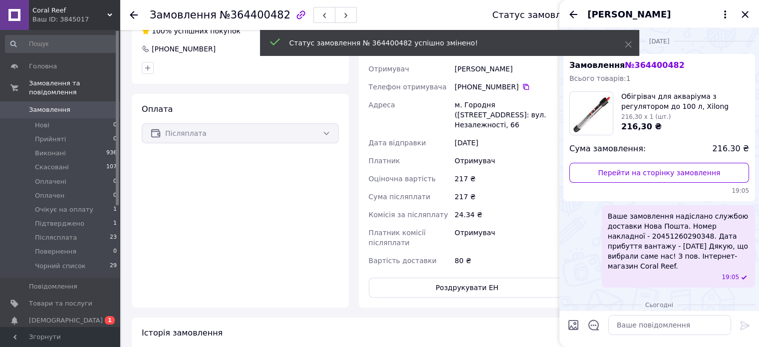
scroll to position [120, 0]
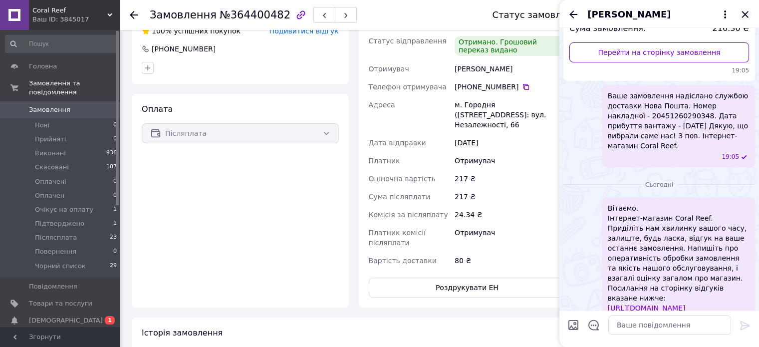
click at [749, 15] on icon "Закрити" at bounding box center [745, 14] width 12 height 12
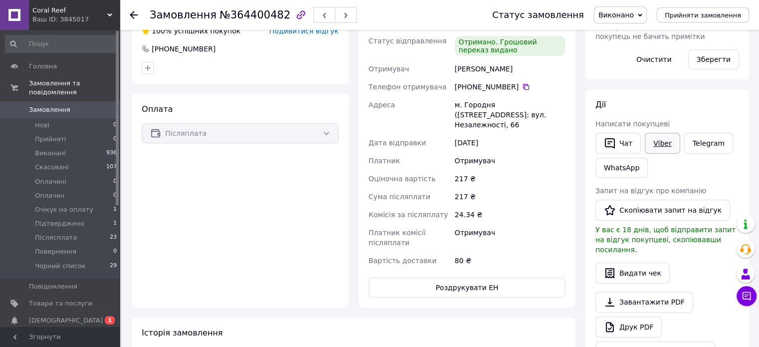
click at [667, 135] on link "Viber" at bounding box center [662, 143] width 35 height 21
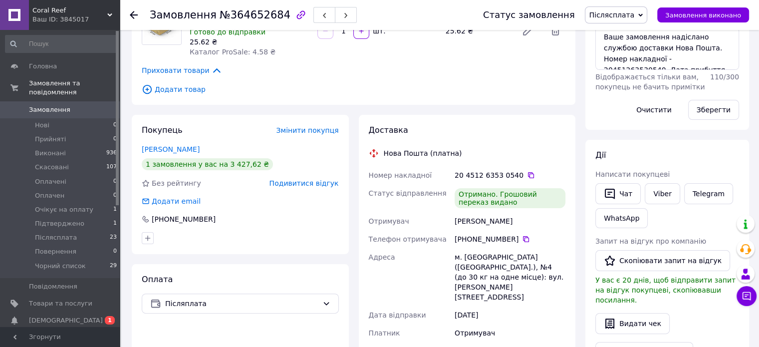
scroll to position [200, 0]
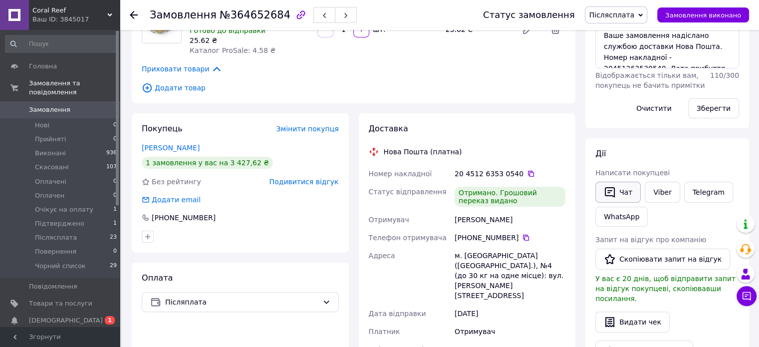
click at [625, 187] on button "Чат" at bounding box center [617, 192] width 45 height 21
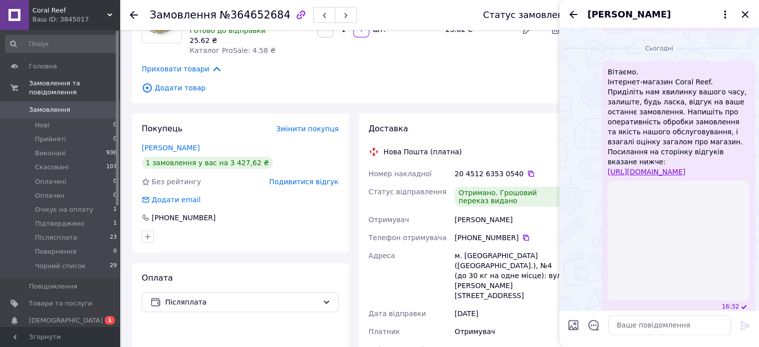
scroll to position [166, 0]
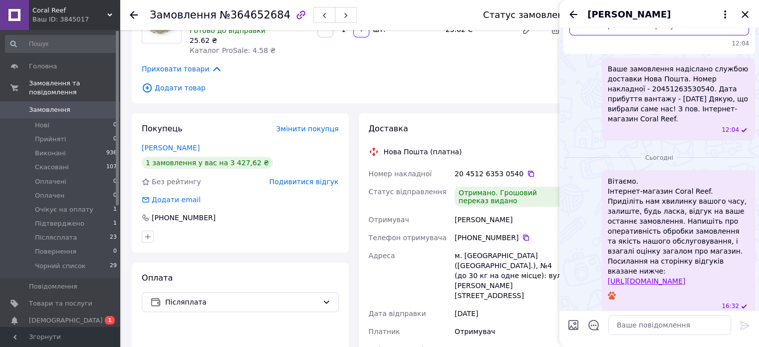
click at [745, 13] on icon "Закрити" at bounding box center [745, 14] width 6 height 6
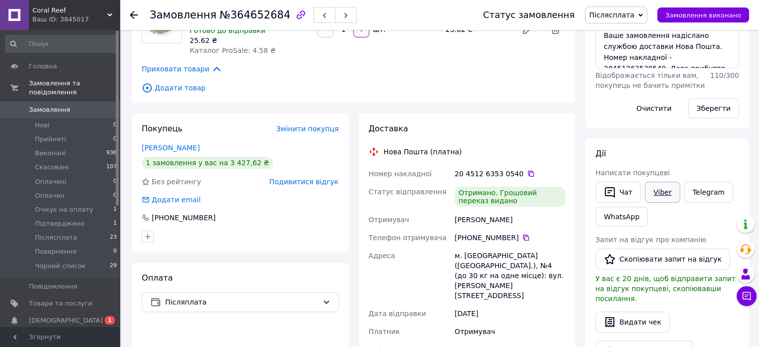
click at [665, 193] on link "Viber" at bounding box center [662, 192] width 35 height 21
click at [627, 13] on span "Післясплата" at bounding box center [611, 15] width 45 height 8
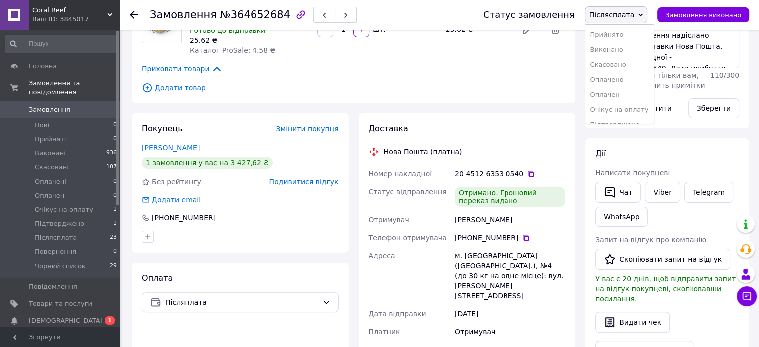
click at [630, 50] on li "Виконано" at bounding box center [619, 49] width 68 height 15
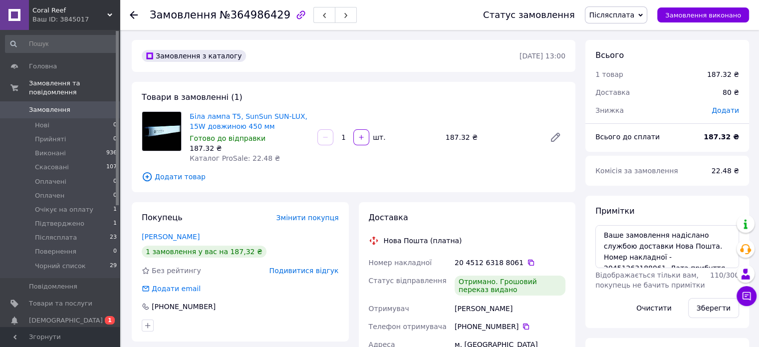
click at [628, 17] on span "Післясплата" at bounding box center [611, 15] width 45 height 8
click at [626, 48] on li "Виконано" at bounding box center [619, 49] width 68 height 15
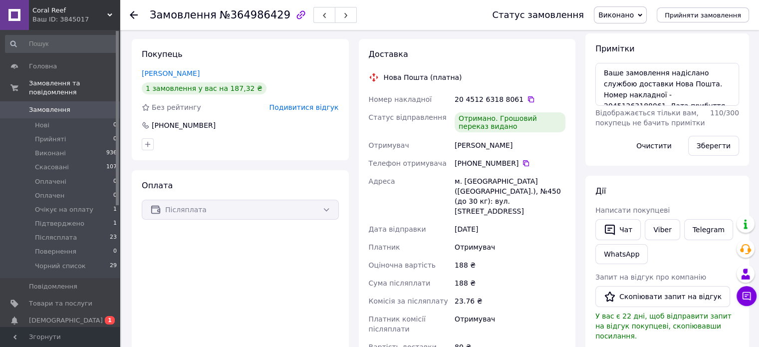
scroll to position [299, 0]
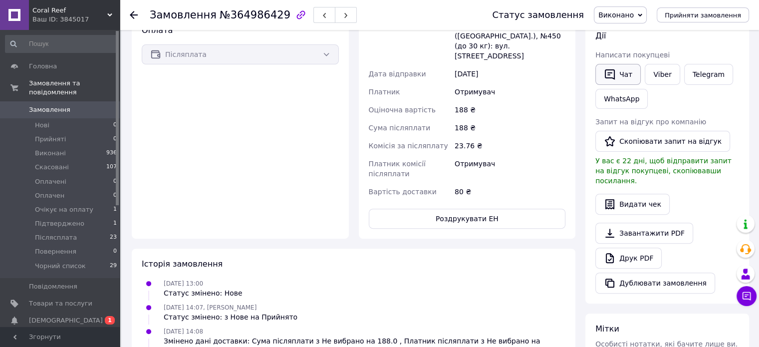
click at [622, 77] on button "Чат" at bounding box center [617, 74] width 45 height 21
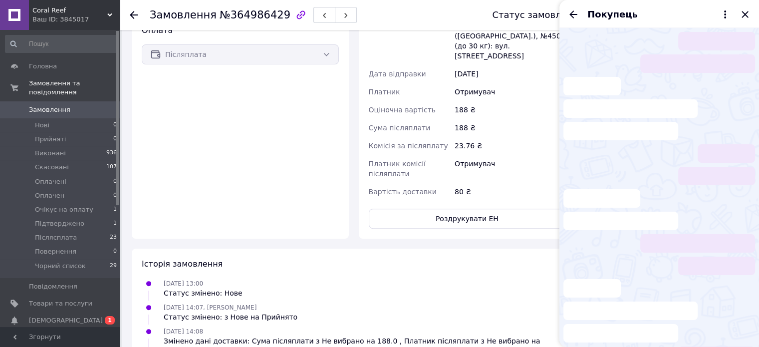
scroll to position [120, 0]
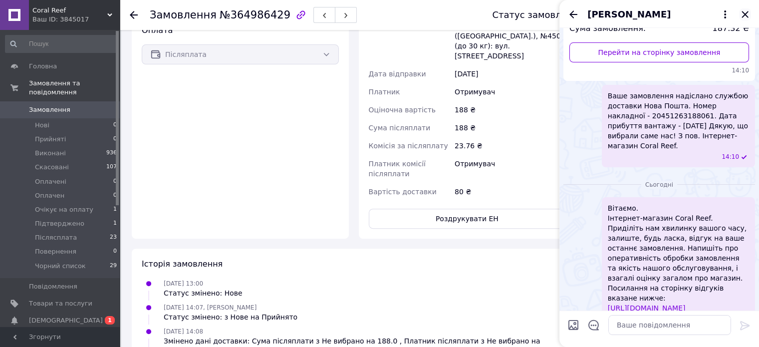
click at [747, 17] on icon "Закрити" at bounding box center [745, 14] width 12 height 12
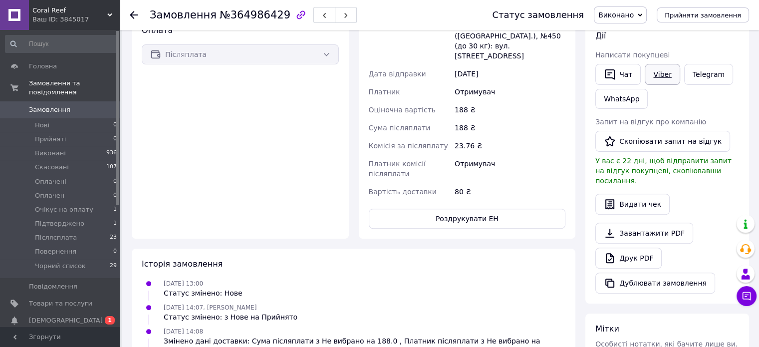
click at [655, 71] on link "Viber" at bounding box center [662, 74] width 35 height 21
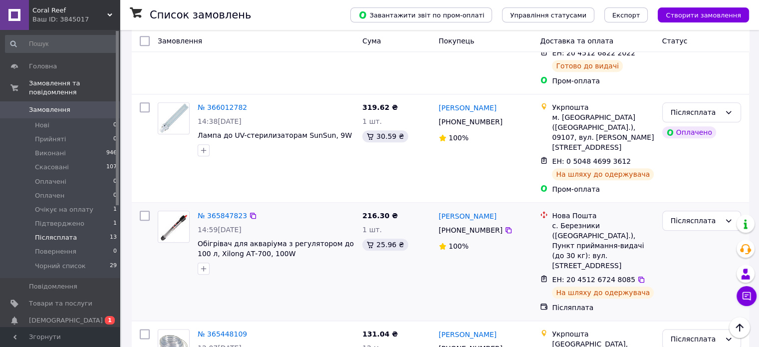
scroll to position [1154, 0]
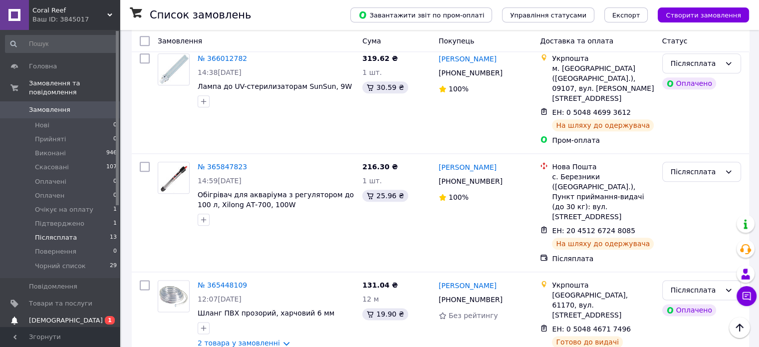
click at [50, 316] on span "[DEMOGRAPHIC_DATA]" at bounding box center [66, 320] width 74 height 9
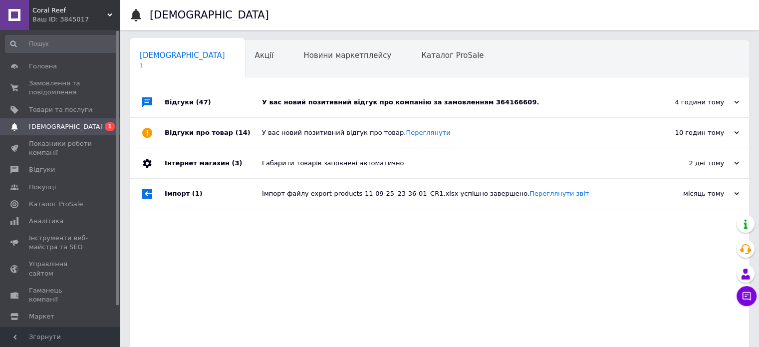
click at [305, 96] on div "У вас новий позитивний відгук про компанію за замовленням 364166609." at bounding box center [450, 102] width 377 height 30
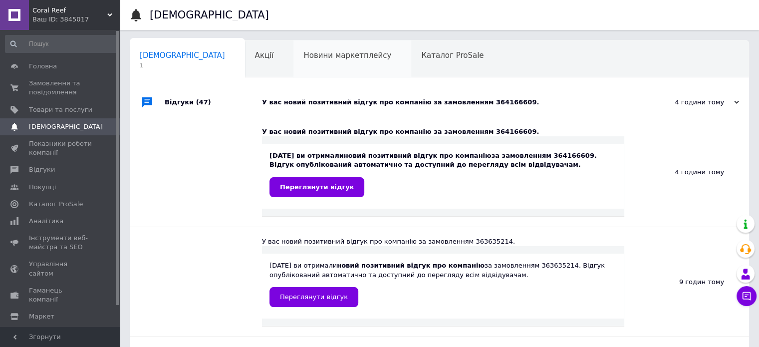
click at [303, 52] on span "Новини маркетплейсу" at bounding box center [347, 55] width 88 height 9
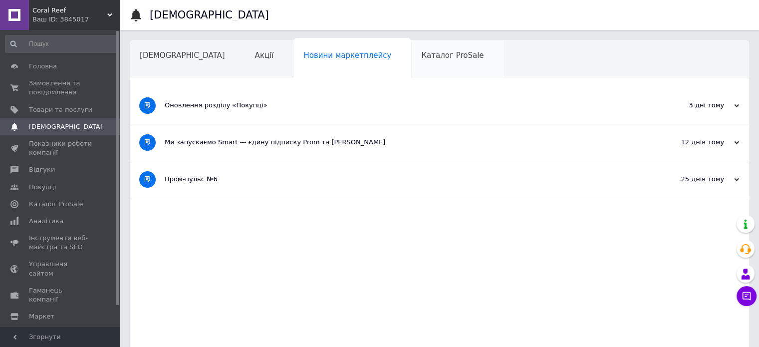
click at [421, 53] on span "Каталог ProSale" at bounding box center [452, 55] width 62 height 9
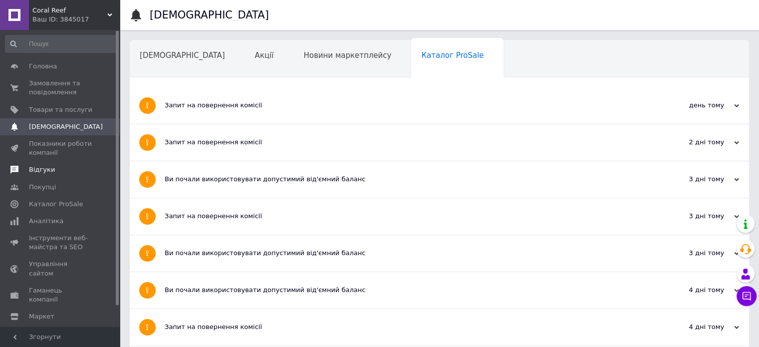
click at [44, 168] on span "Відгуки" at bounding box center [42, 169] width 26 height 9
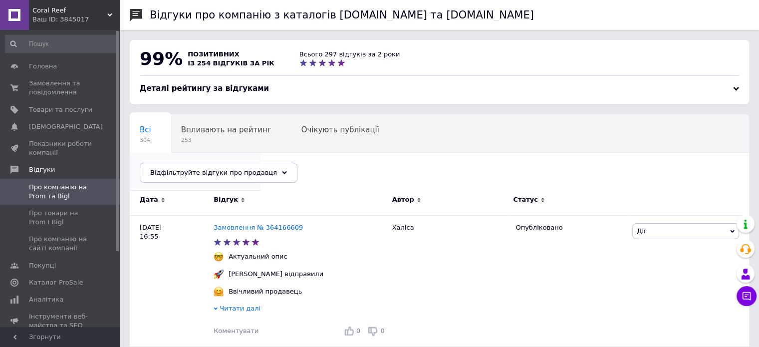
click at [241, 163] on span "Опубліковані без комен..." at bounding box center [190, 167] width 101 height 9
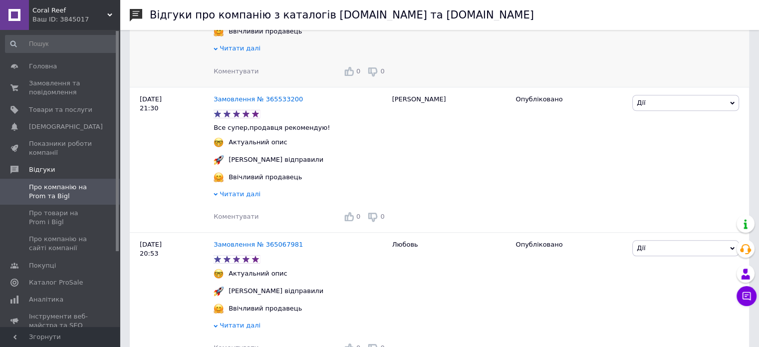
scroll to position [882, 0]
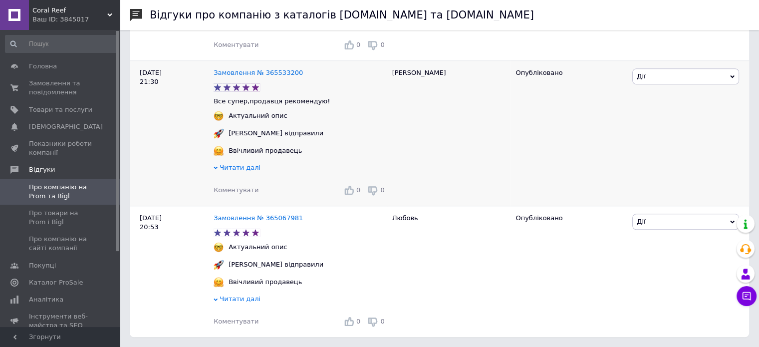
click at [681, 131] on div "[PERSON_NAME] Подивитись Оскаржити Посилання на редагування" at bounding box center [689, 132] width 119 height 145
click at [236, 188] on span "Коментувати" at bounding box center [236, 189] width 45 height 7
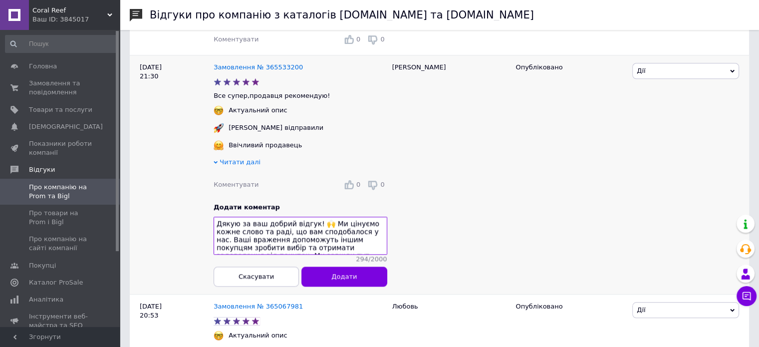
scroll to position [25, 0]
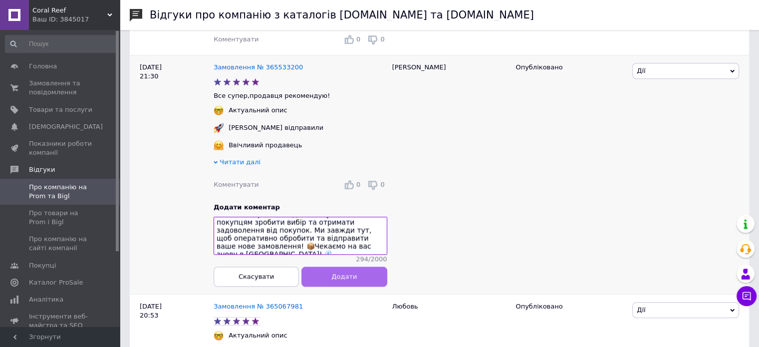
type textarea "Дякую за ваш добрий відгук! 🙌 Ми цінуємо кожне слово та раді, що вам сподобалос…"
click at [323, 283] on button "Додати" at bounding box center [343, 276] width 85 height 20
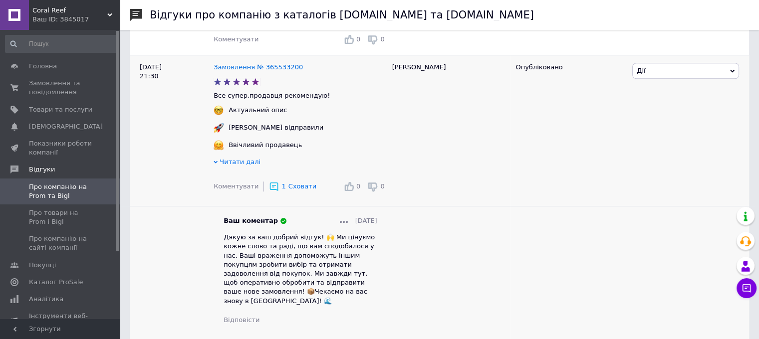
click at [300, 189] on span "Сховати" at bounding box center [302, 186] width 28 height 7
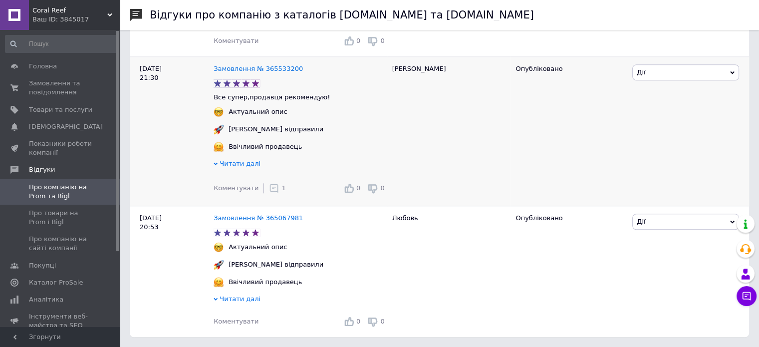
click at [711, 127] on div "Дії Коментувати Подивитись Оскаржити Посилання на редагування" at bounding box center [689, 130] width 119 height 149
click at [244, 322] on span "Коментувати" at bounding box center [236, 320] width 45 height 7
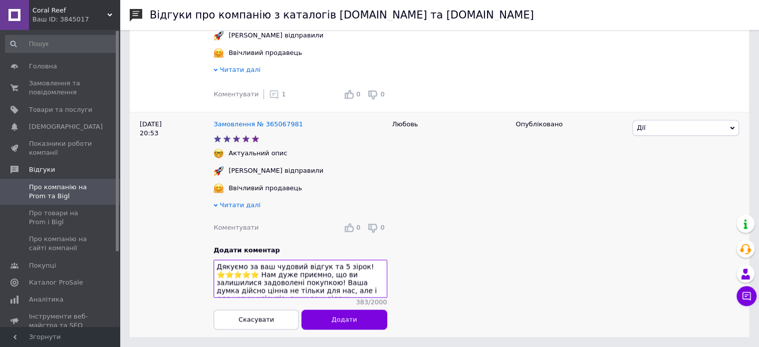
scroll to position [53, 0]
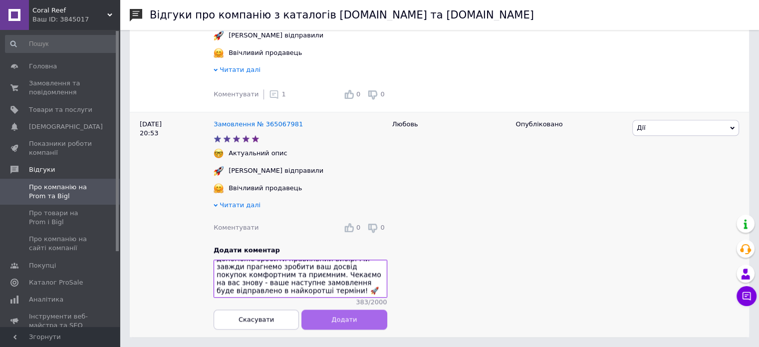
type textarea "Дякуємо за ваш чудовий відгук та 5 зірок! ⭐⭐⭐⭐⭐ Нам дуже приємно, що ви залишил…"
click at [347, 316] on span "Додати" at bounding box center [343, 318] width 25 height 7
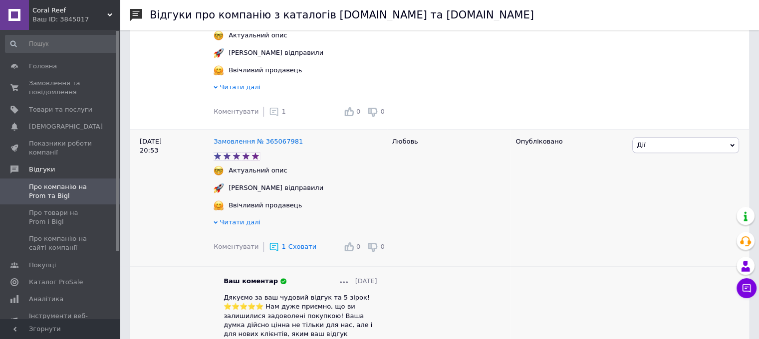
scroll to position [934, 0]
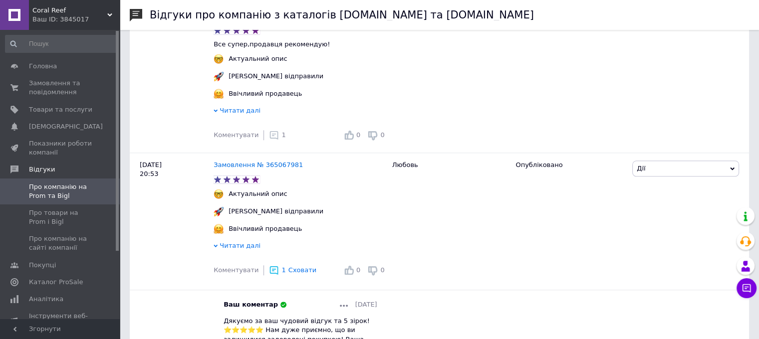
click at [299, 274] on span "Сховати" at bounding box center [302, 269] width 28 height 7
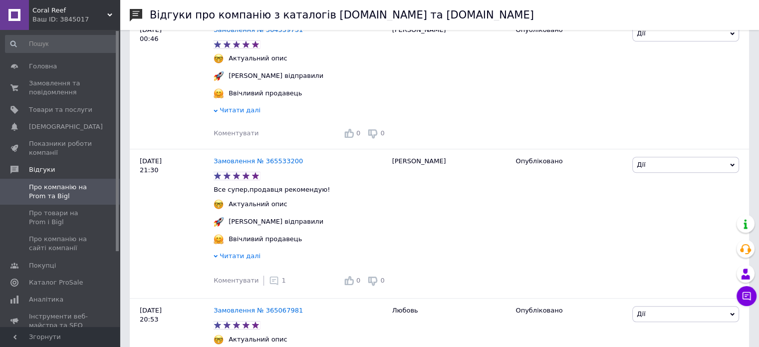
scroll to position [740, 0]
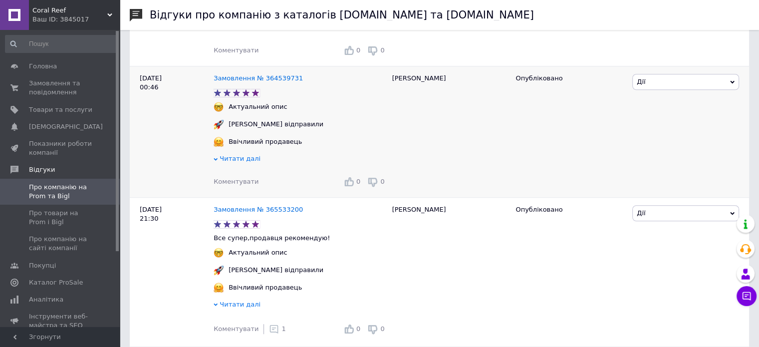
click at [240, 183] on span "Коментувати" at bounding box center [236, 181] width 45 height 7
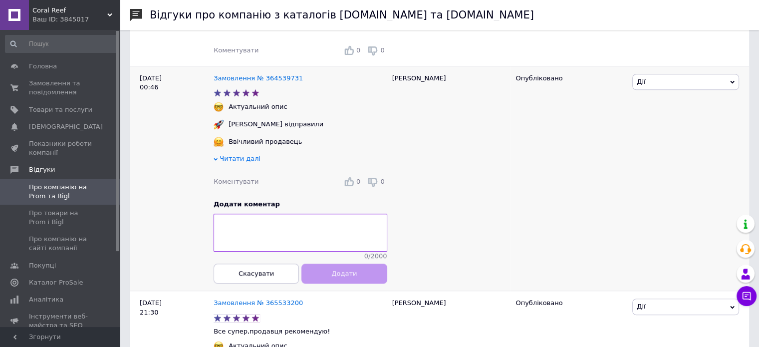
drag, startPoint x: 689, startPoint y: 201, endPoint x: 683, endPoint y: 197, distance: 7.5
click at [687, 200] on div "Дії Коментувати Подивитись Оскаржити Посилання на редагування" at bounding box center [689, 178] width 119 height 225
paste textarea "Дякуємо за вашу високу оцінку та теплі слова! 💙 Ваш відгук - це не тільки радіс…"
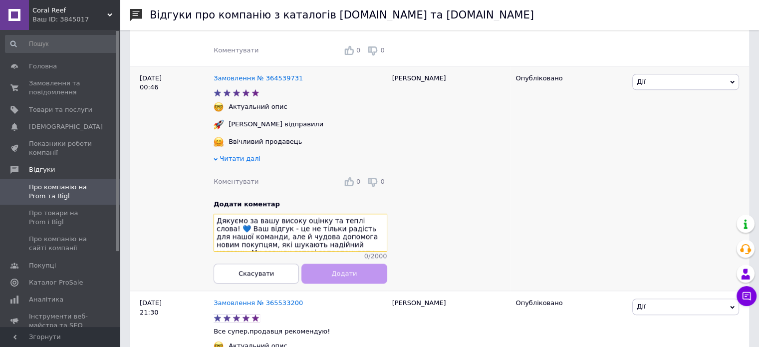
scroll to position [25, 0]
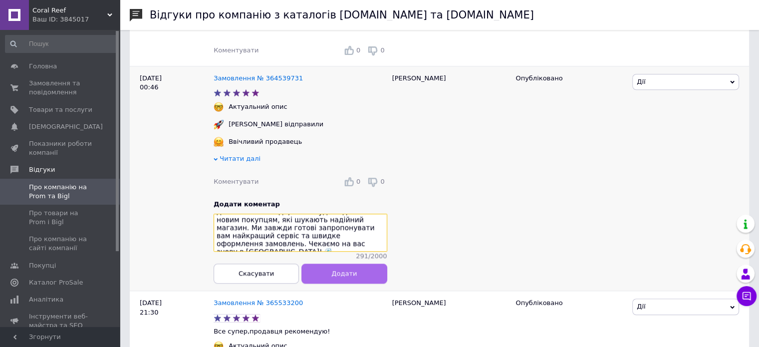
type textarea "Дякуємо за вашу високу оцінку та теплі слова! 💙 Ваш відгук - це не тільки радіс…"
click at [327, 278] on button "Додати" at bounding box center [343, 273] width 85 height 20
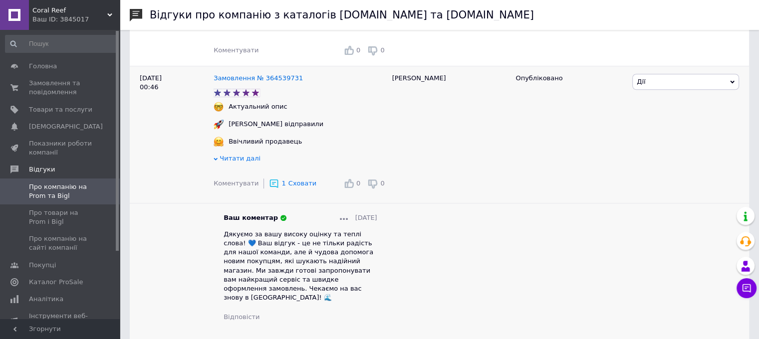
click at [293, 184] on span "Сховати" at bounding box center [302, 183] width 28 height 7
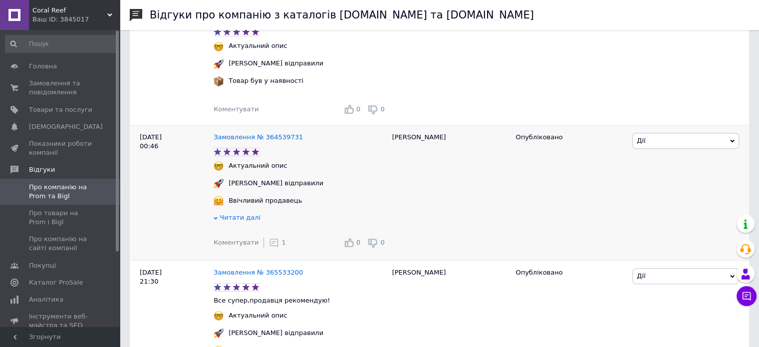
scroll to position [640, 0]
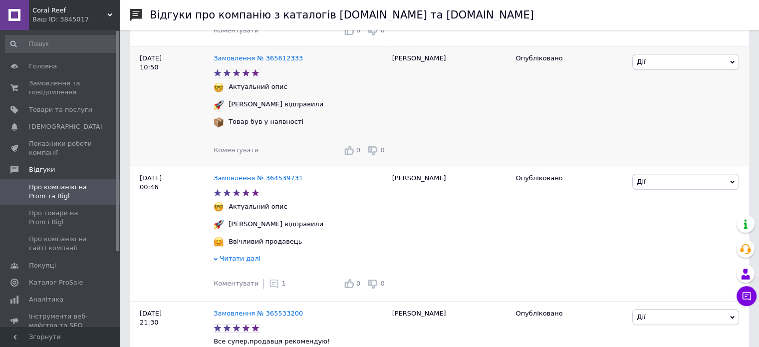
click at [233, 149] on span "Коментувати" at bounding box center [236, 149] width 45 height 7
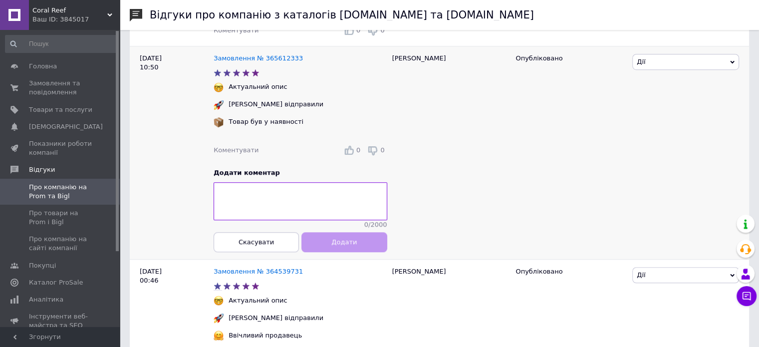
click at [681, 137] on div "Дії Коментувати Подивитись Оскаржити Посилання на редагування" at bounding box center [689, 153] width 119 height 214
paste textarea "Ваші слова – найкраща нагорода для нас! 💫 Дякуємо за відгук, він допоможе новим…"
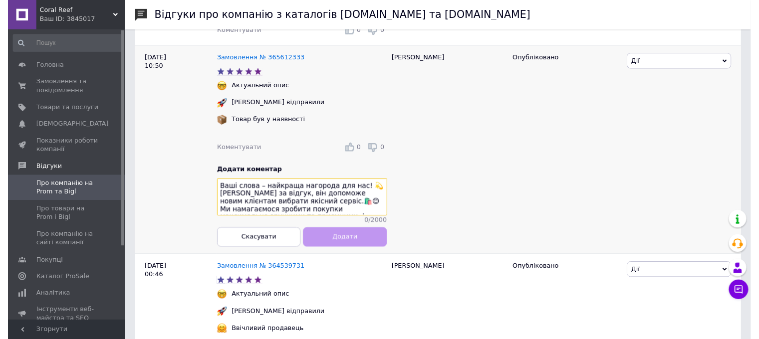
scroll to position [25, 0]
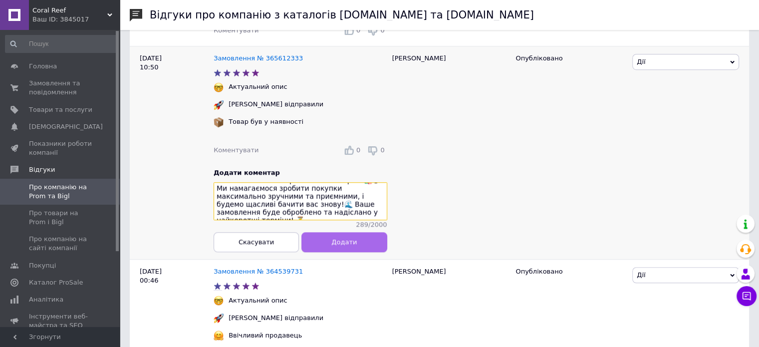
type textarea "Ваші слова – найкраща нагорода для нас! 💫 Дякуємо за відгук, він допоможе новим…"
click at [345, 246] on span "Додати" at bounding box center [343, 241] width 25 height 7
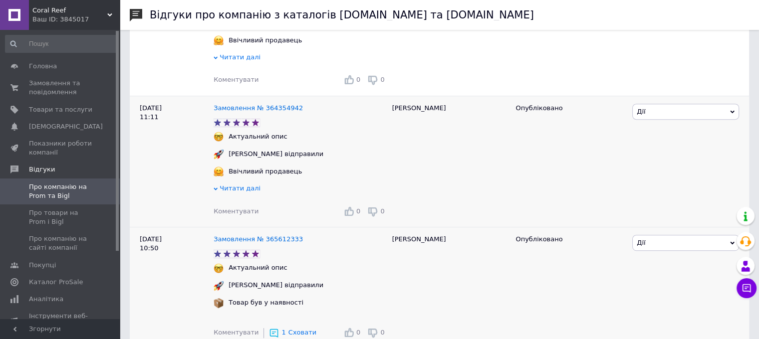
scroll to position [441, 0]
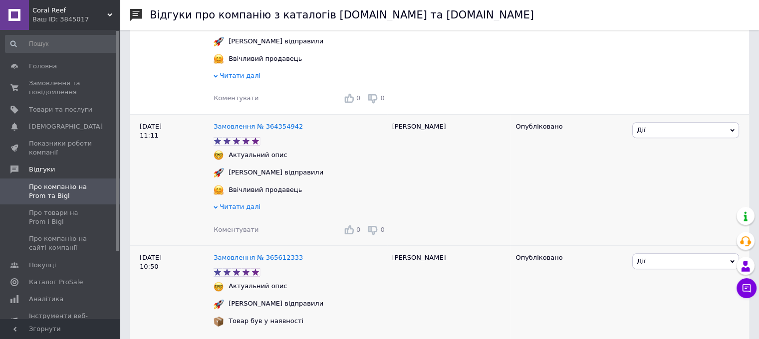
click at [246, 226] on span "Коментувати" at bounding box center [236, 229] width 45 height 7
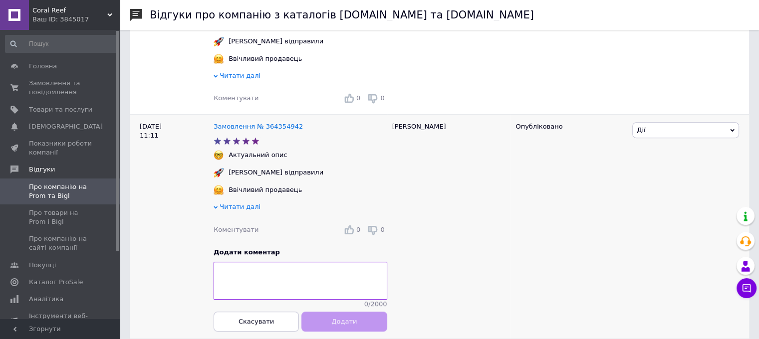
click at [692, 169] on div "Дії Коментувати Подивитись Оскаржити Посилання на редагування" at bounding box center [689, 226] width 119 height 225
paste textarea "Ваші 5 зірок – це натхнення для нас! 🌊 Дякуємо, що вибрали Coral Reef! Будемо в…"
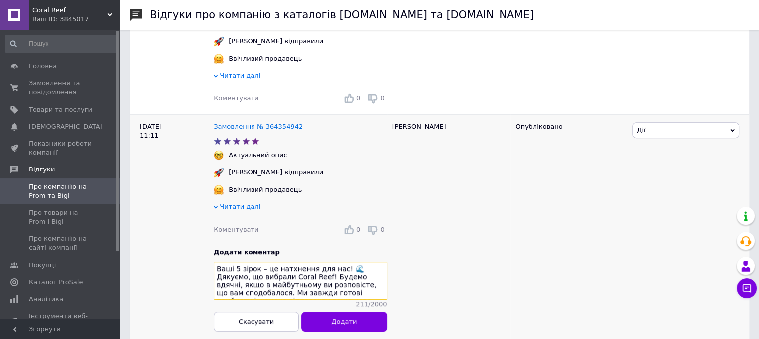
scroll to position [7, 0]
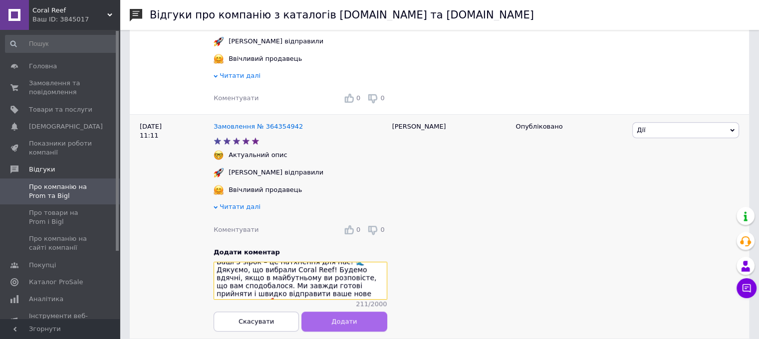
type textarea "Ваші 5 зірок – це натхнення для нас! 🌊 Дякуємо, що вибрали Coral Reef! Будемо в…"
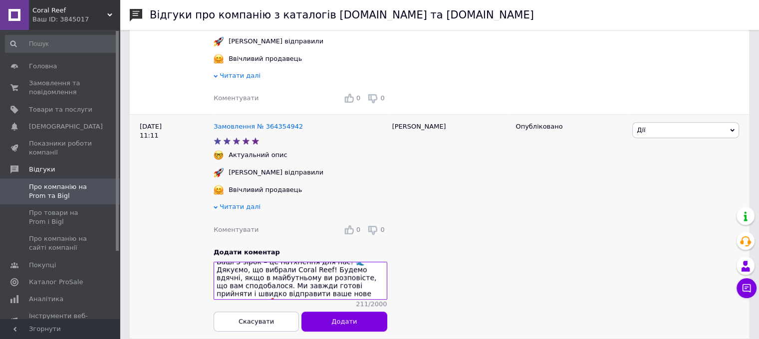
click at [335, 319] on span "Додати" at bounding box center [343, 321] width 25 height 7
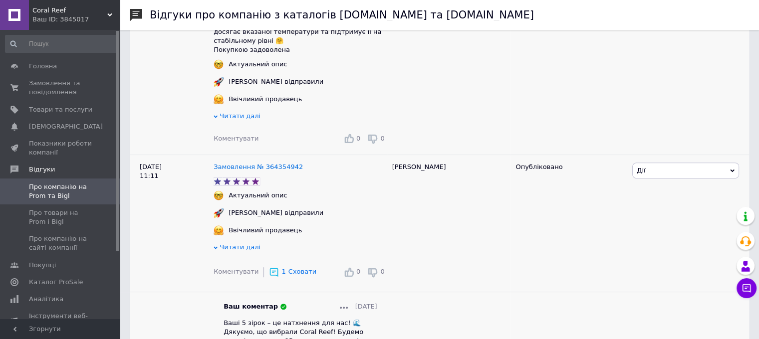
scroll to position [341, 0]
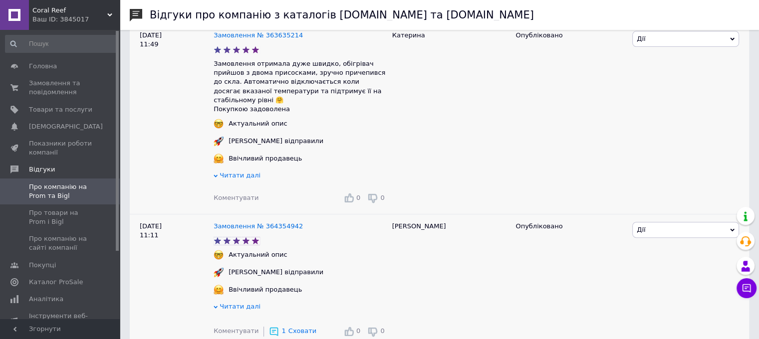
click at [234, 194] on span "Коментувати" at bounding box center [236, 197] width 45 height 7
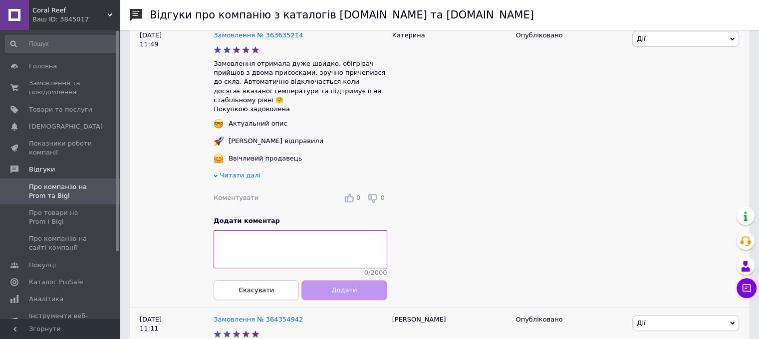
click at [712, 139] on div "Дії Коментувати Подивитись Оскаржити Посилання на редагування" at bounding box center [689, 165] width 119 height 284
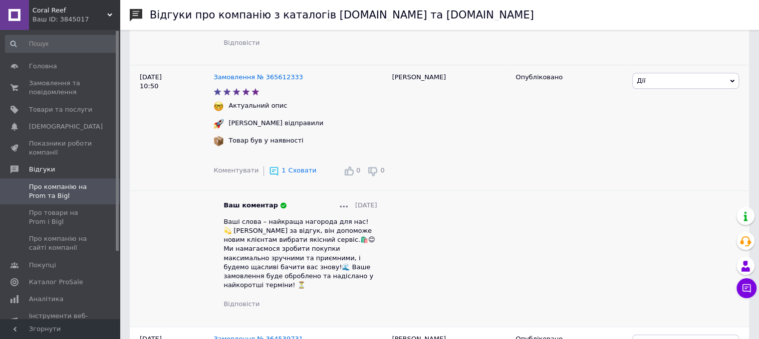
scroll to position [890, 0]
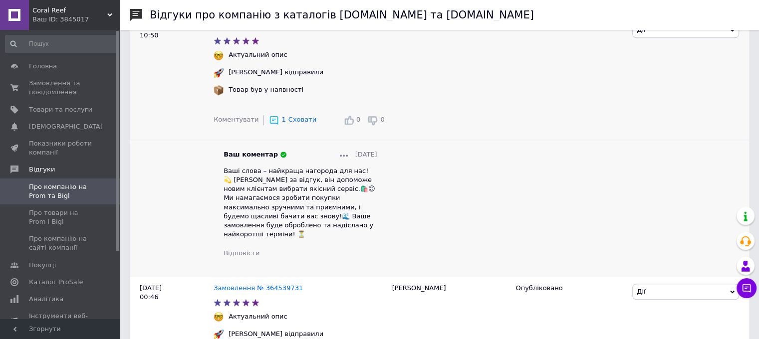
click at [340, 152] on div at bounding box center [344, 154] width 8 height 9
click at [352, 166] on span "Редагувати" at bounding box center [366, 169] width 39 height 7
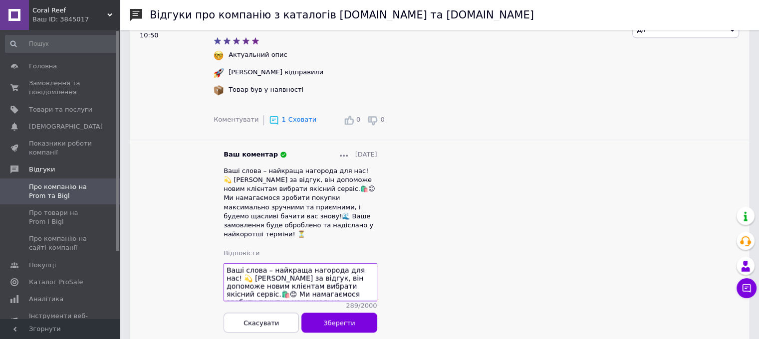
scroll to position [36, 0]
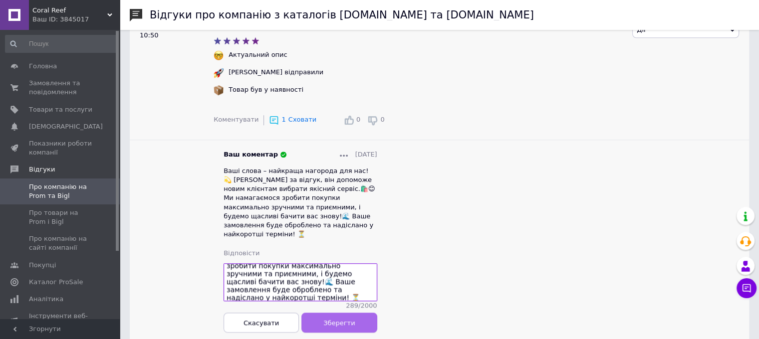
drag, startPoint x: 225, startPoint y: 251, endPoint x: 365, endPoint y: 303, distance: 149.7
click at [365, 303] on div "Ваші слова – найкраща нагорода для нас! 💫 Дякуємо за відгук, він допоможе новим…" at bounding box center [301, 296] width 154 height 74
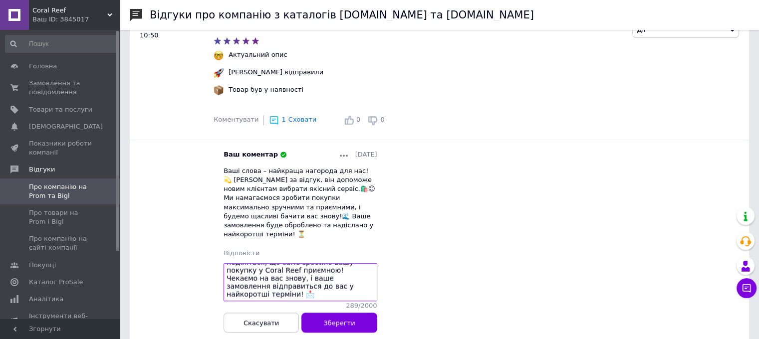
scroll to position [27, 0]
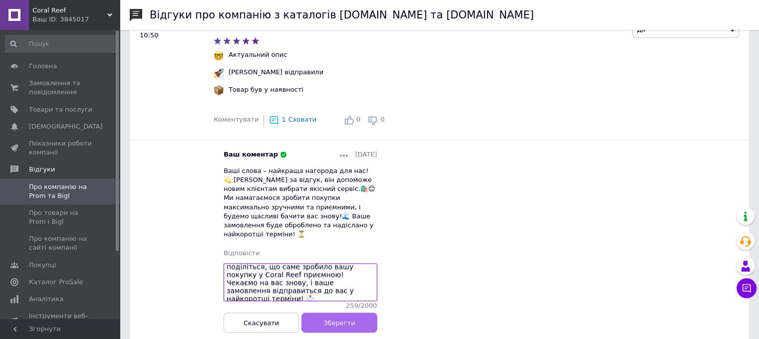
type textarea "Дякуємо за ваш відгук! 💙 Ваша висока оцінка – найкраща нагорода для нас. Будемо…"
click at [351, 319] on span "Зберегти" at bounding box center [338, 322] width 31 height 7
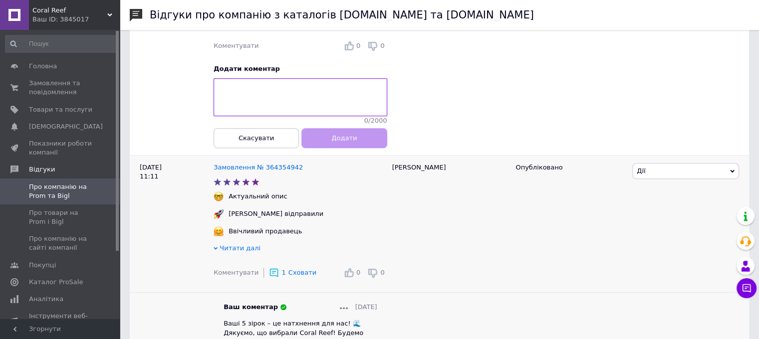
scroll to position [391, 0]
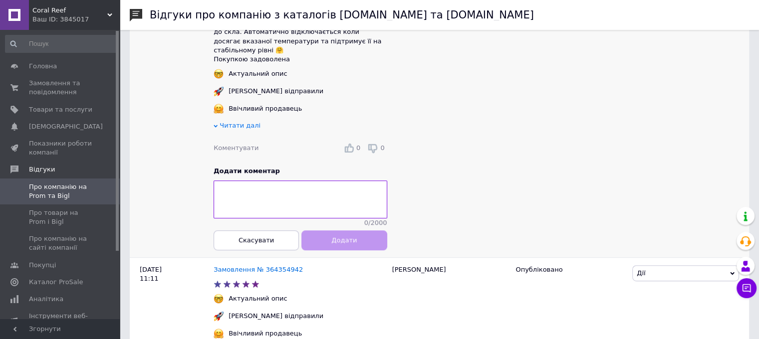
click at [704, 135] on div "Дії Коментувати Подивитись Оскаржити Посилання на редагування" at bounding box center [689, 116] width 119 height 284
paste textarea "Дякуємо за ваш чудовий відгук та 5 зірок! ⭐⭐⭐⭐⭐ Нам дуже приємно, що ви залишил…"
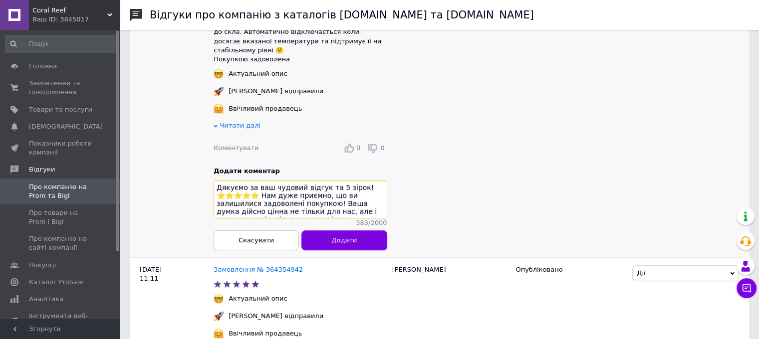
scroll to position [52, 0]
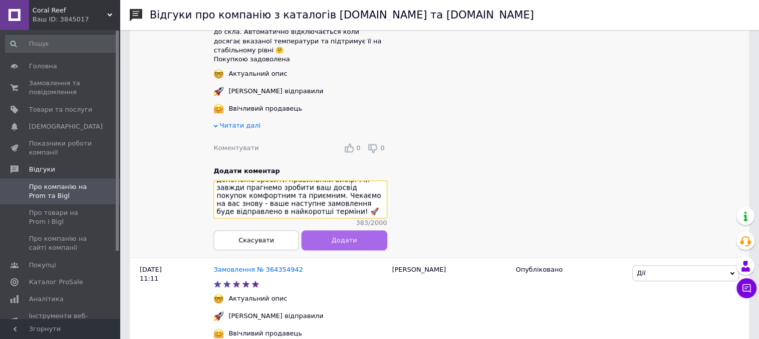
type textarea "Дякуємо за ваш чудовий відгук та 5 зірок! ⭐⭐⭐⭐⭐ Нам дуже приємно, що ви залишил…"
click at [332, 234] on button "Додати" at bounding box center [343, 240] width 85 height 20
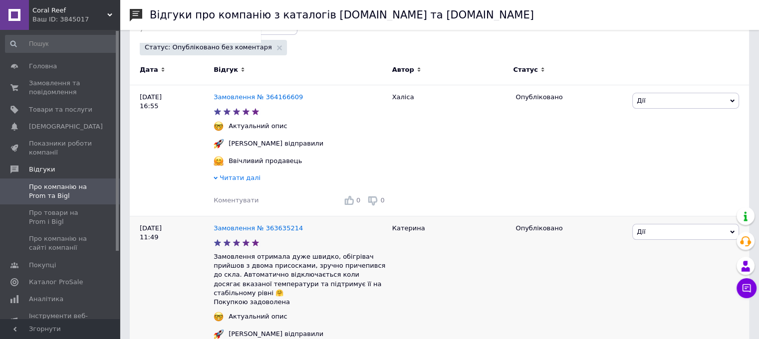
scroll to position [141, 0]
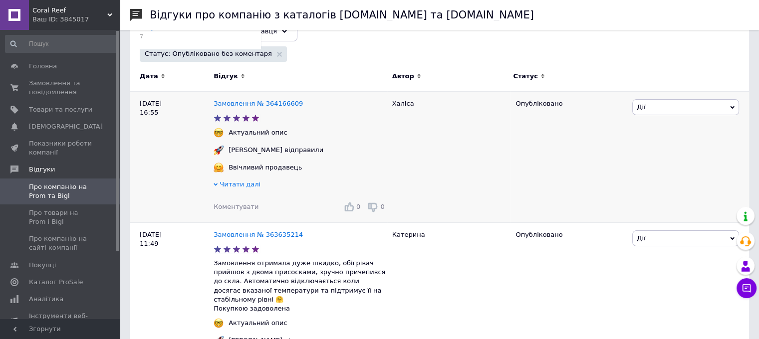
click at [240, 209] on span "Коментувати" at bounding box center [236, 206] width 45 height 7
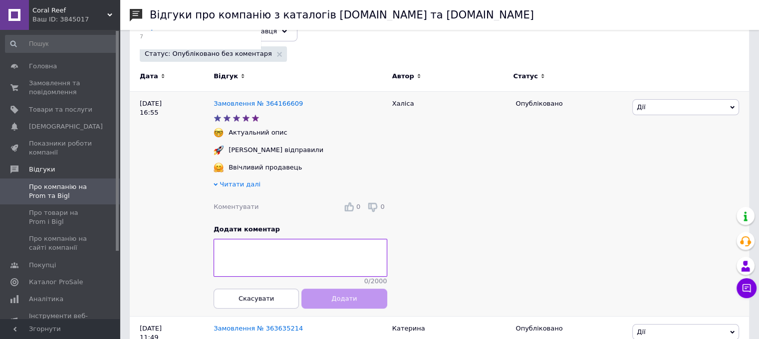
drag, startPoint x: 721, startPoint y: 180, endPoint x: 718, endPoint y: 175, distance: 5.1
click at [719, 176] on div "Дії Коментувати Подивитись Оскаржити Посилання на редагування" at bounding box center [689, 204] width 119 height 225
paste textarea "Дякуємо за ваш вибір та відмінну оцінку! ⭐ Нам важлива ваша думка, і ми будемо …"
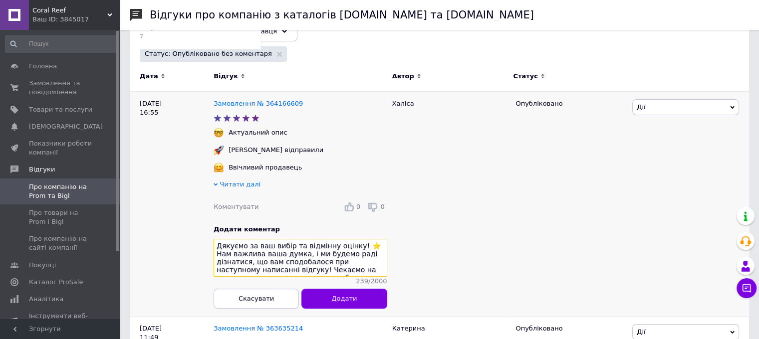
scroll to position [16, 0]
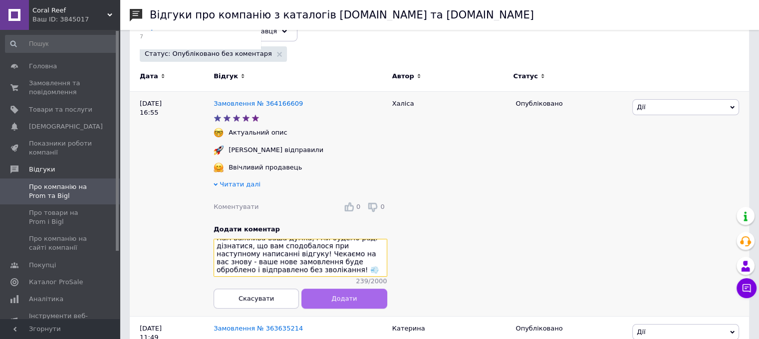
type textarea "Дякуємо за ваш вибір та відмінну оцінку! ⭐ Нам важлива ваша думка, і ми будемо …"
click at [352, 300] on span "Додати" at bounding box center [343, 298] width 25 height 7
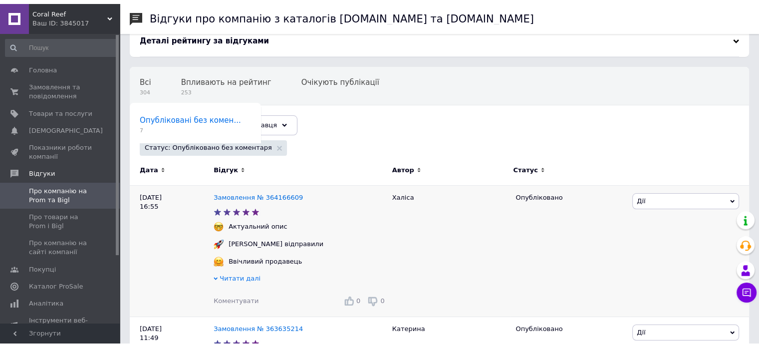
scroll to position [0, 0]
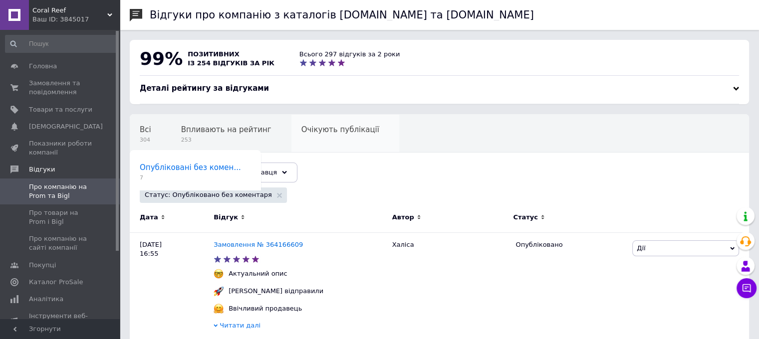
click at [315, 132] on span "Очікують публікації" at bounding box center [340, 129] width 78 height 9
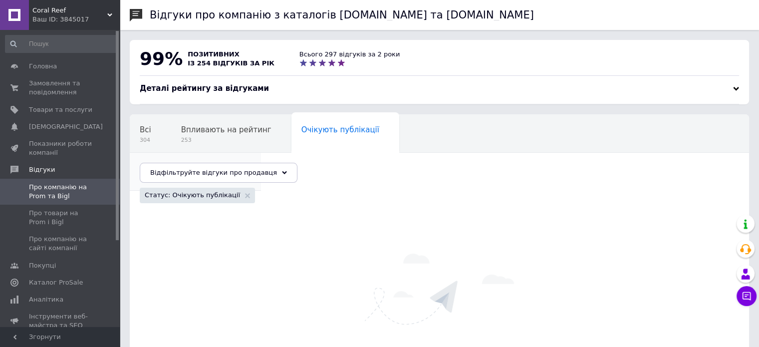
click at [241, 163] on span "Опубліковані без комен..." at bounding box center [190, 167] width 101 height 9
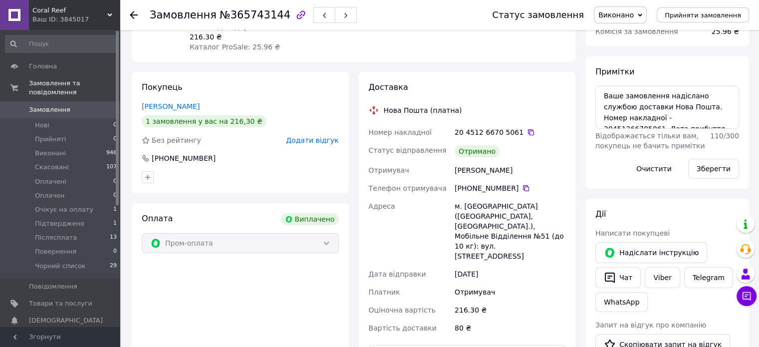
scroll to position [138, 0]
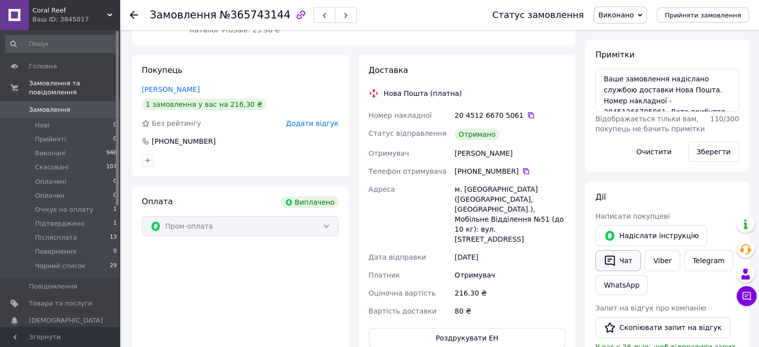
click at [621, 261] on button "Чат" at bounding box center [617, 260] width 45 height 21
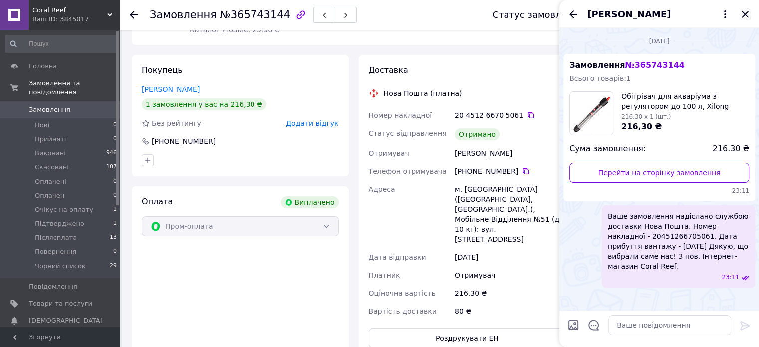
click at [741, 10] on icon "Закрити" at bounding box center [745, 14] width 12 height 12
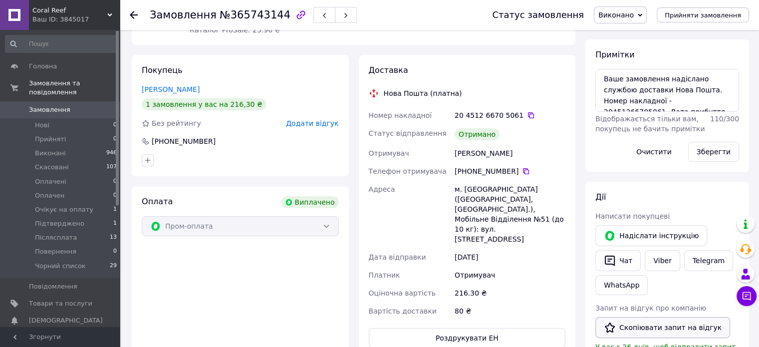
click at [657, 325] on button "Скопіювати запит на відгук" at bounding box center [662, 327] width 135 height 21
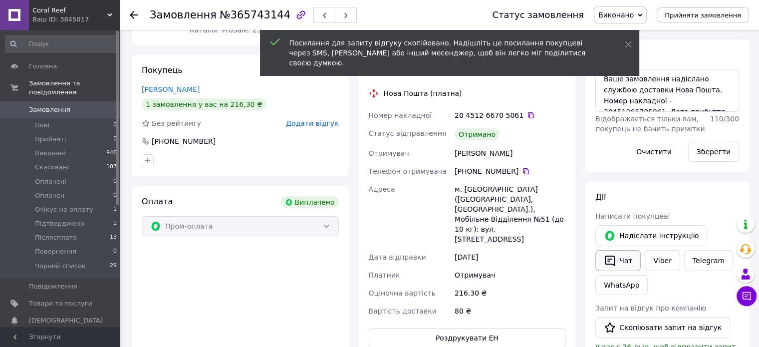
click at [623, 265] on button "Чат" at bounding box center [617, 260] width 45 height 21
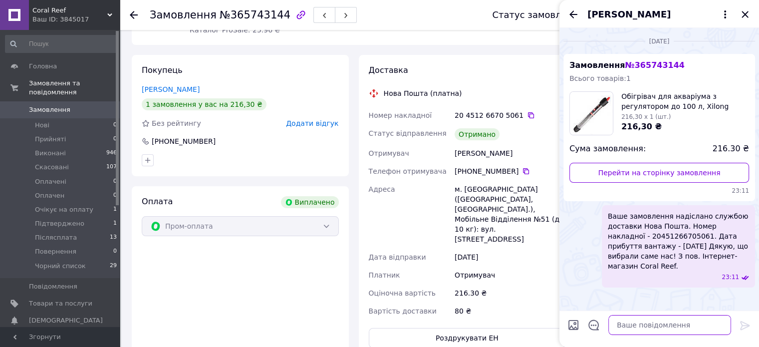
click at [685, 324] on textarea at bounding box center [669, 325] width 123 height 20
paste textarea "Вітаємо. Інтернет-магазин Coral Reef. Приділіть нам хвилинку вашого часу, залиш…"
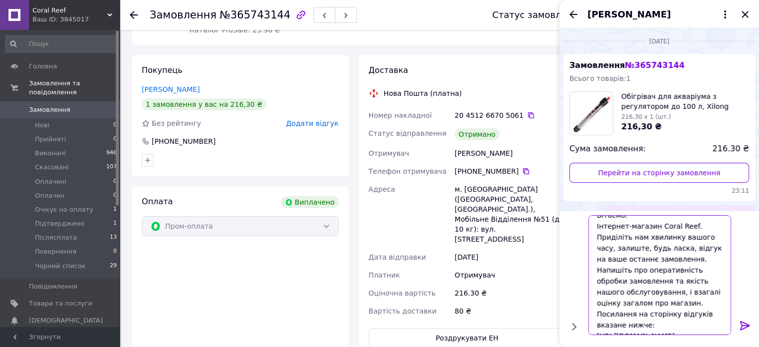
type textarea "Вітаємо. Інтернет-магазин Coral Reef. Приділіть нам хвилинку вашого часу, залиш…"
click at [746, 325] on icon at bounding box center [744, 325] width 9 height 9
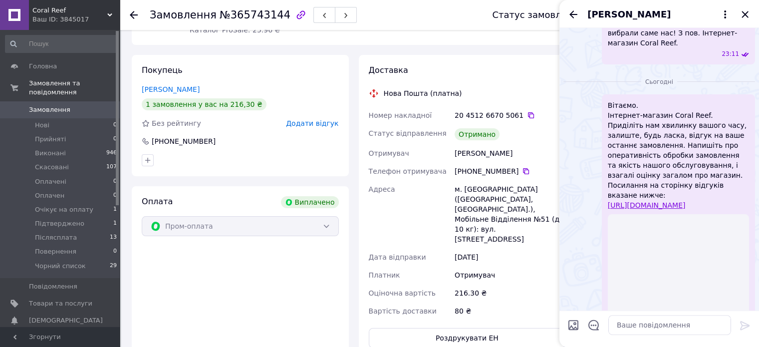
scroll to position [207, 0]
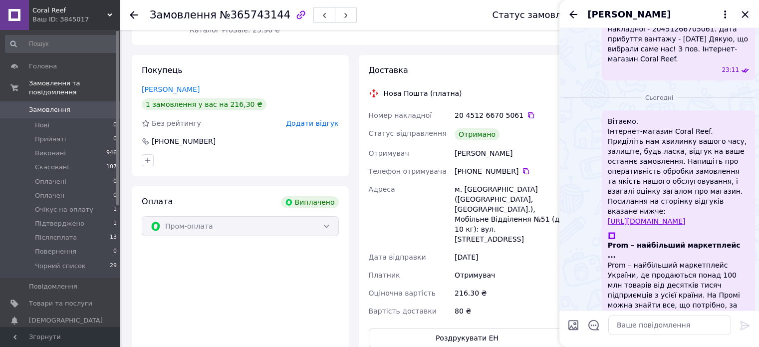
click at [747, 14] on icon "Закрити" at bounding box center [745, 14] width 12 height 12
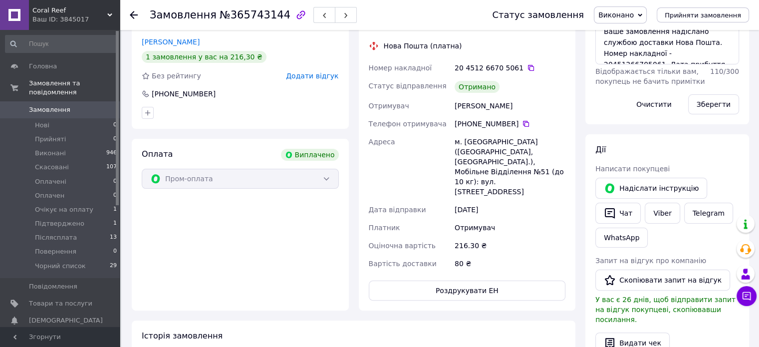
scroll to position [288, 0]
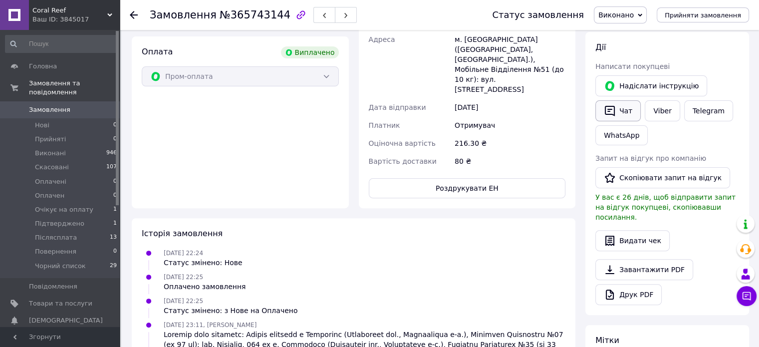
click at [621, 108] on button "Чат" at bounding box center [617, 110] width 45 height 21
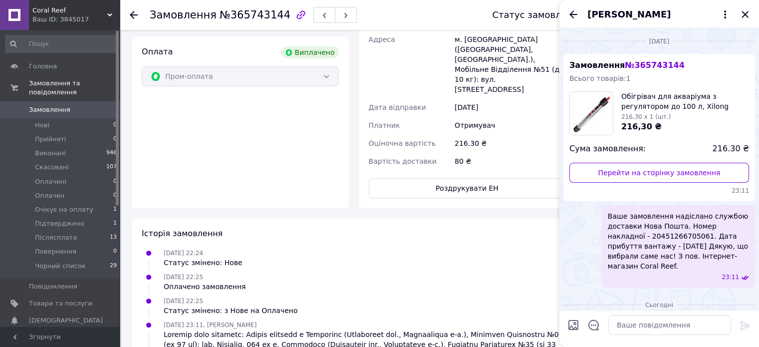
scroll to position [207, 0]
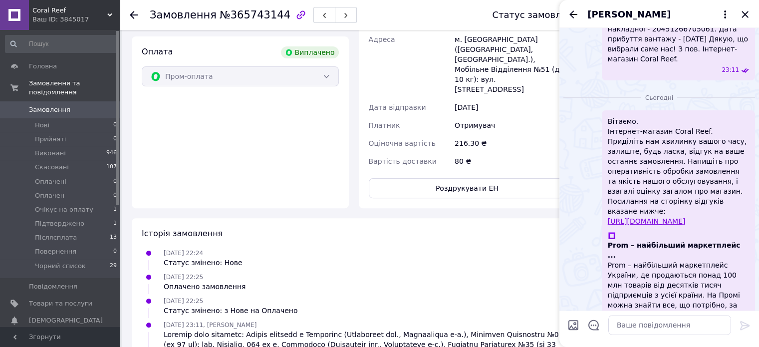
click at [745, 6] on div "[PERSON_NAME]" at bounding box center [659, 14] width 200 height 28
click at [744, 16] on icon "Закрити" at bounding box center [745, 14] width 12 height 12
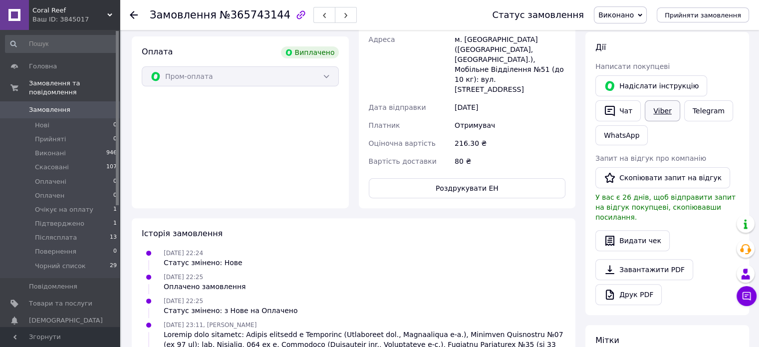
click at [654, 105] on link "Viber" at bounding box center [662, 110] width 35 height 21
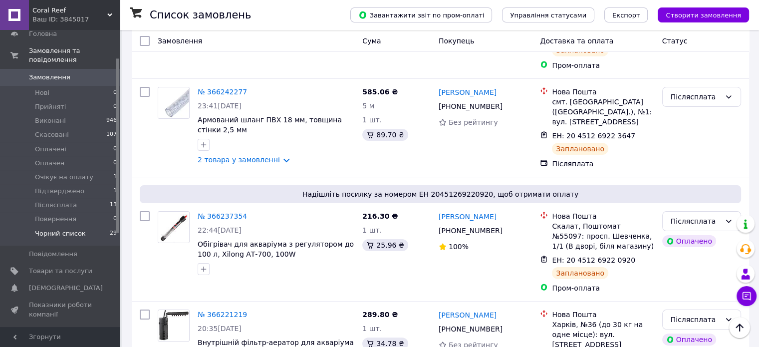
scroll to position [50, 0]
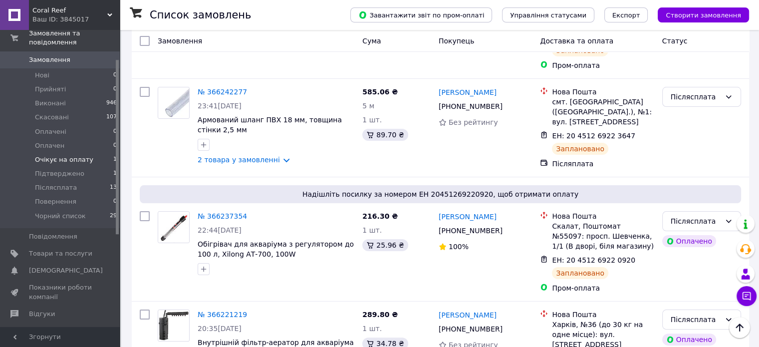
click at [60, 155] on span "Очікує на оплату" at bounding box center [64, 159] width 58 height 9
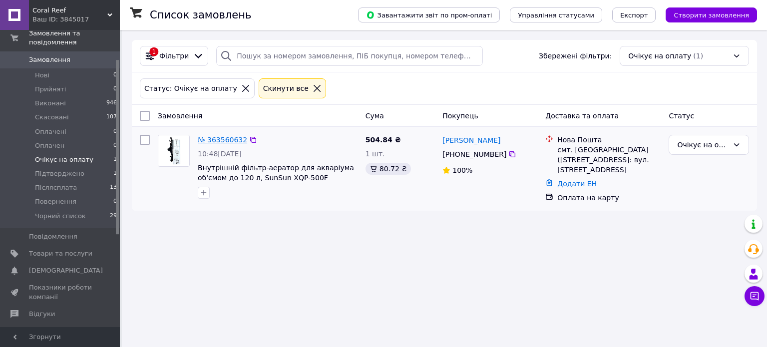
click at [216, 138] on link "№ 363560632" at bounding box center [222, 140] width 49 height 8
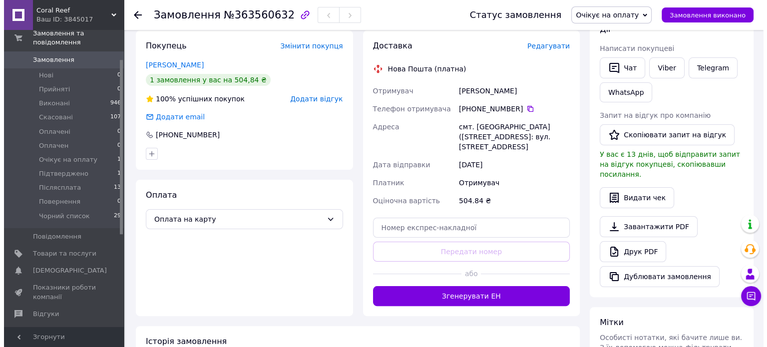
scroll to position [150, 0]
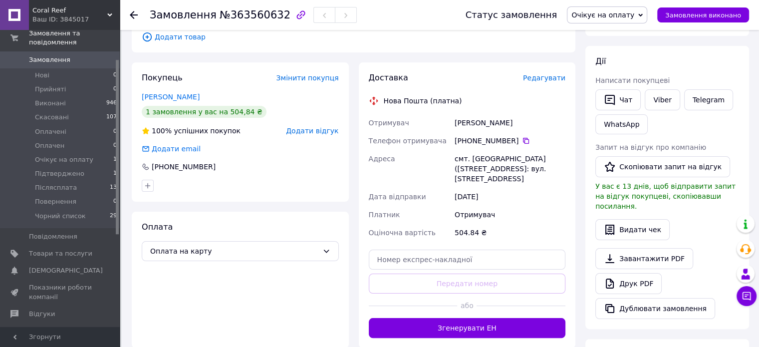
click at [617, 11] on span "Очікує на оплату" at bounding box center [602, 15] width 63 height 8
click at [611, 65] on li "Скасовано" at bounding box center [606, 64] width 79 height 15
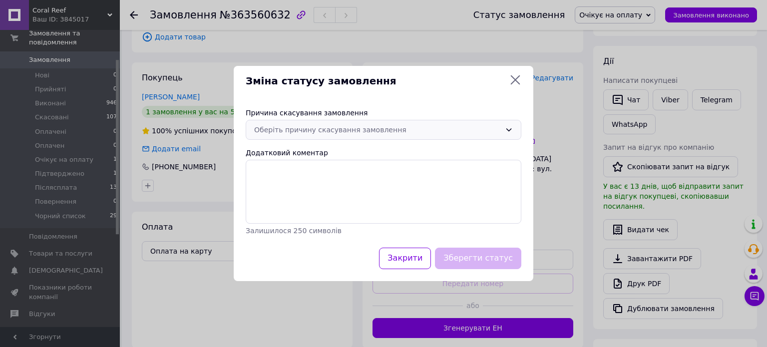
click at [339, 130] on div "Оберіть причину скасування замовлення" at bounding box center [377, 129] width 247 height 11
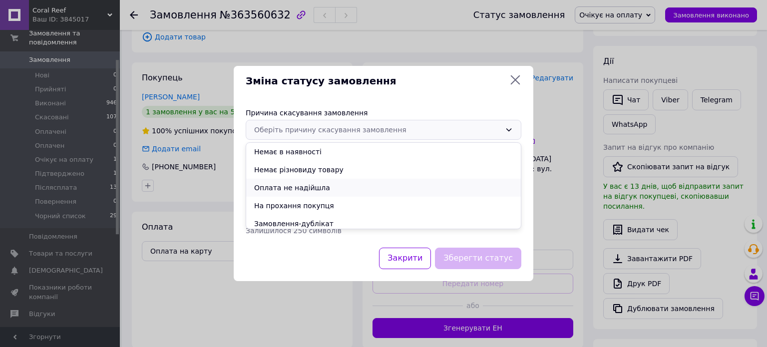
click at [292, 187] on li "Оплата не надійшла" at bounding box center [383, 188] width 274 height 18
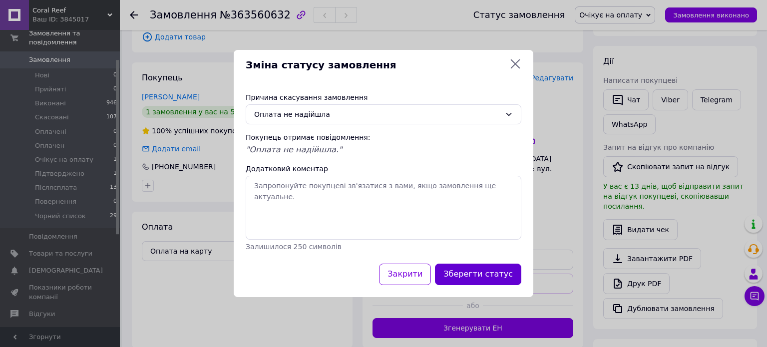
click at [495, 273] on button "Зберегти статус" at bounding box center [478, 273] width 86 height 21
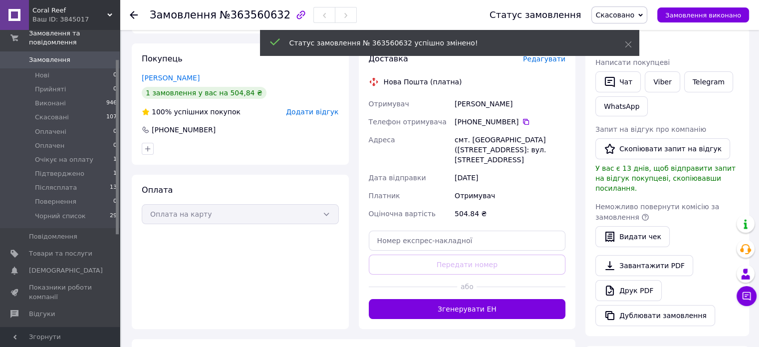
click at [317, 116] on span "Додати відгук" at bounding box center [312, 112] width 52 height 8
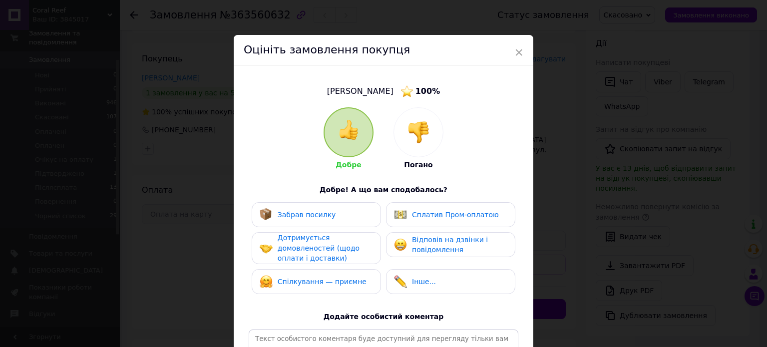
click at [420, 133] on img at bounding box center [418, 132] width 22 height 22
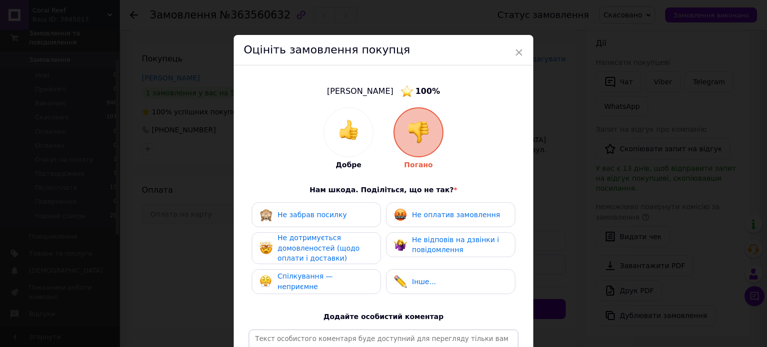
click at [439, 214] on span "Не оплатив замовлення" at bounding box center [456, 215] width 88 height 8
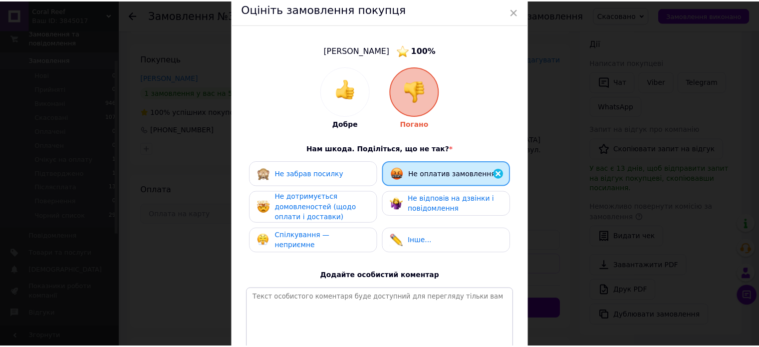
scroll to position [100, 0]
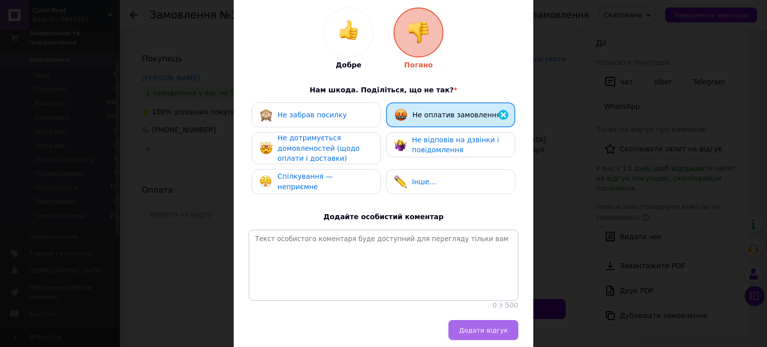
click at [499, 334] on span "Додати відгук" at bounding box center [483, 329] width 49 height 7
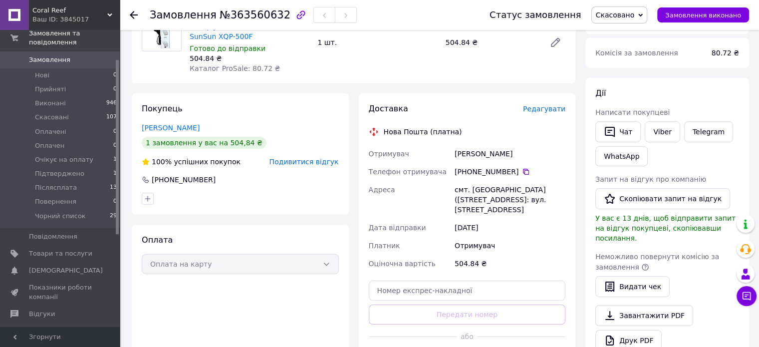
scroll to position [0, 0]
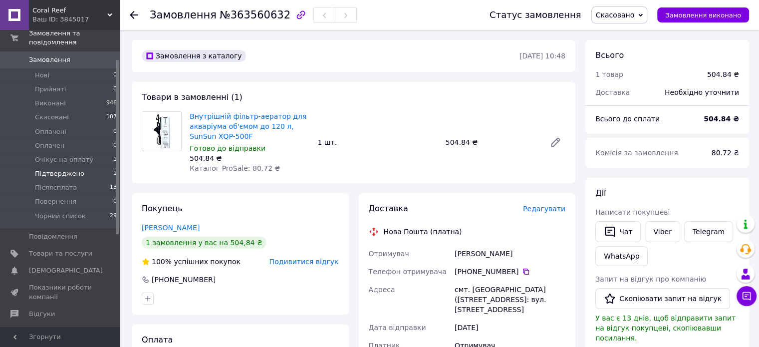
click at [54, 169] on li "Підтверджено 1" at bounding box center [61, 174] width 123 height 14
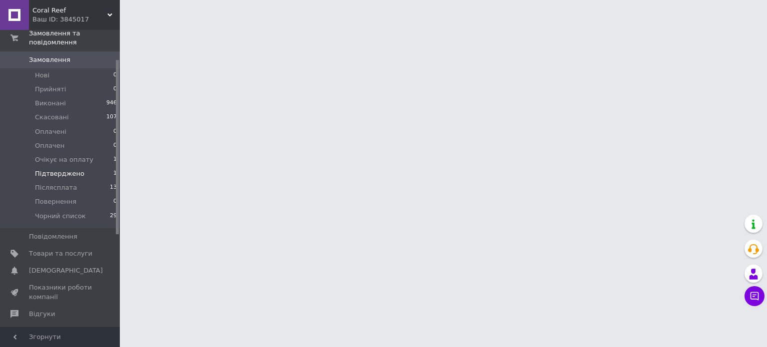
click at [58, 169] on span "Підтверджено" at bounding box center [59, 173] width 49 height 9
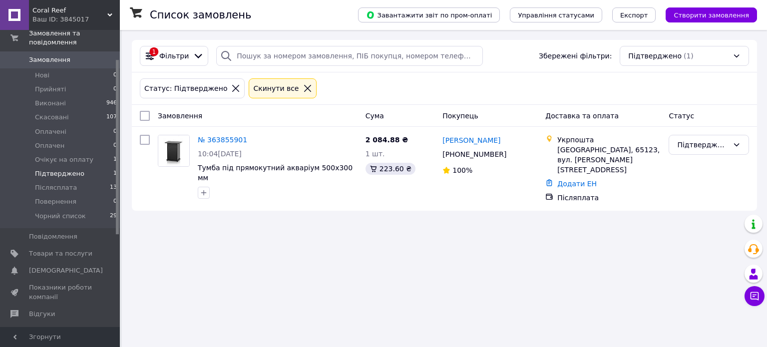
click at [41, 55] on span "Замовлення" at bounding box center [49, 59] width 41 height 9
